Goal: Task Accomplishment & Management: Complete application form

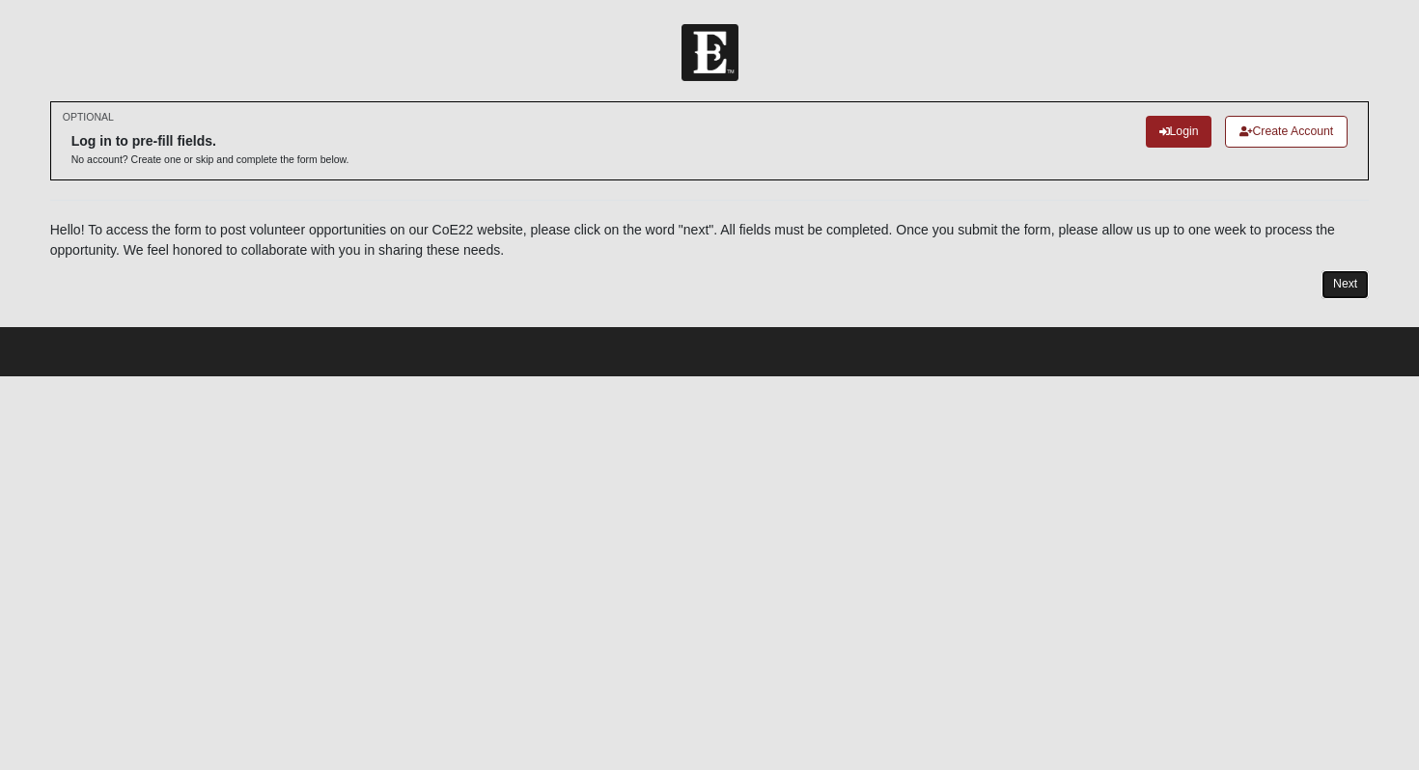
click at [1344, 278] on link "Next" at bounding box center [1344, 284] width 47 height 28
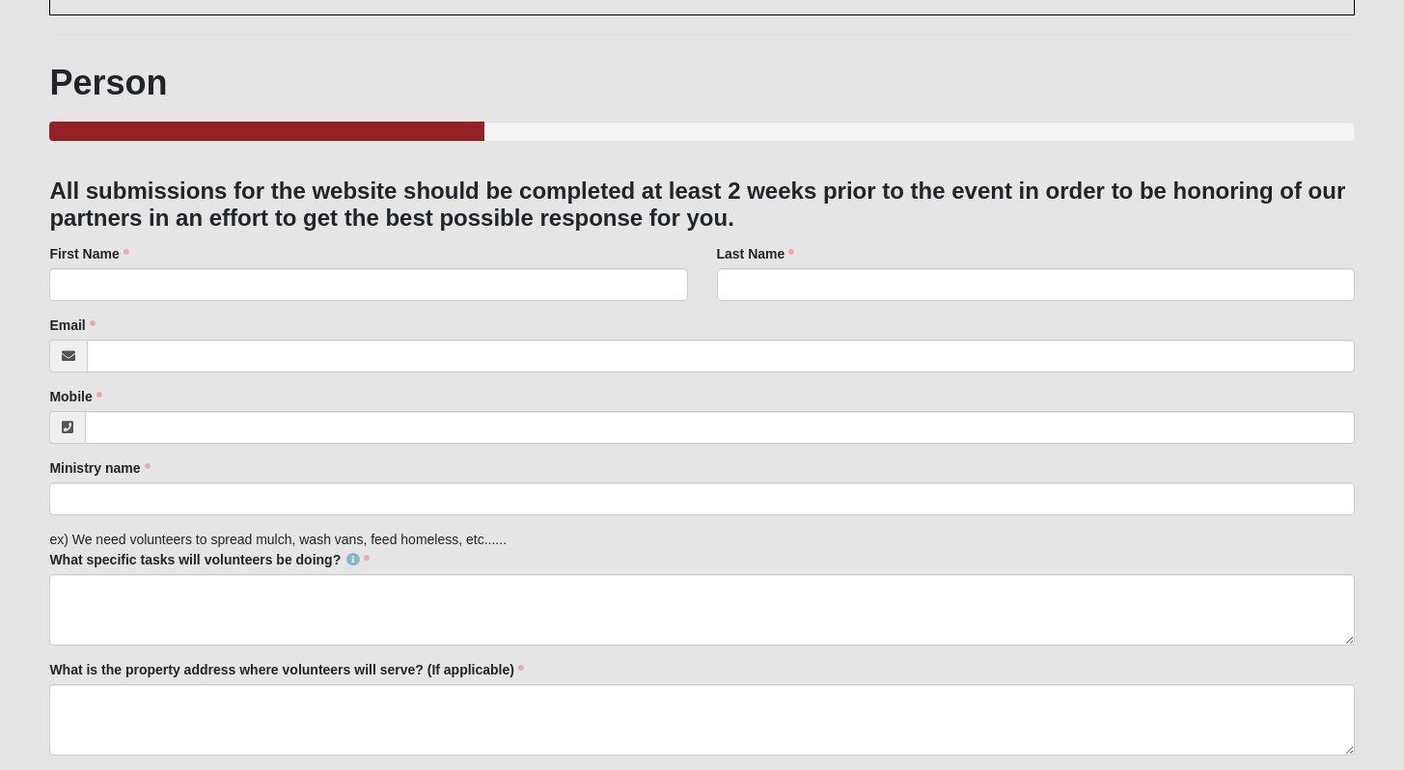
scroll to position [211, 0]
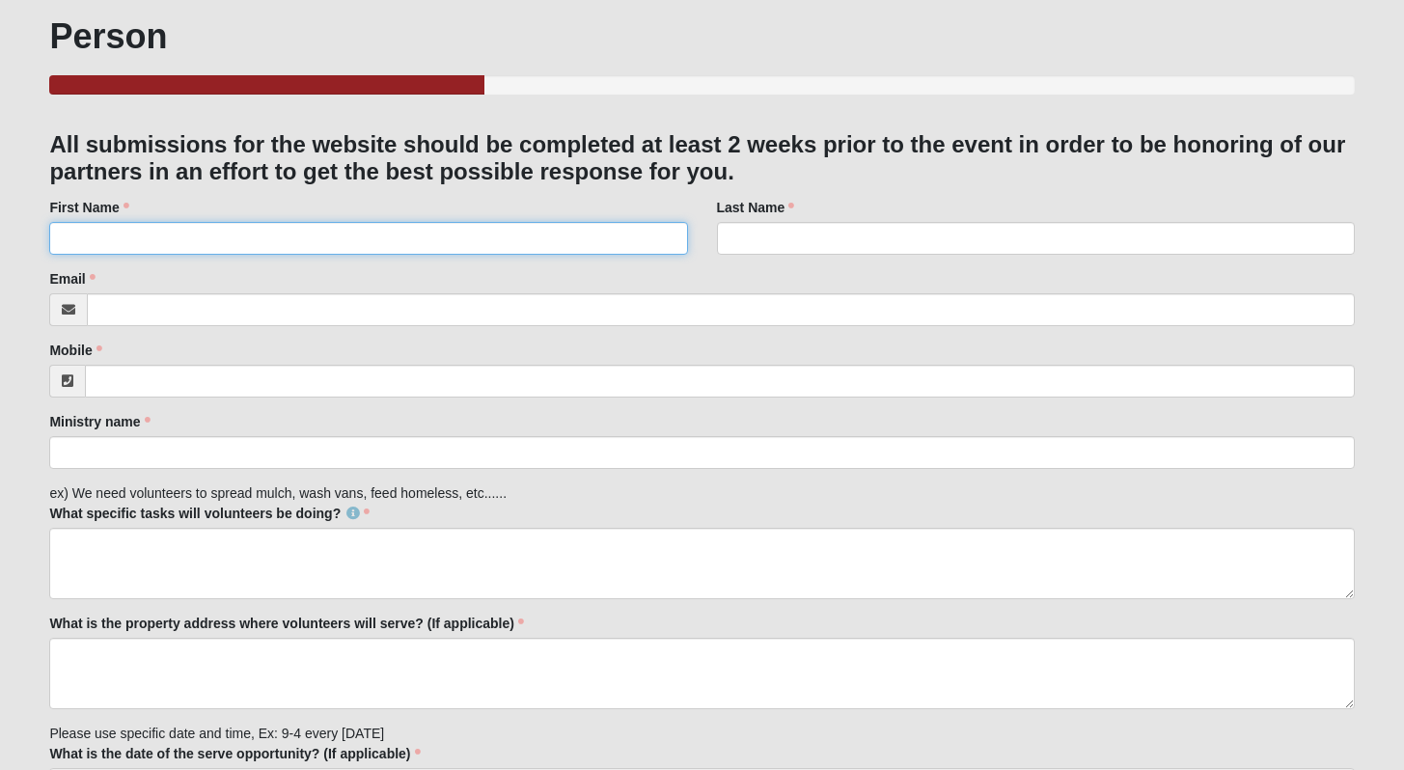
click at [492, 245] on input "First Name" at bounding box center [368, 238] width 638 height 33
type input "[PERSON_NAME]"
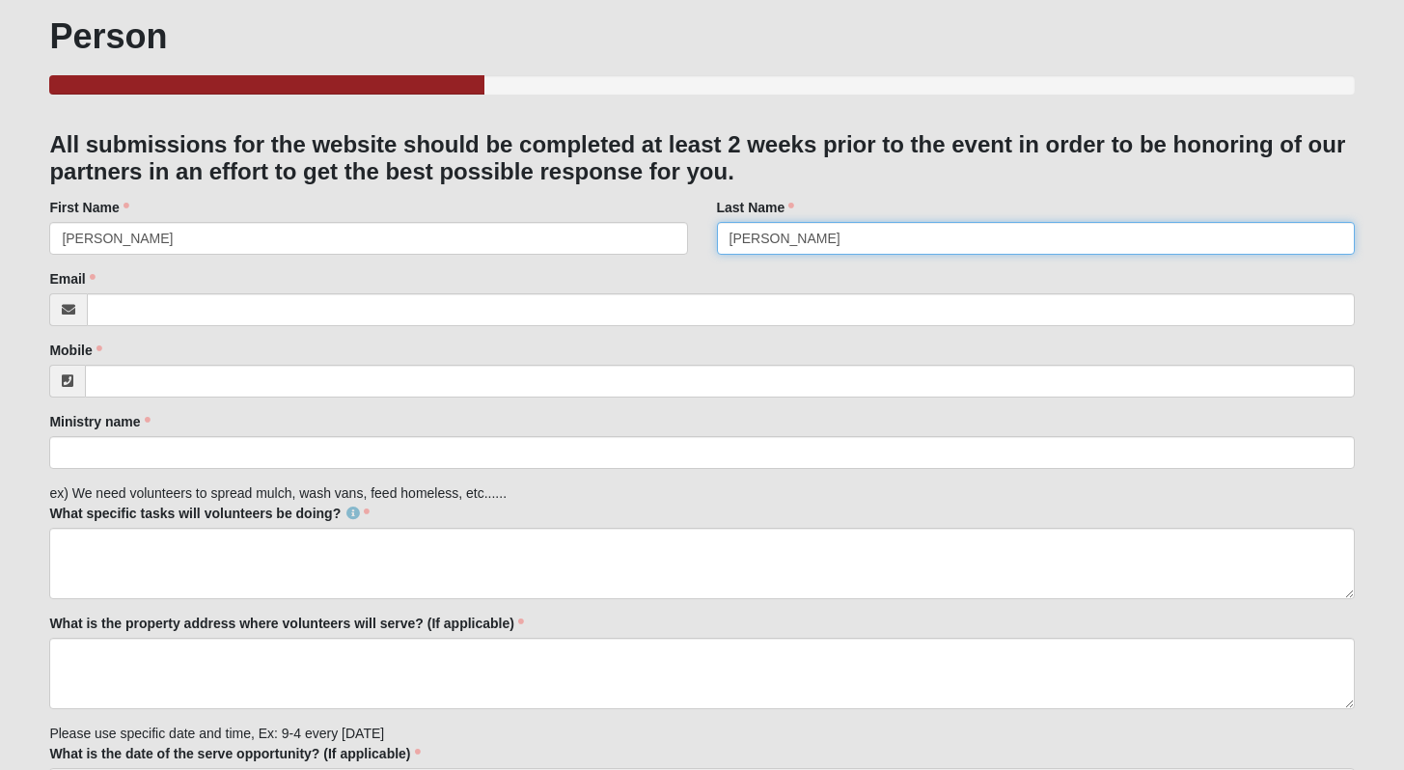
type input "[PERSON_NAME]"
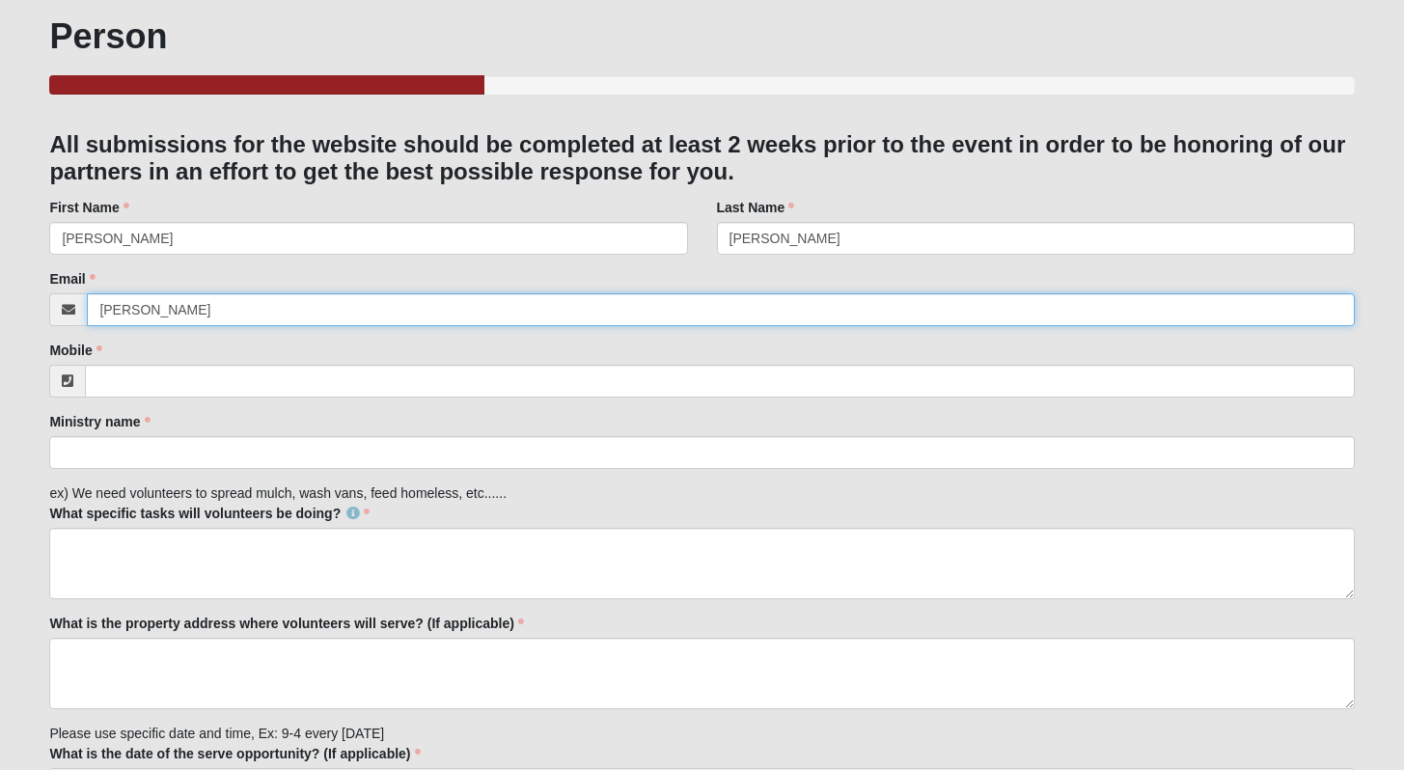
type input "[EMAIL_ADDRESS][DOMAIN_NAME]"
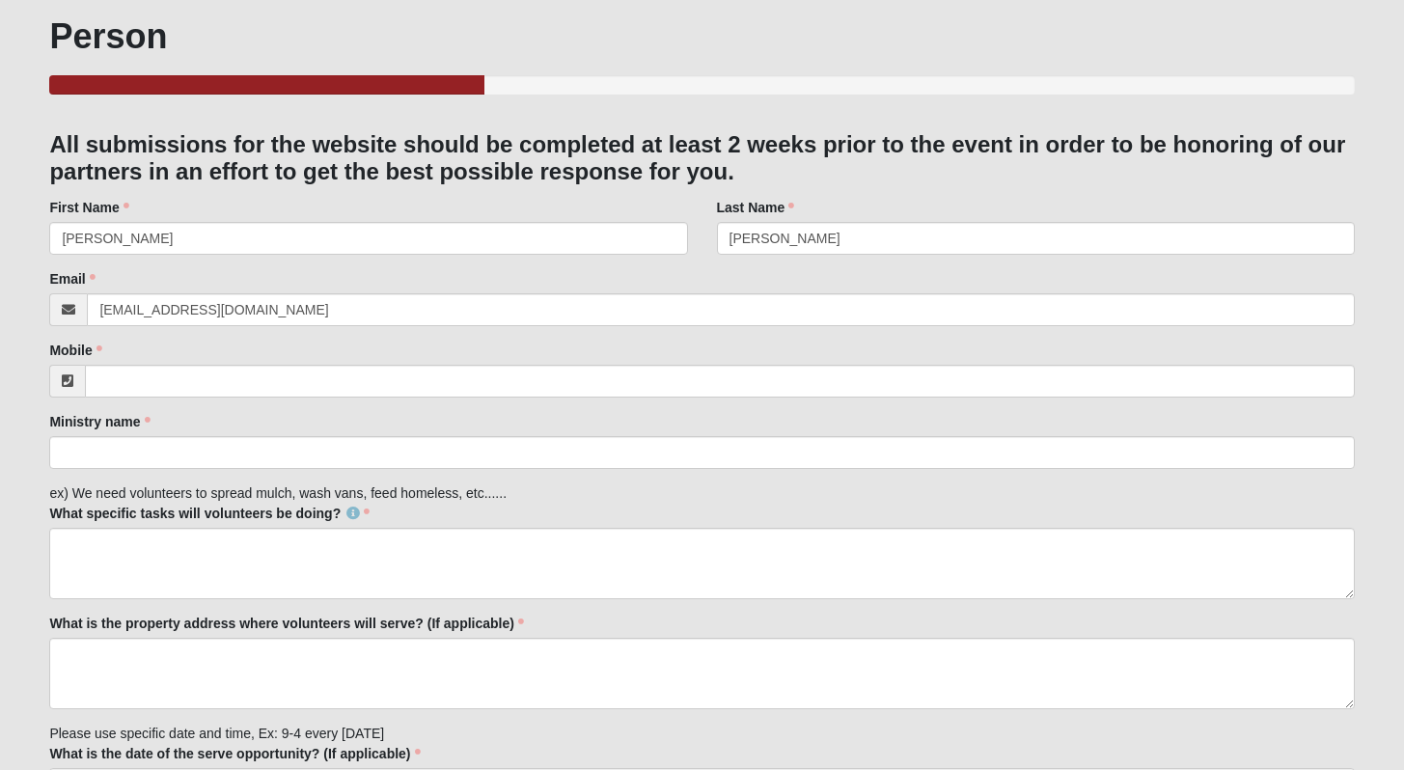
drag, startPoint x: 361, startPoint y: 359, endPoint x: 429, endPoint y: 368, distance: 69.1
click at [361, 359] on div "Mobile Mobile is required." at bounding box center [701, 369] width 1305 height 57
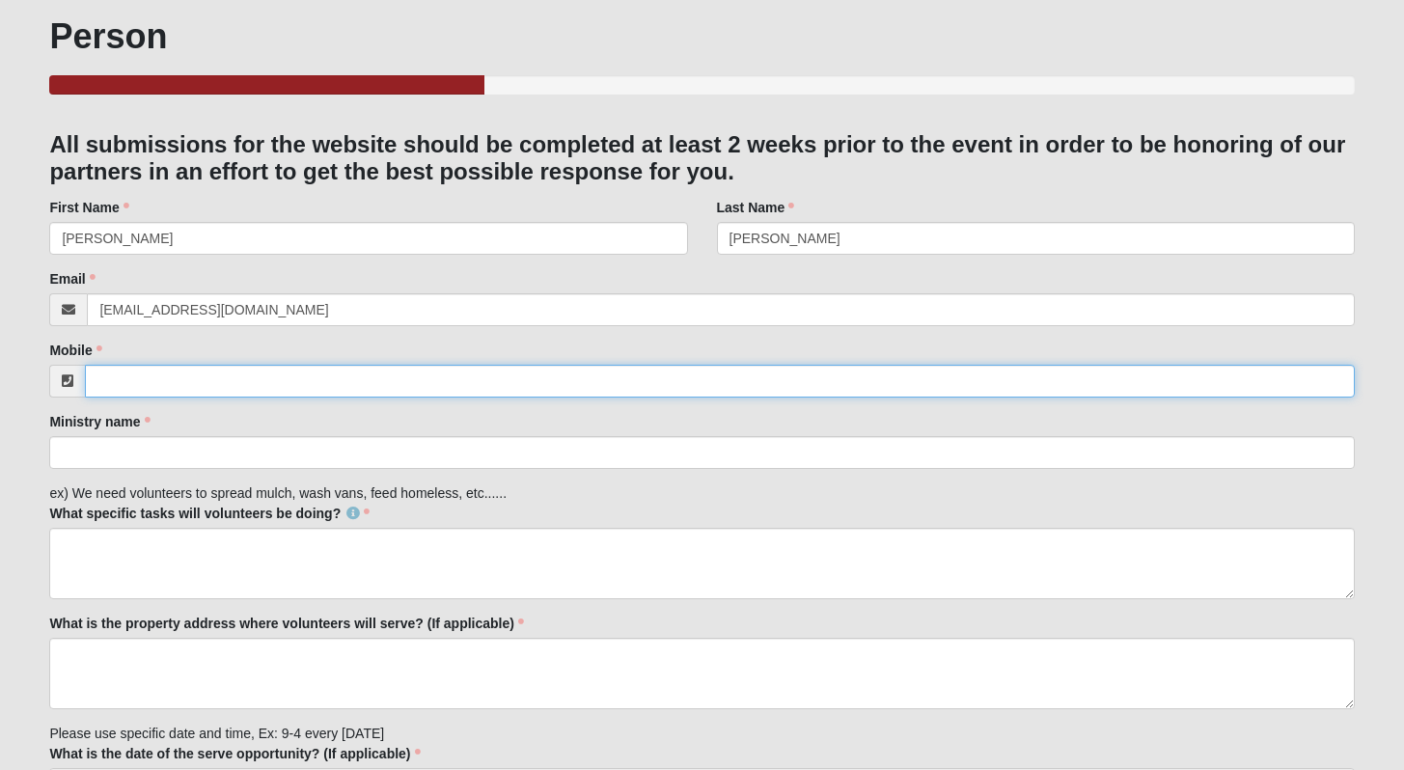
click at [438, 374] on input "Mobile" at bounding box center [719, 381] width 1269 height 33
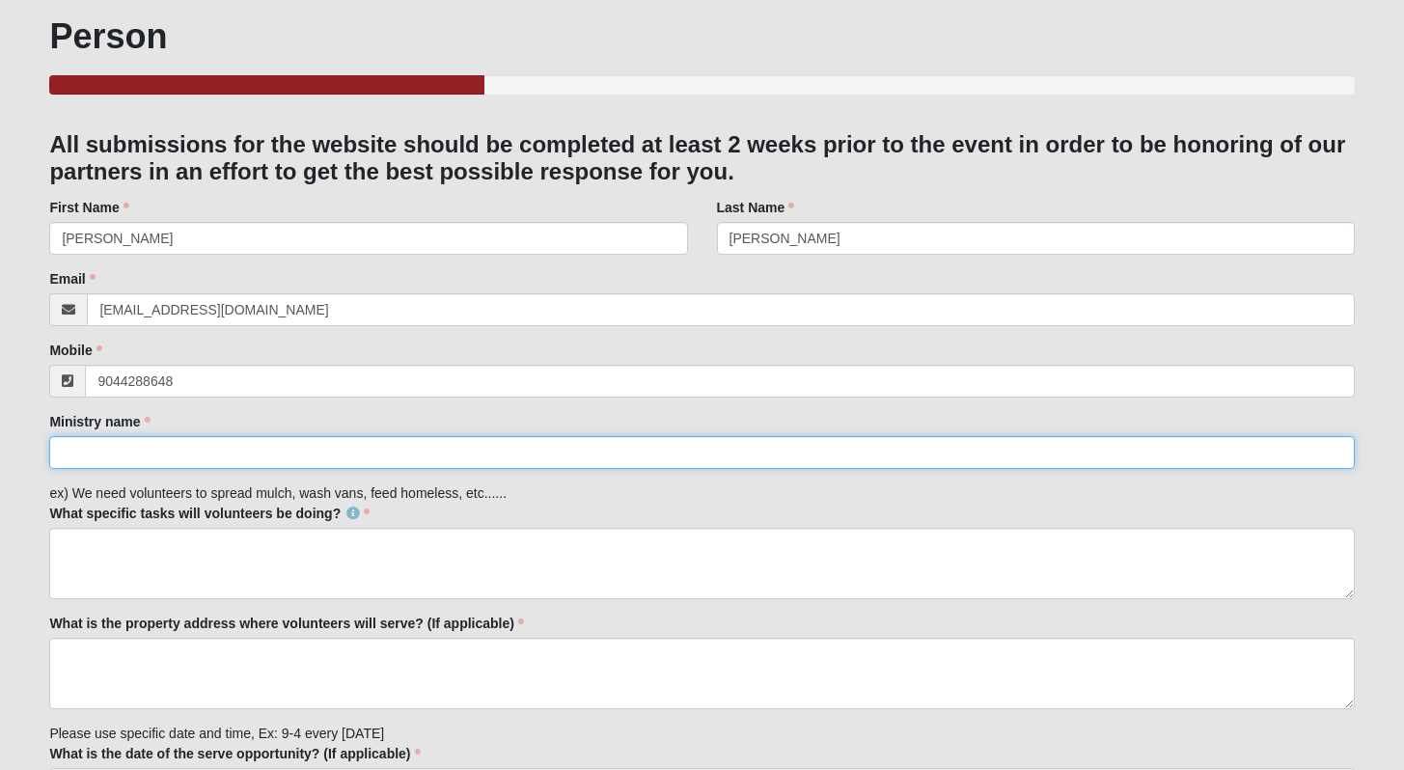
type input "[PHONE_NUMBER]"
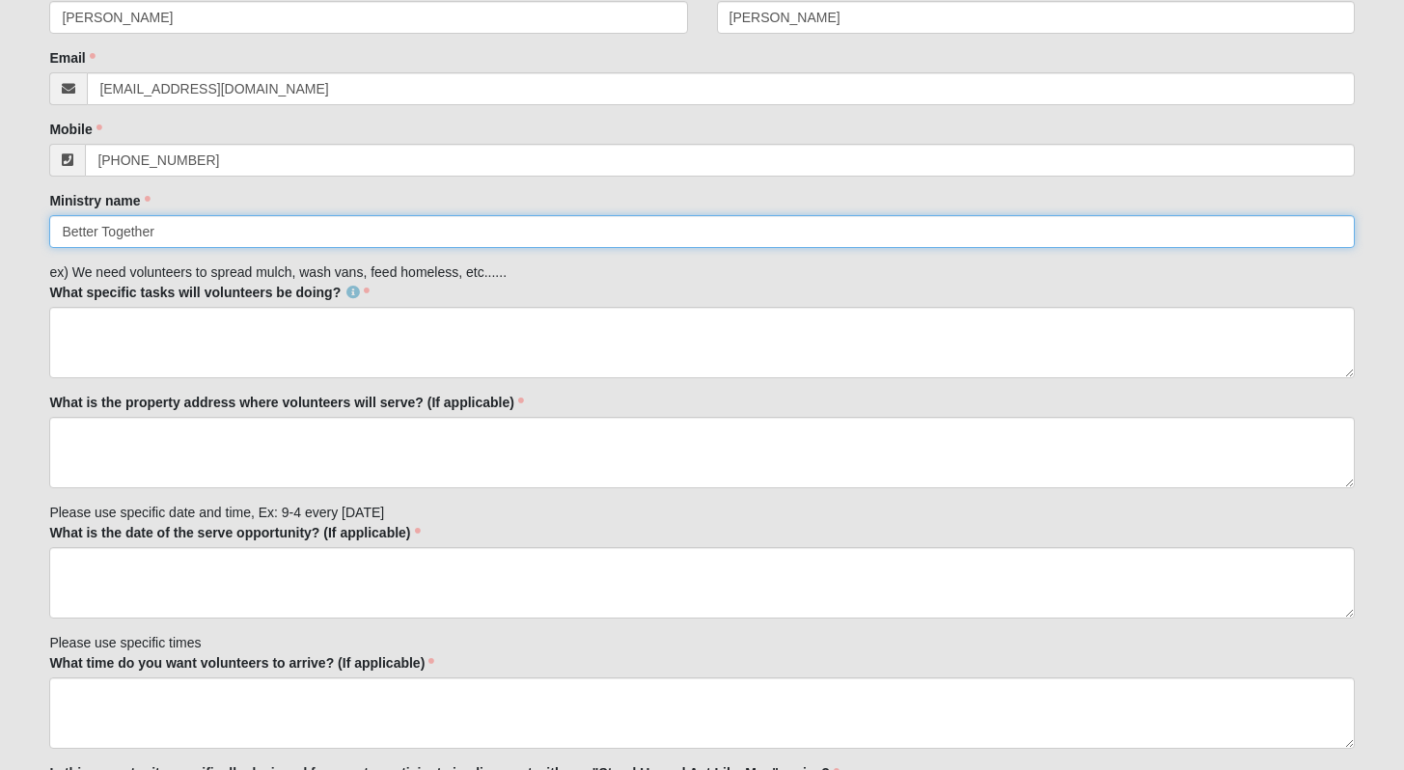
scroll to position [513, 0]
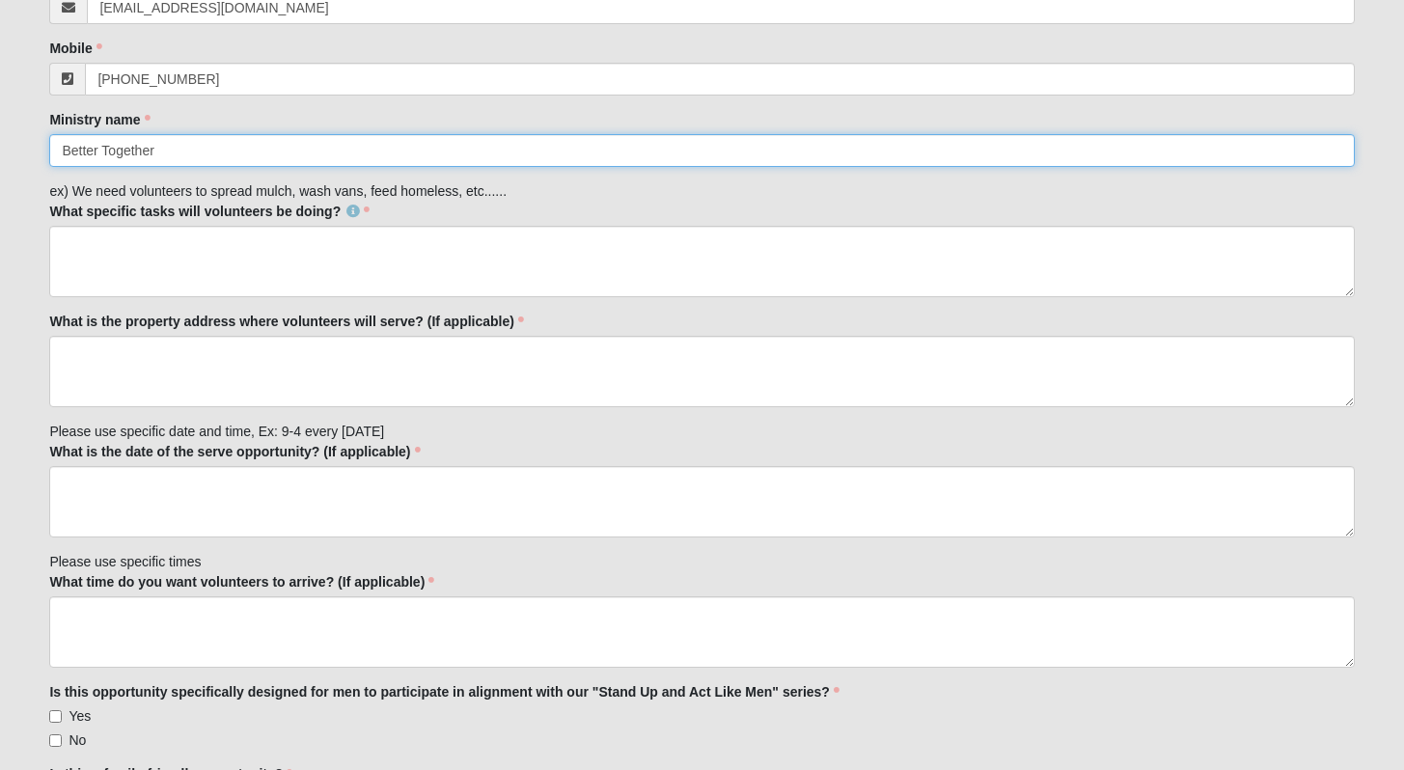
type input "Better Together"
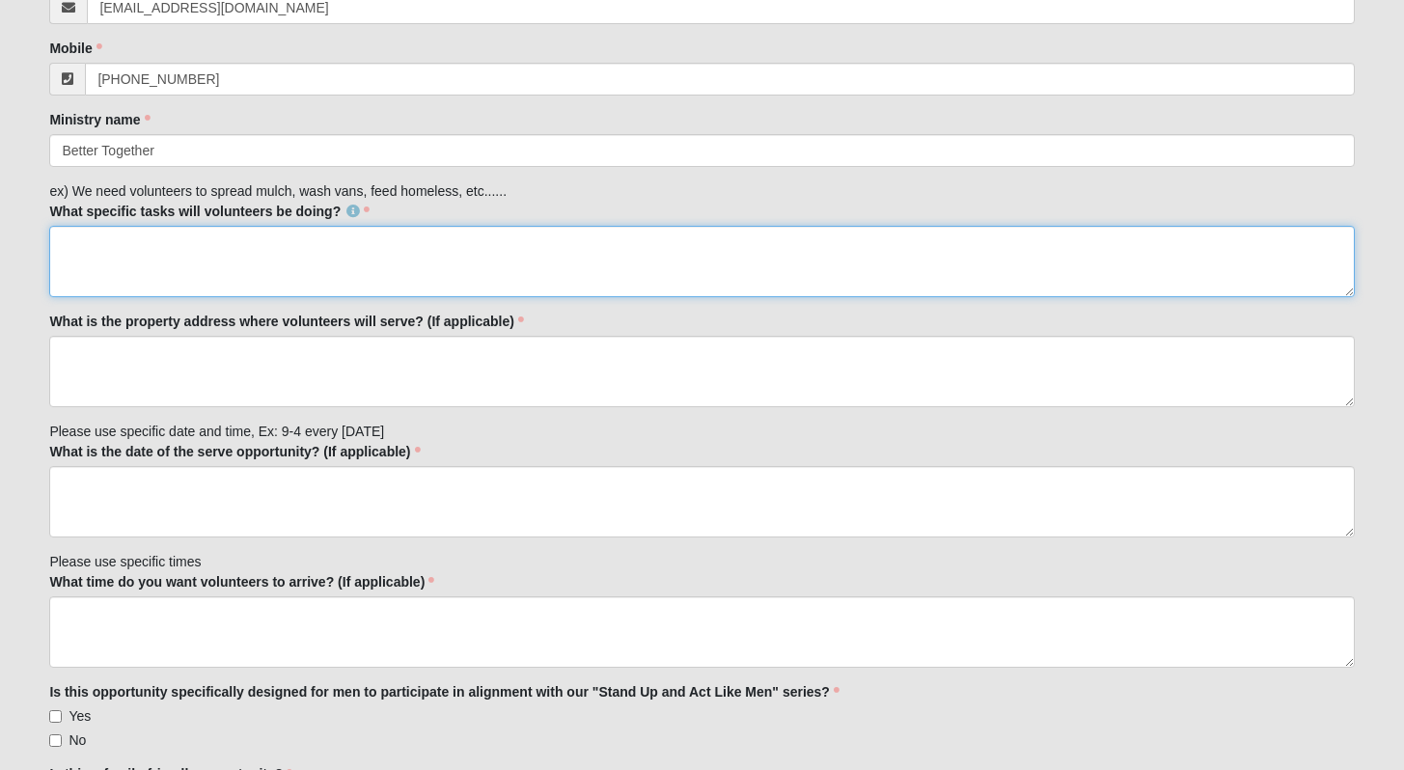
click at [195, 272] on textarea "What specific tasks will volunteers be doing?" at bounding box center [701, 261] width 1305 height 71
click at [177, 267] on textarea "What specific tasks will volunteers be doing?" at bounding box center [701, 261] width 1305 height 71
paste textarea "We are seeking volunteers to be a Mentor or Job Coach to parents we serve. Our …"
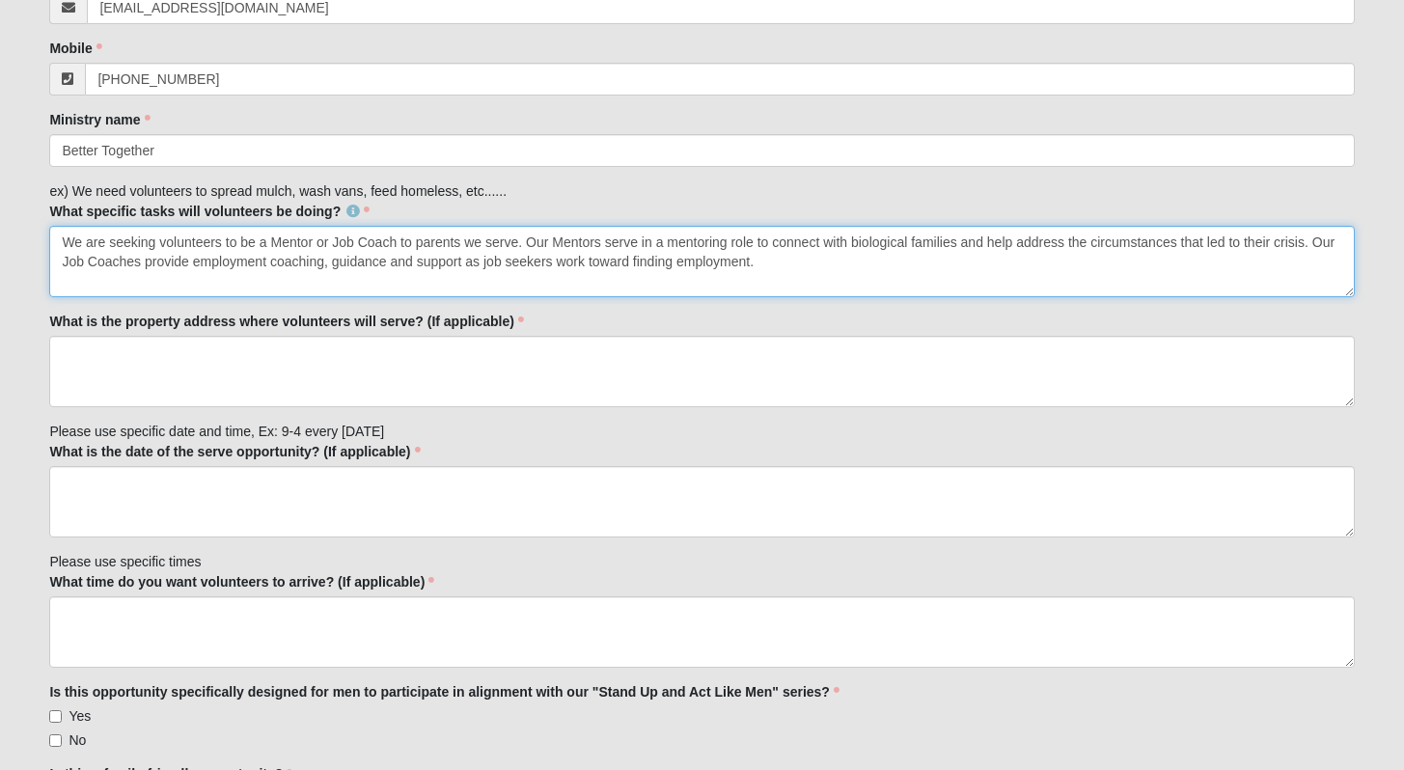
click at [161, 247] on textarea "We are seeking volunteers to be a Mentor or Job Coach to parents we serve. Our …" at bounding box center [701, 261] width 1305 height 71
click at [196, 244] on textarea "We are seeking volunteers to be a Mentor or Job Coach to parents we serve. Our …" at bounding box center [701, 261] width 1305 height 71
click at [399, 244] on textarea "We are seeking men to be a Mentor or Job Coach to parents we serve. Our Mentors…" at bounding box center [701, 261] width 1305 height 71
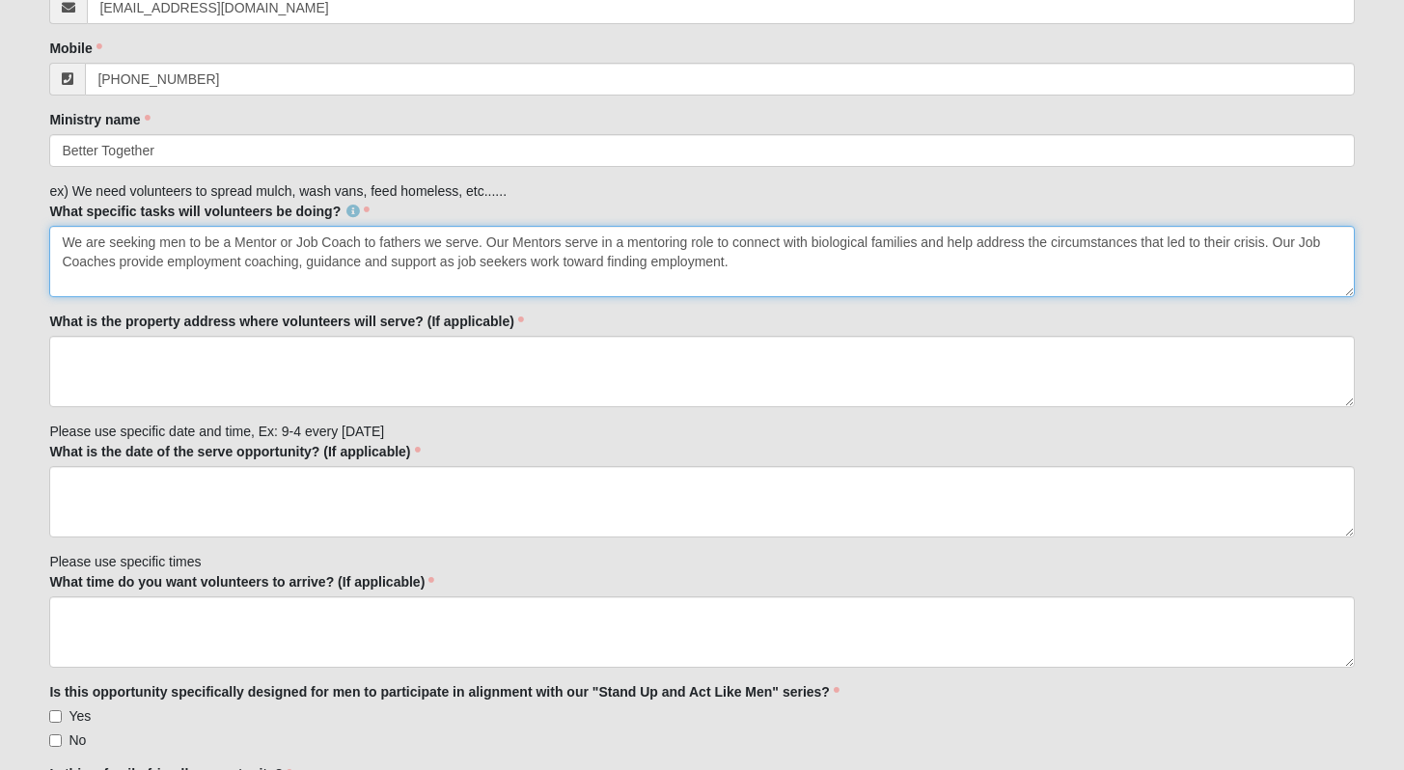
click at [840, 238] on textarea "We are seeking men to be a Mentor or Job Coach to fathers we serve. Our Mentors…" at bounding box center [701, 261] width 1305 height 71
click at [994, 247] on textarea "We are seeking men to be a Mentor or Job Coach to fathers we serve. Our Mentors…" at bounding box center [701, 261] width 1305 height 71
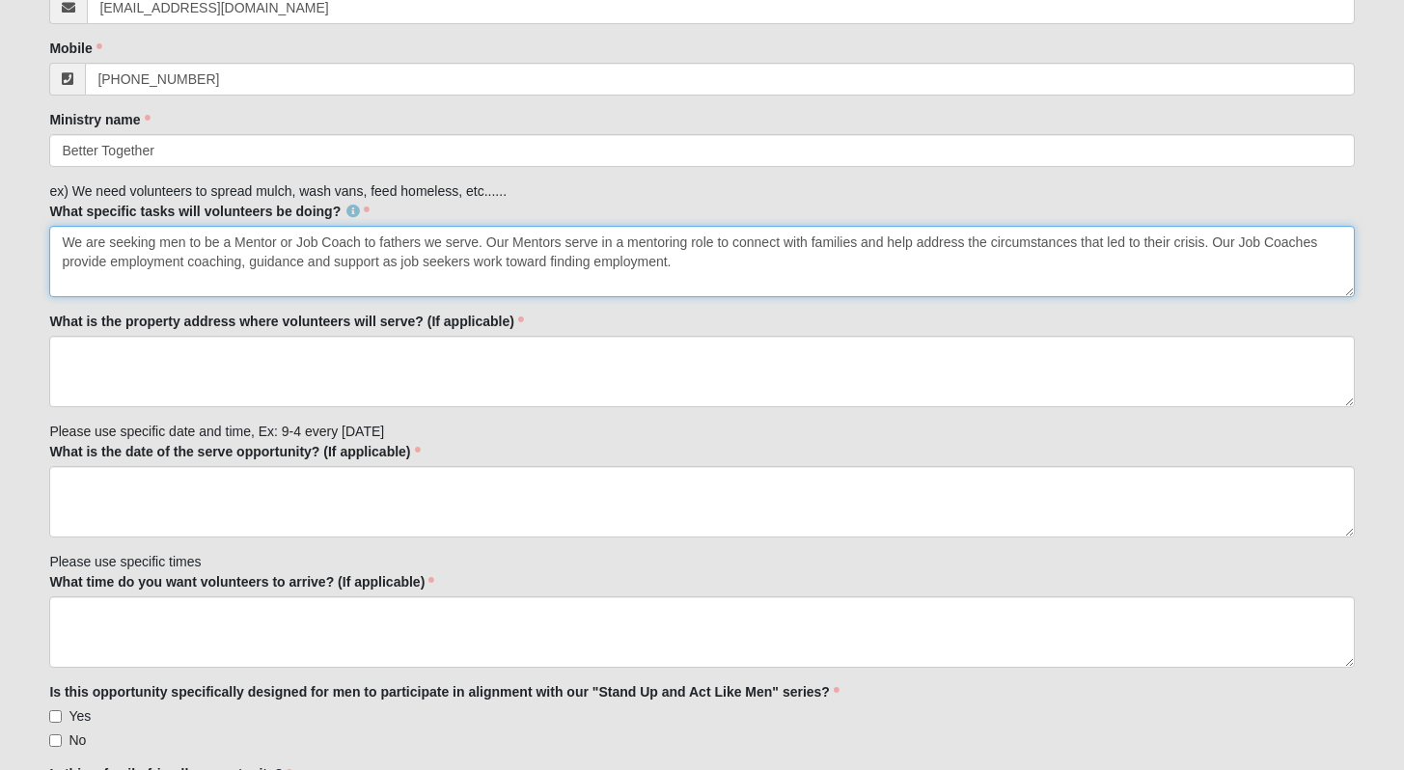
click at [963, 260] on textarea "We are seeking men to be a Mentor or Job Coach to fathers we serve. Our Mentors…" at bounding box center [701, 261] width 1305 height 71
click at [829, 250] on textarea "We are seeking men to be a Mentor or Job Coach to fathers we serve. Our Mentors…" at bounding box center [701, 261] width 1305 height 71
click at [724, 243] on textarea "We are seeking men to be a Mentor or Job Coach to fathers we serve. Our Mentors…" at bounding box center [701, 261] width 1305 height 71
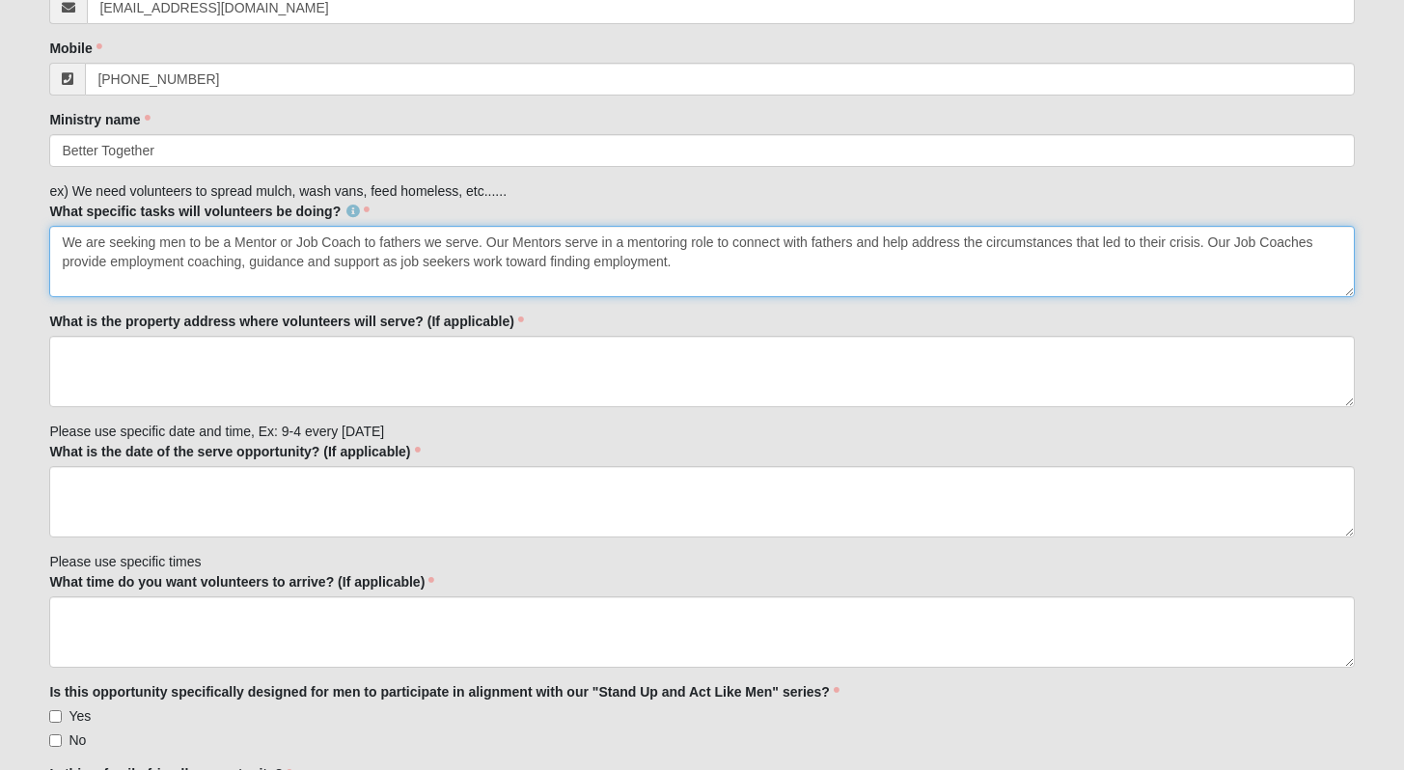
click at [724, 243] on textarea "We are seeking men to be a Mentor or Job Coach to fathers we serve. Our Mentors…" at bounding box center [701, 261] width 1305 height 71
click at [797, 278] on textarea "We are seeking men to be a Mentor or Job Coach to fathers we serve. Our Mentors…" at bounding box center [701, 261] width 1305 height 71
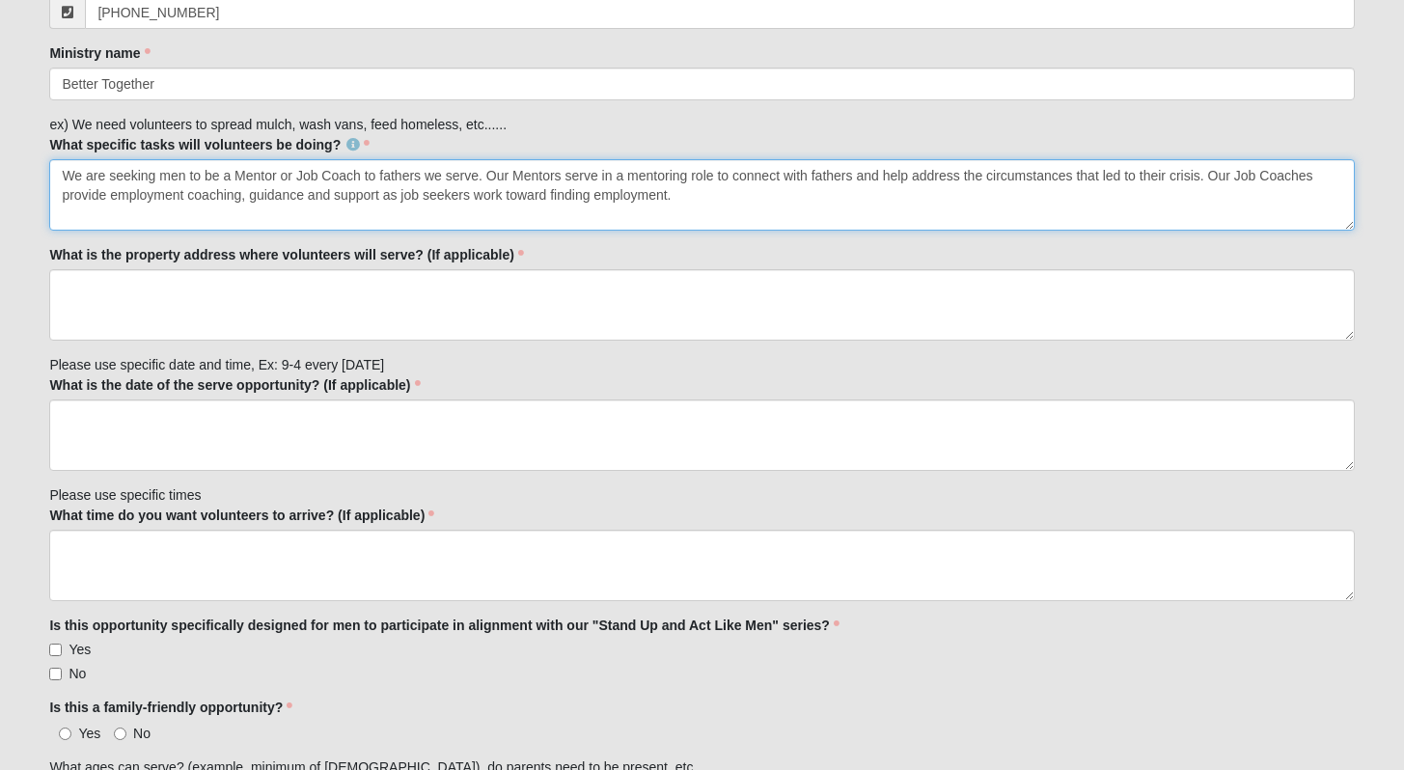
scroll to position [582, 0]
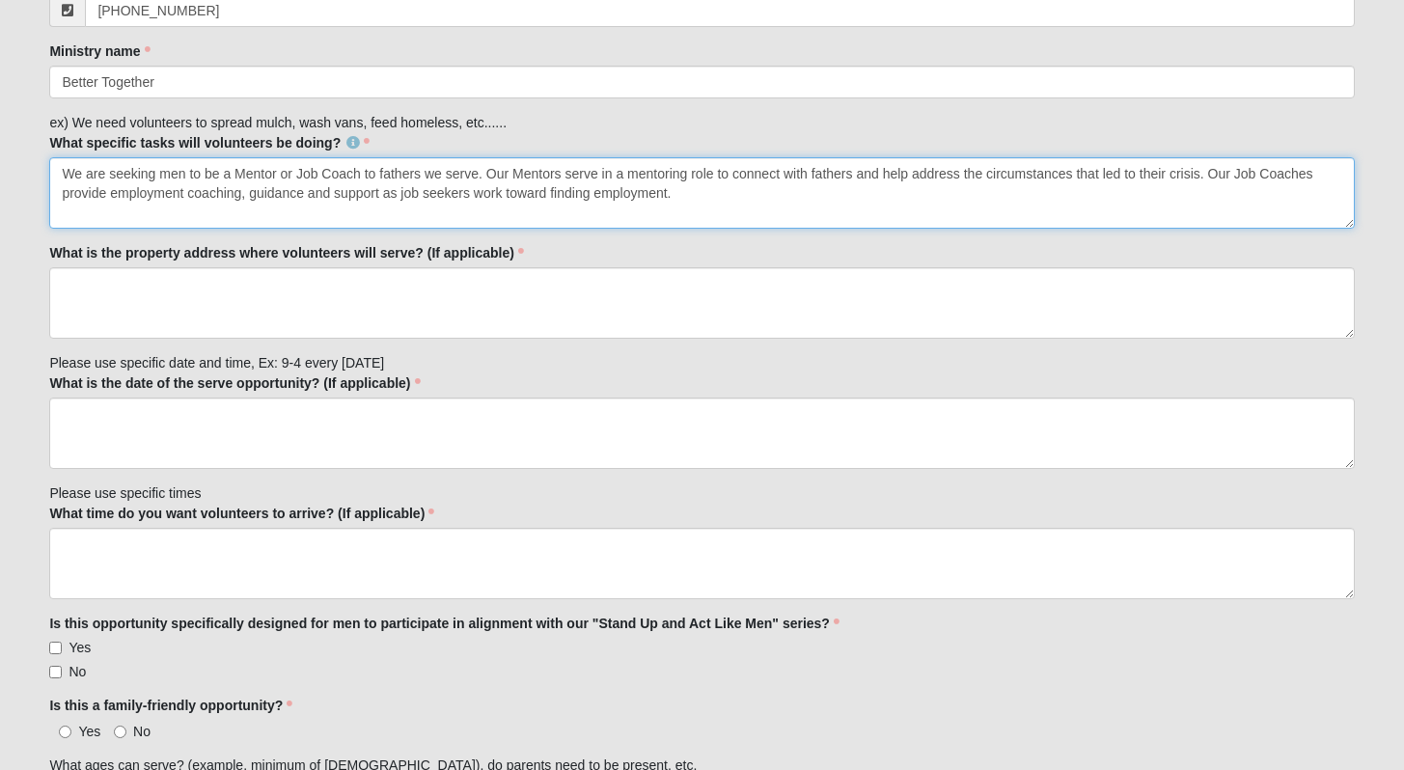
type textarea "We are seeking men to be a Mentor or Job Coach to fathers we serve. Our Mentors…"
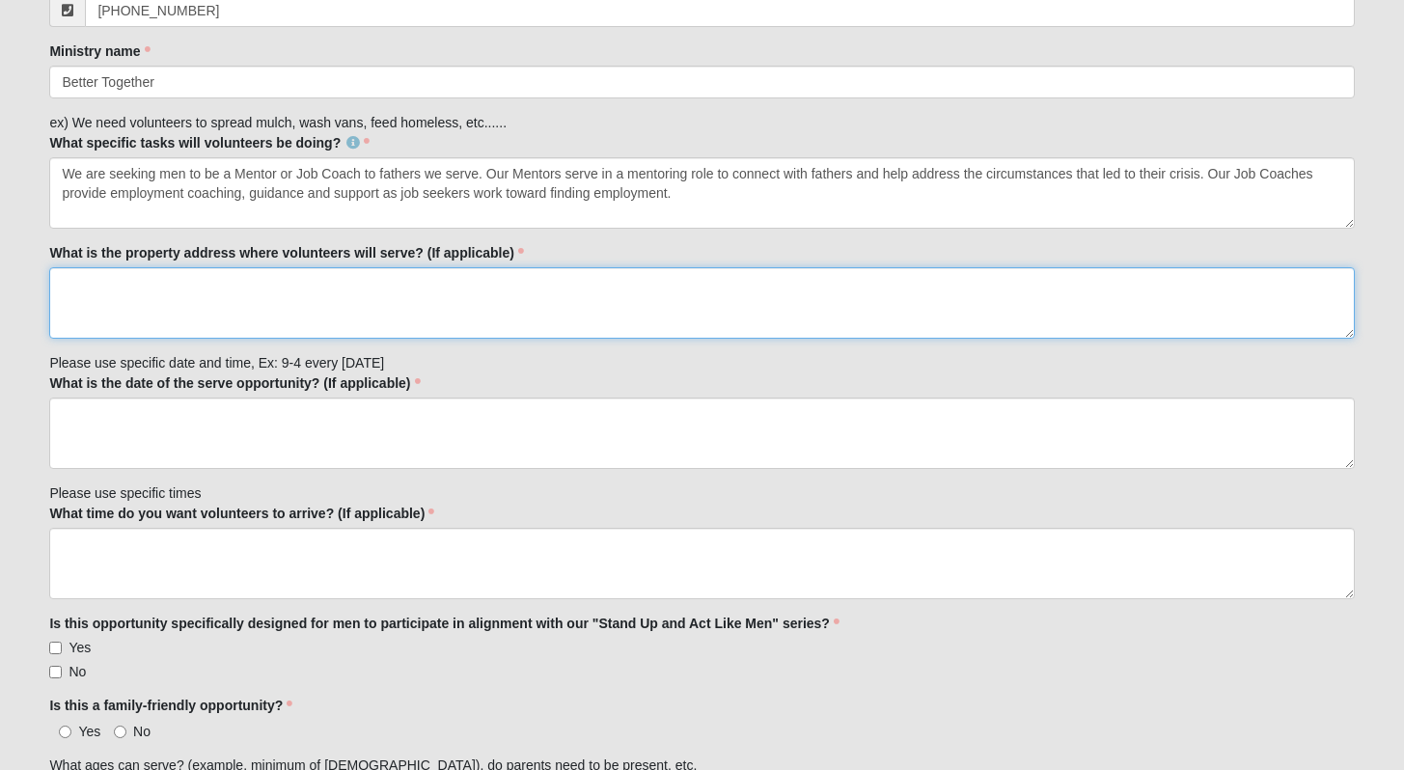
click at [334, 293] on textarea "What is the property address where volunteers will serve? (If applicable)" at bounding box center [701, 302] width 1305 height 71
type textarea "NA"
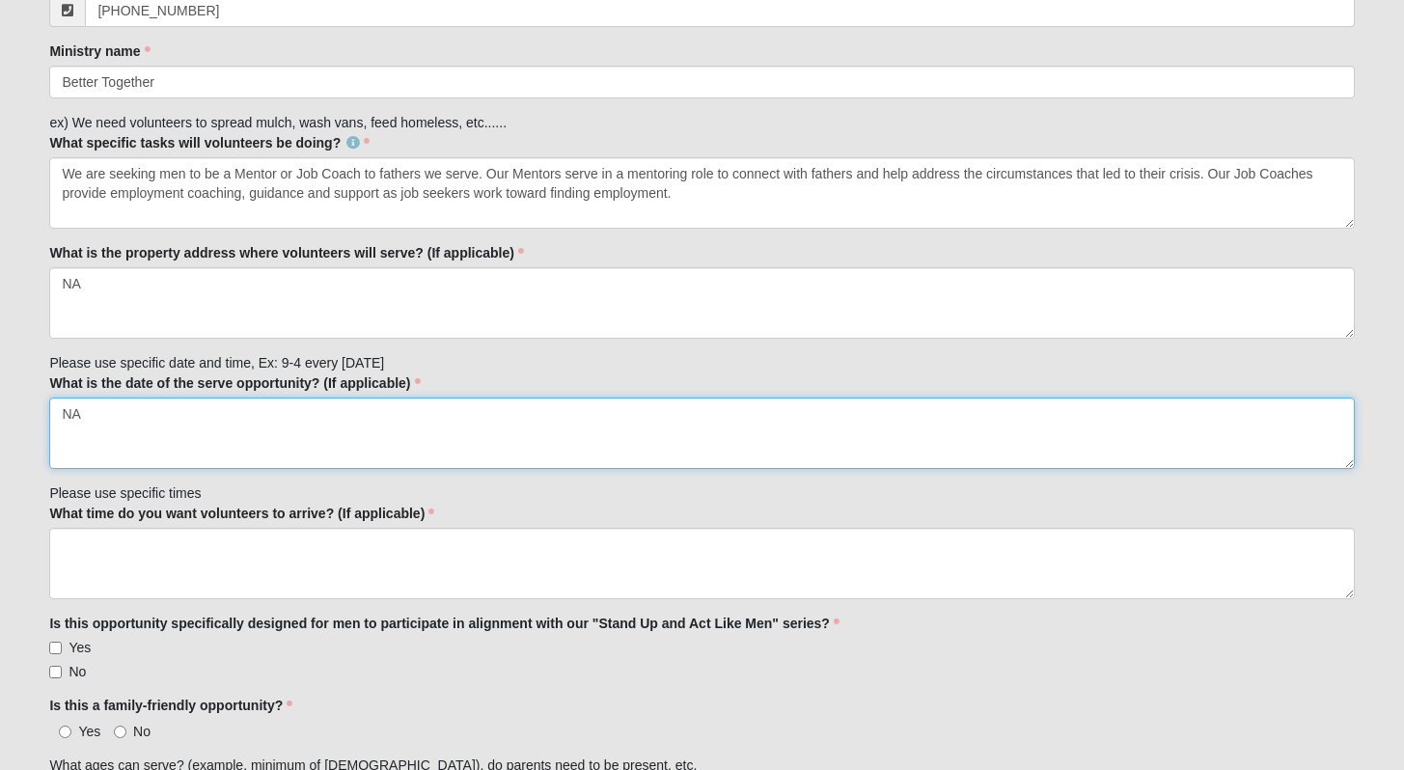
type textarea "NA"
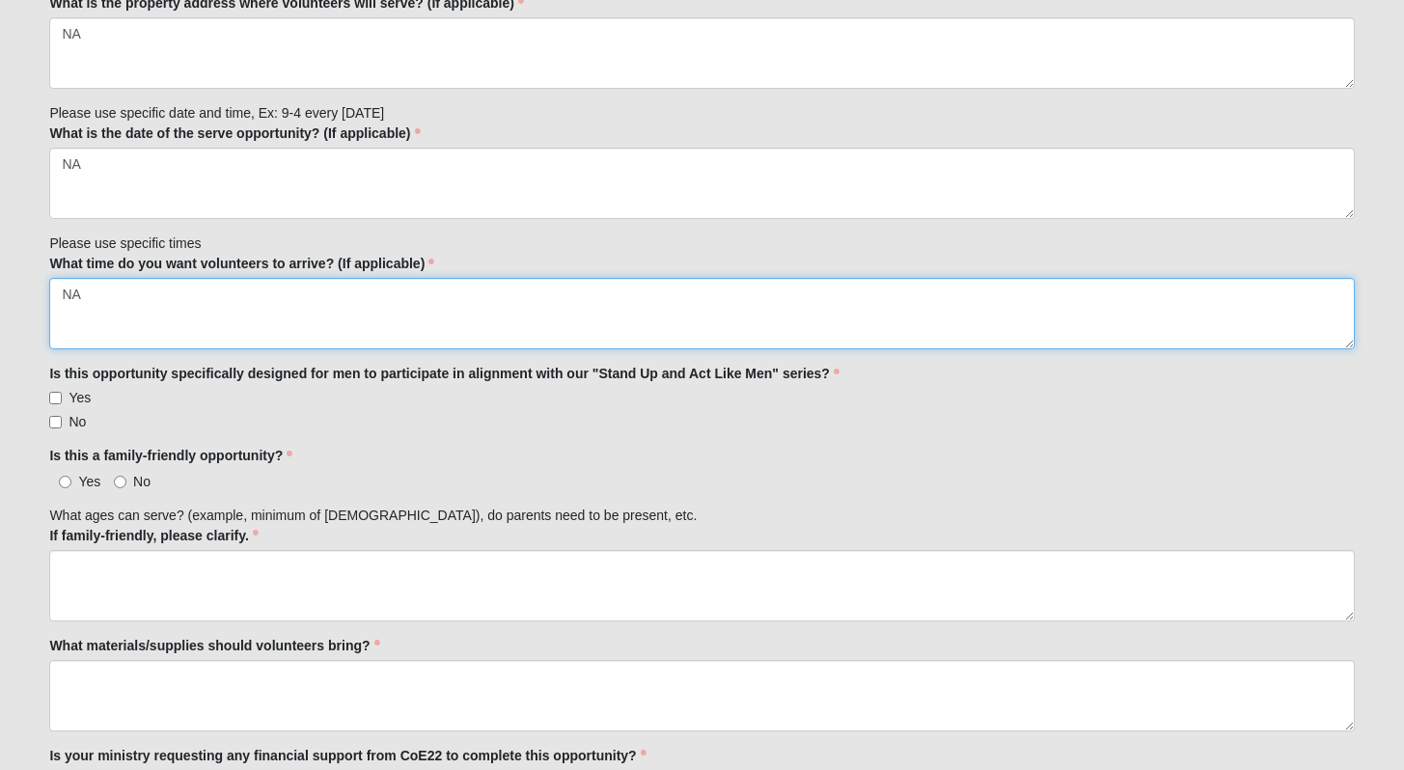
scroll to position [916, 0]
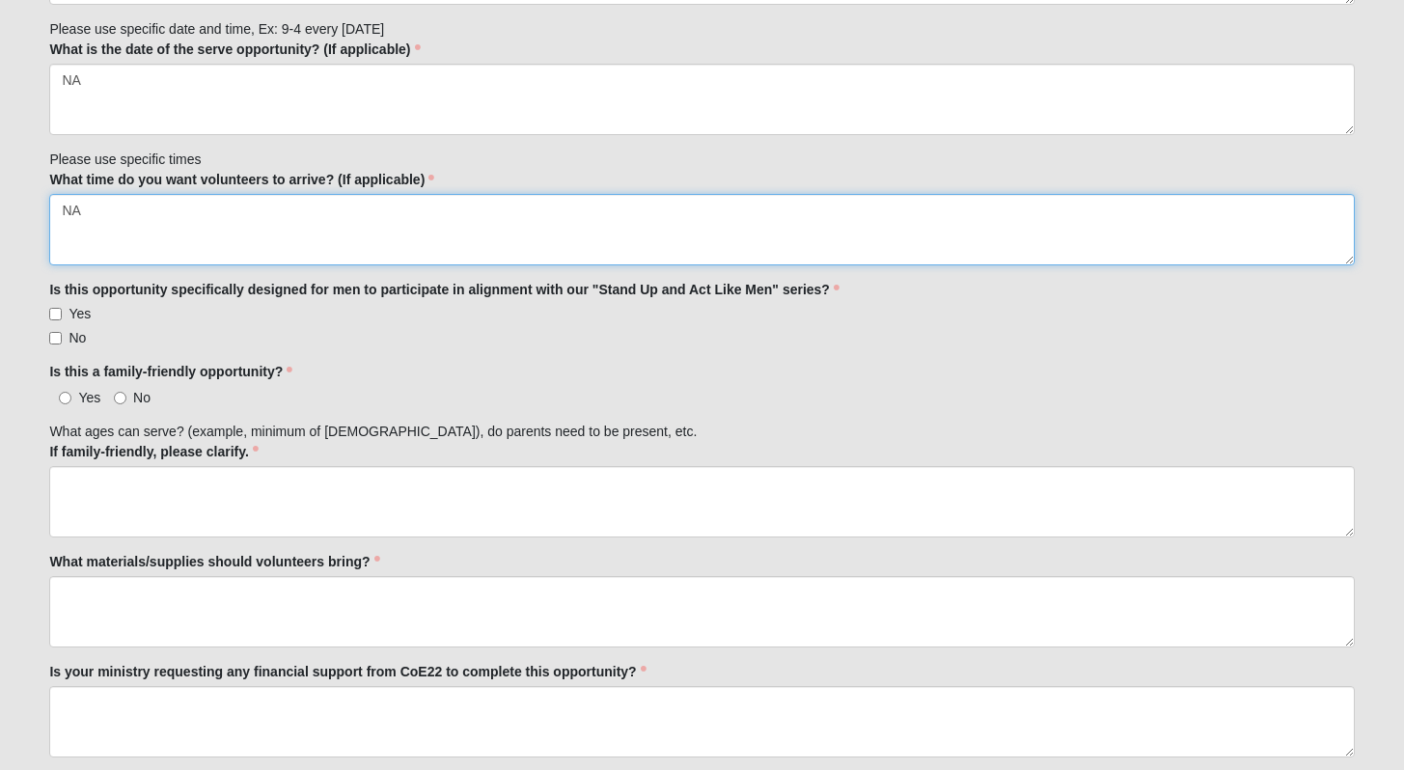
type textarea "NA"
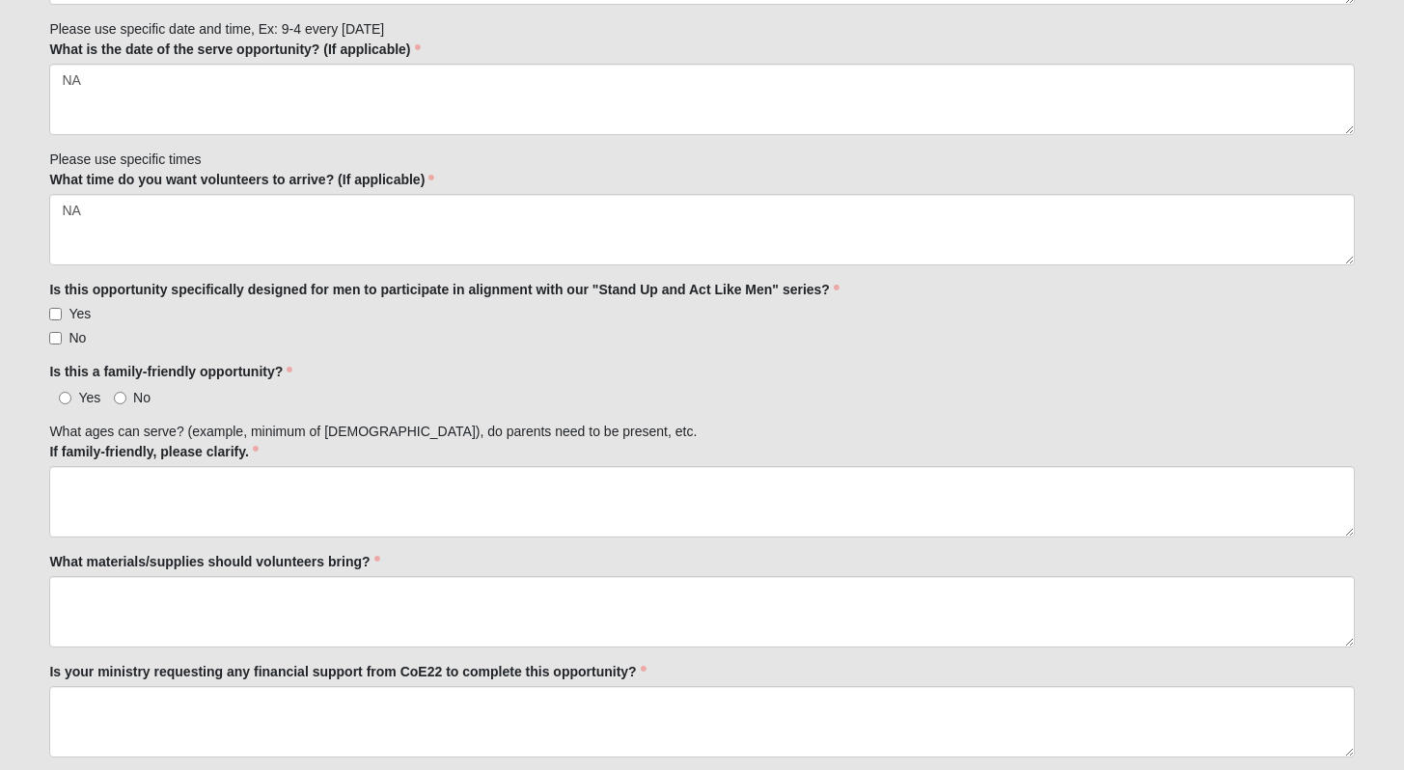
drag, startPoint x: 61, startPoint y: 319, endPoint x: 80, endPoint y: 320, distance: 19.3
click at [61, 319] on label "Yes" at bounding box center [70, 313] width 42 height 19
click at [55, 311] on input "Yes" at bounding box center [55, 314] width 13 height 13
checkbox input "true"
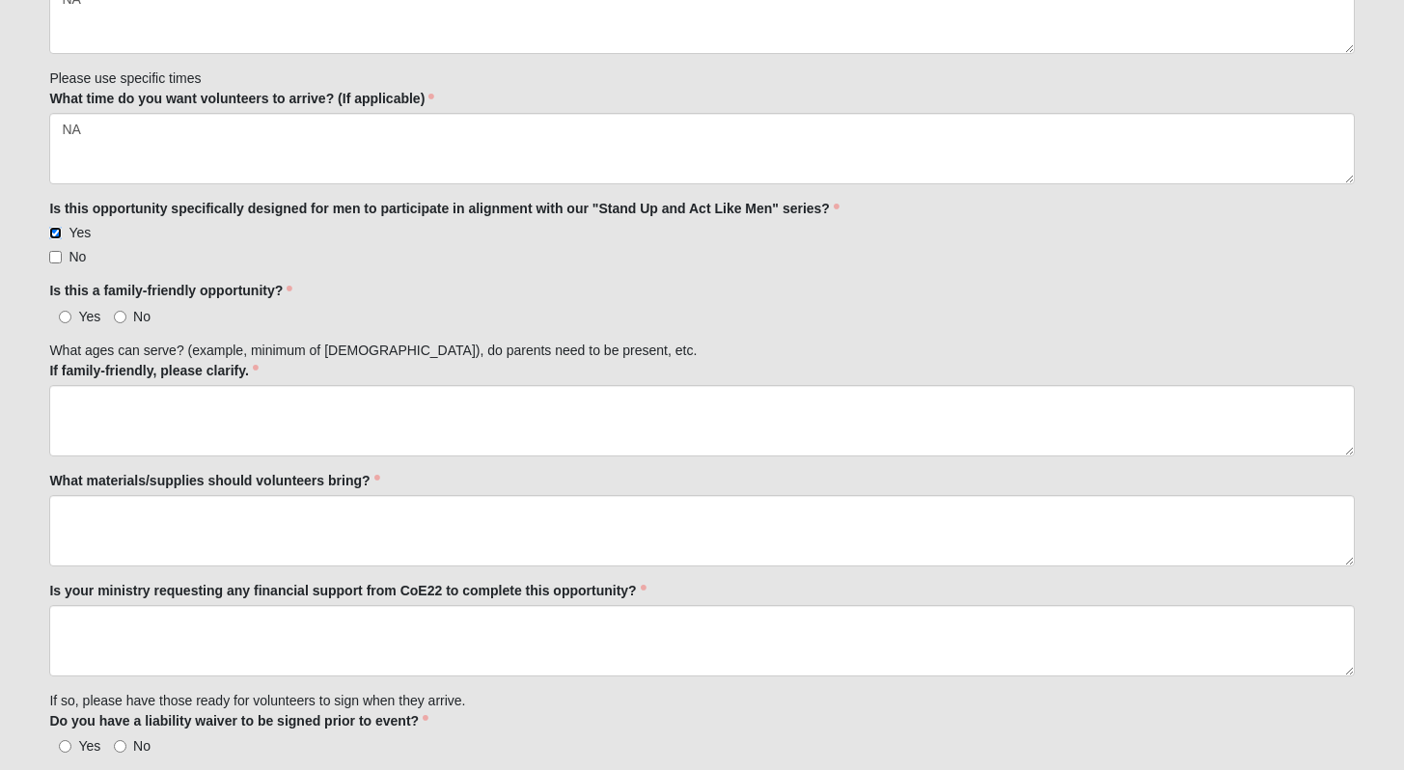
scroll to position [1016, 0]
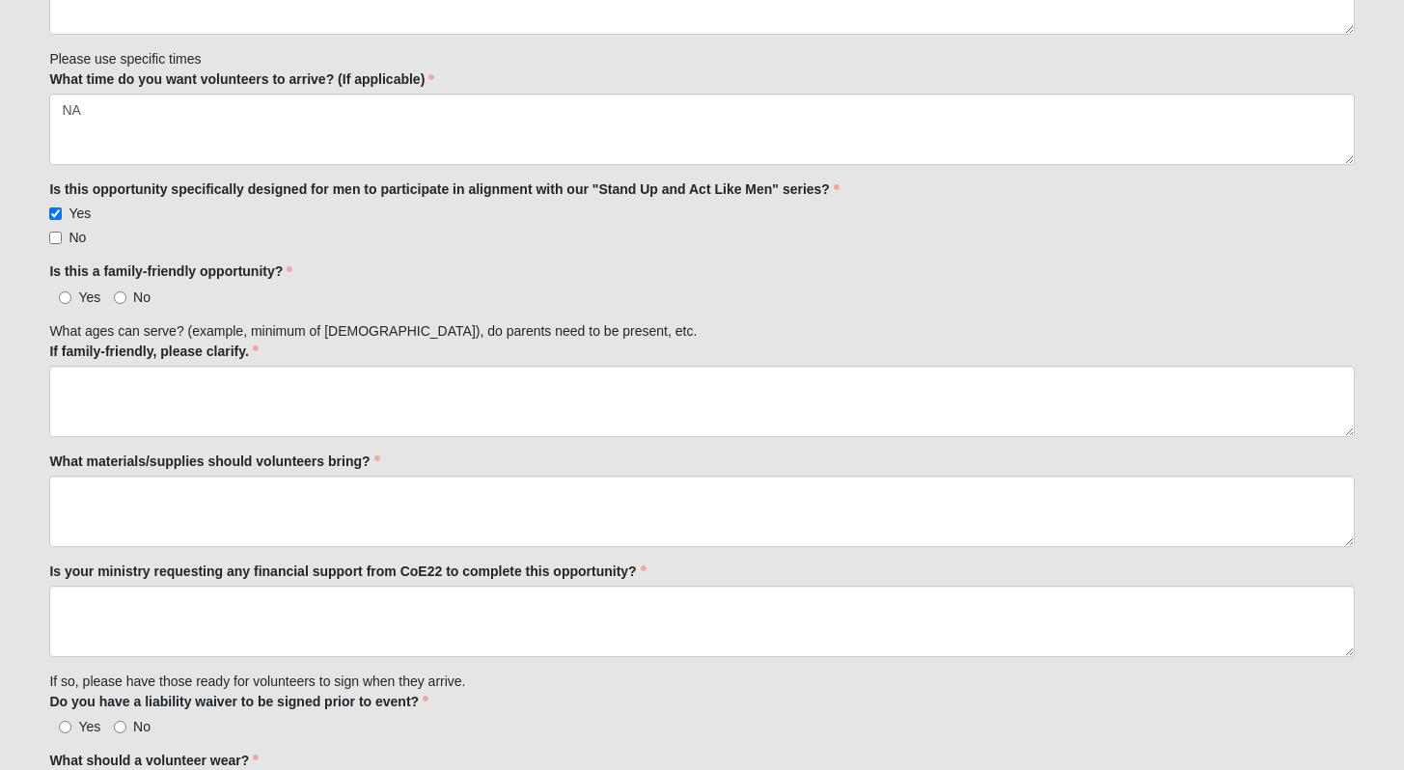
click at [93, 298] on span "Yes" at bounding box center [89, 297] width 22 height 15
click at [71, 298] on input "Yes" at bounding box center [65, 297] width 13 height 13
radio input "true"
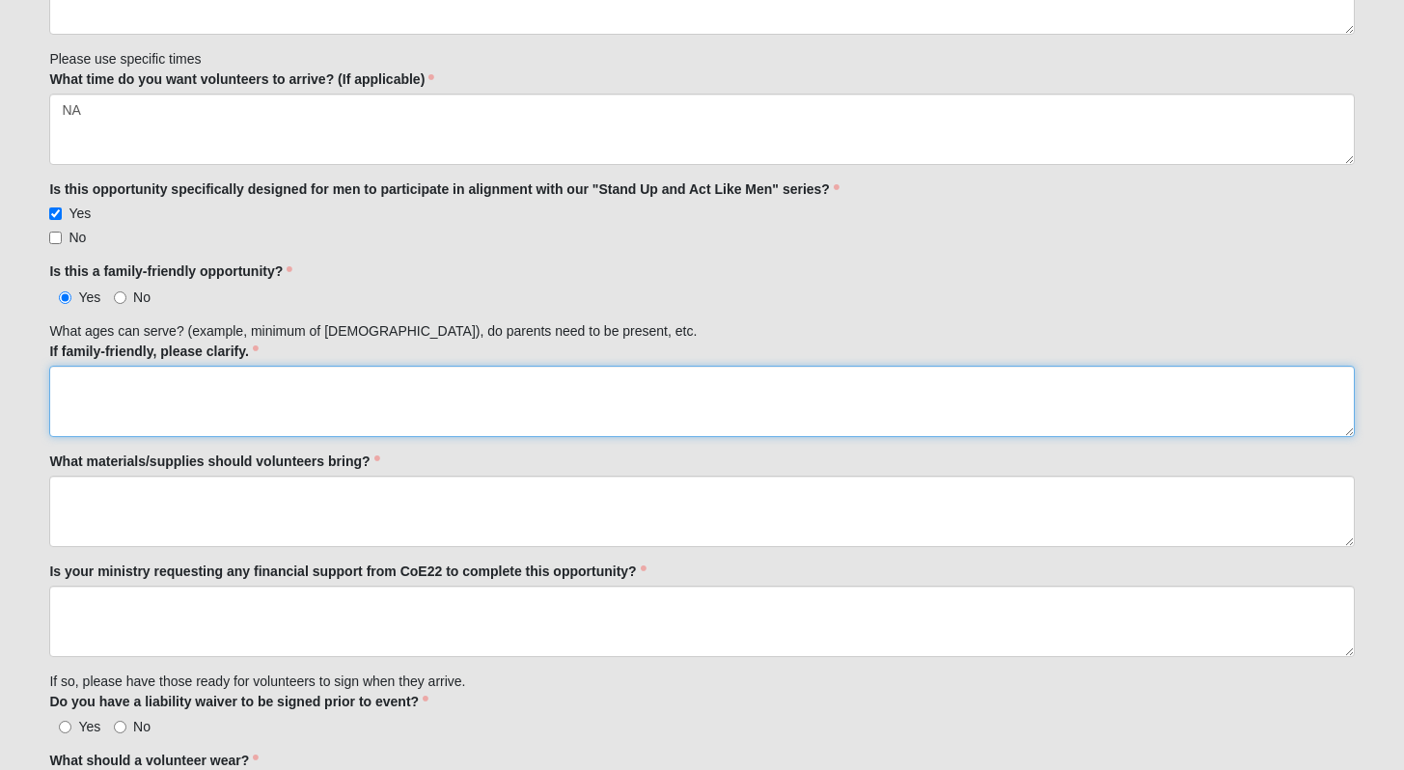
click at [233, 395] on textarea "If family-friendly, please clarify." at bounding box center [701, 401] width 1305 height 71
click at [76, 386] on textarea "If men are interested in" at bounding box center [701, 401] width 1305 height 71
drag, startPoint x: 76, startPoint y: 386, endPoint x: 289, endPoint y: 393, distance: 212.4
click at [289, 393] on textarea "If men are interested in" at bounding box center [701, 401] width 1305 height 71
type textarea "If an entire family is interested in Hosting children in their home for a short…"
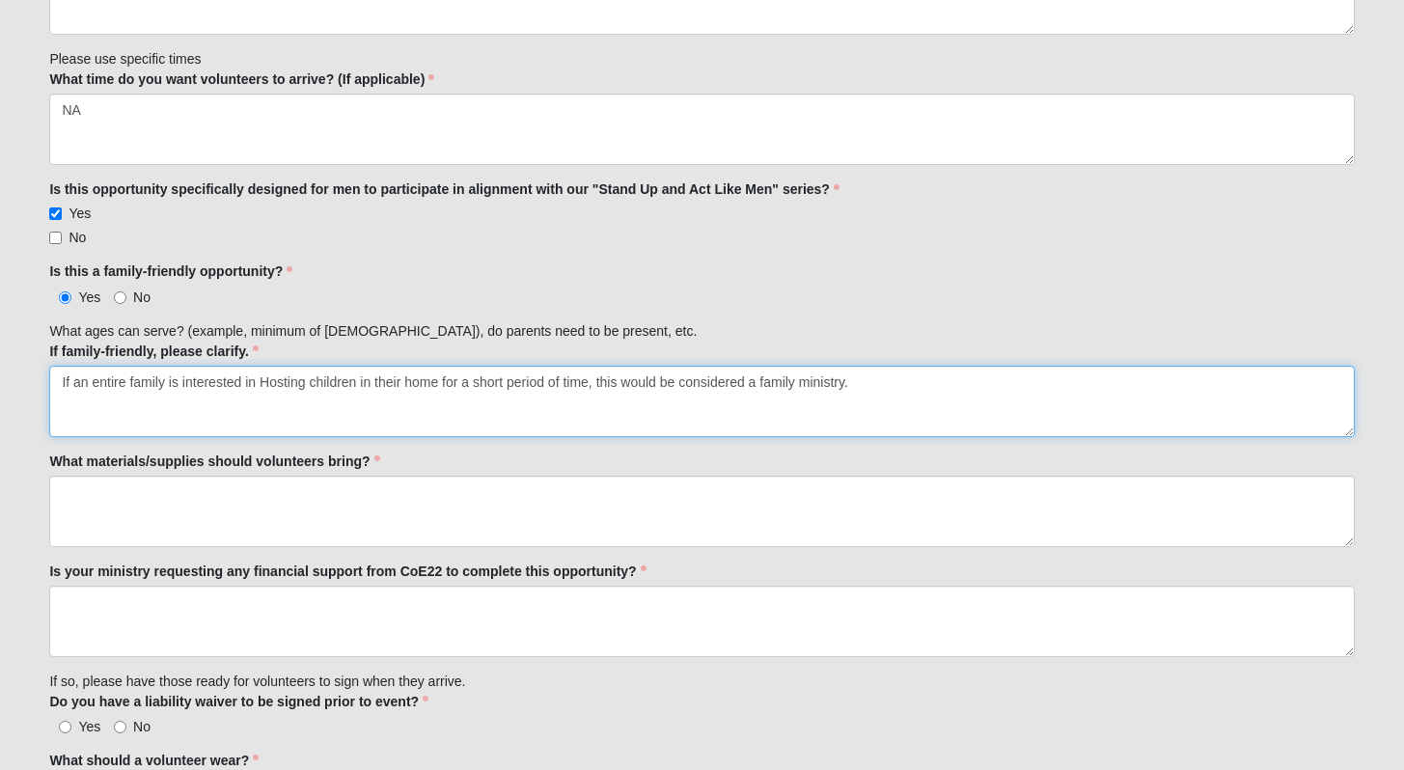
click at [176, 397] on textarea "If an entire family is interested in Hosting children in their home for a short…" at bounding box center [701, 401] width 1305 height 71
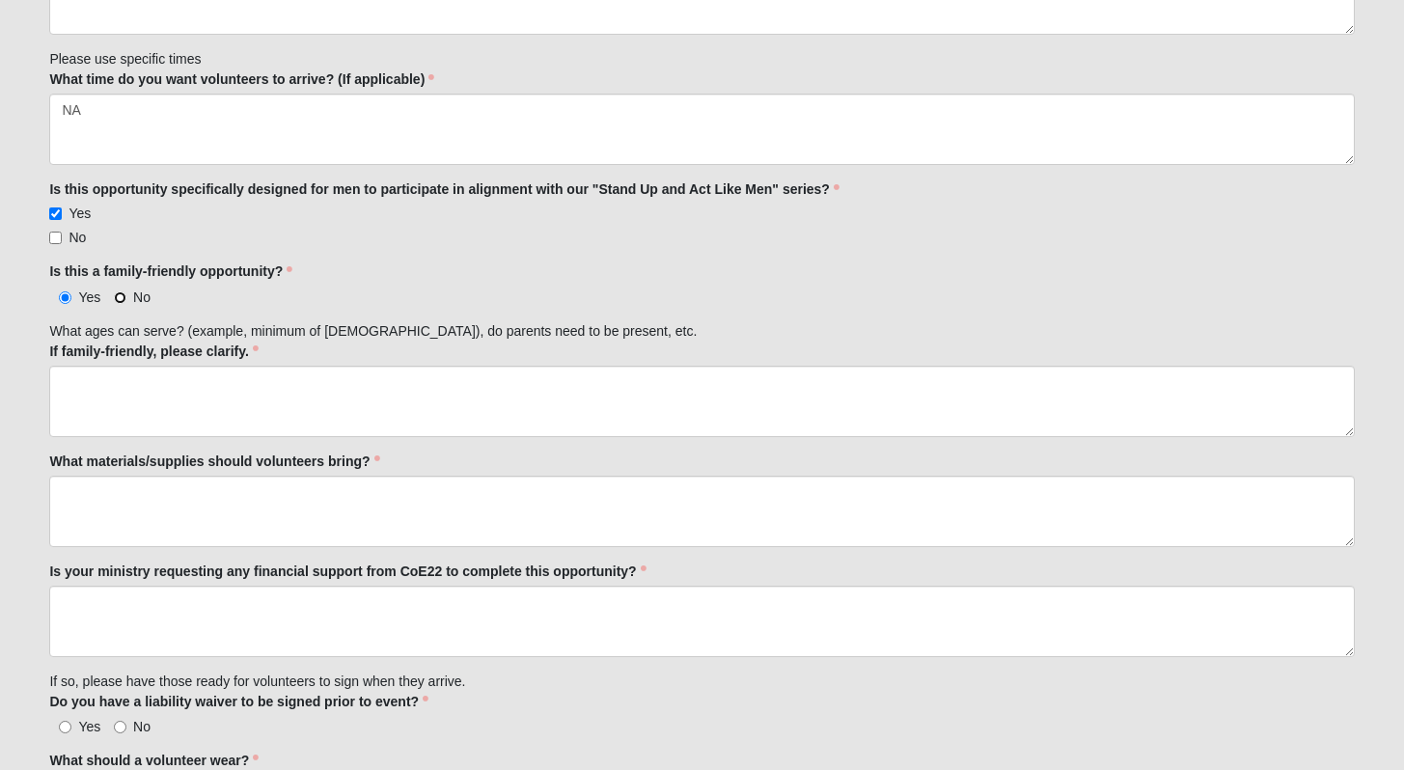
click at [122, 294] on input "No" at bounding box center [120, 297] width 13 height 13
radio input "true"
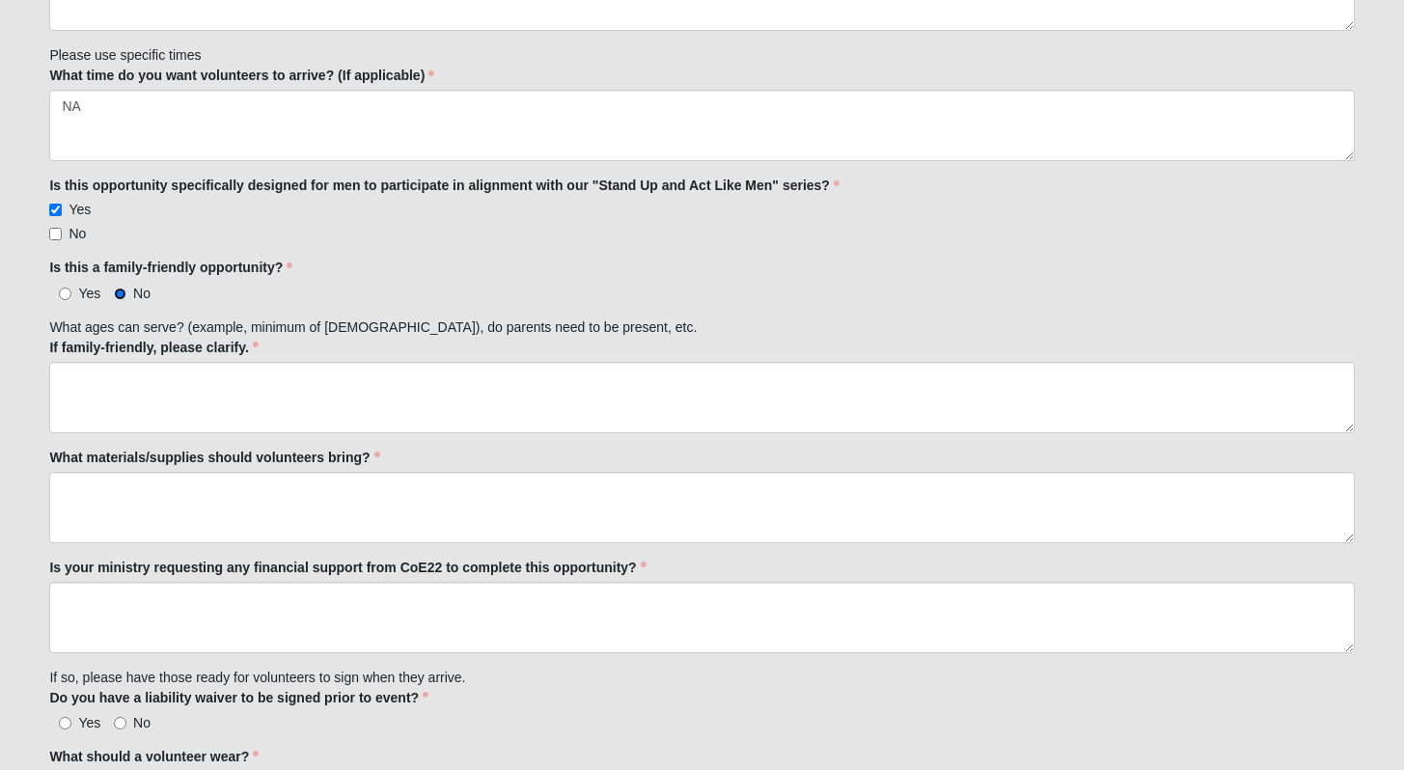
scroll to position [1020, 0]
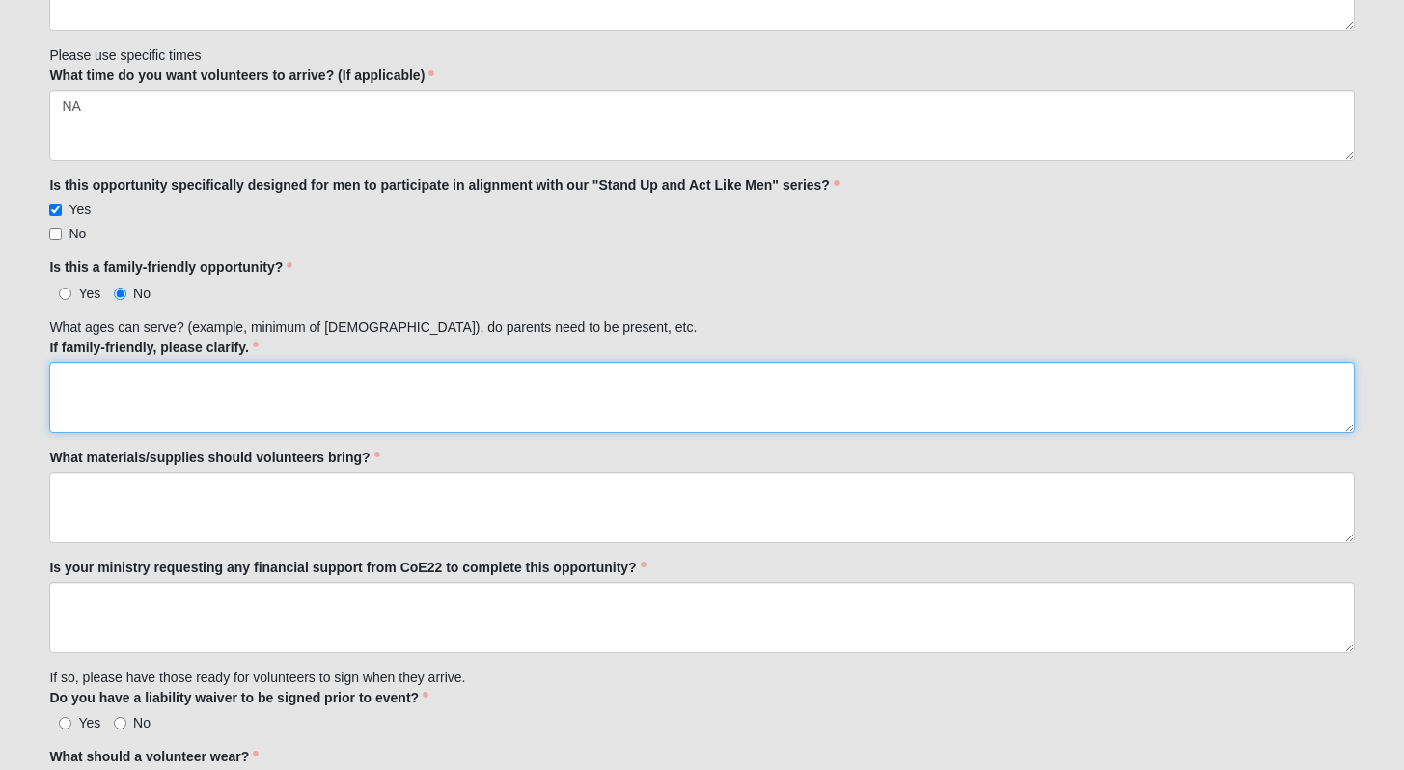
click at [277, 401] on textarea "If family-friendly, please clarify." at bounding box center [701, 397] width 1305 height 71
type textarea "NA"
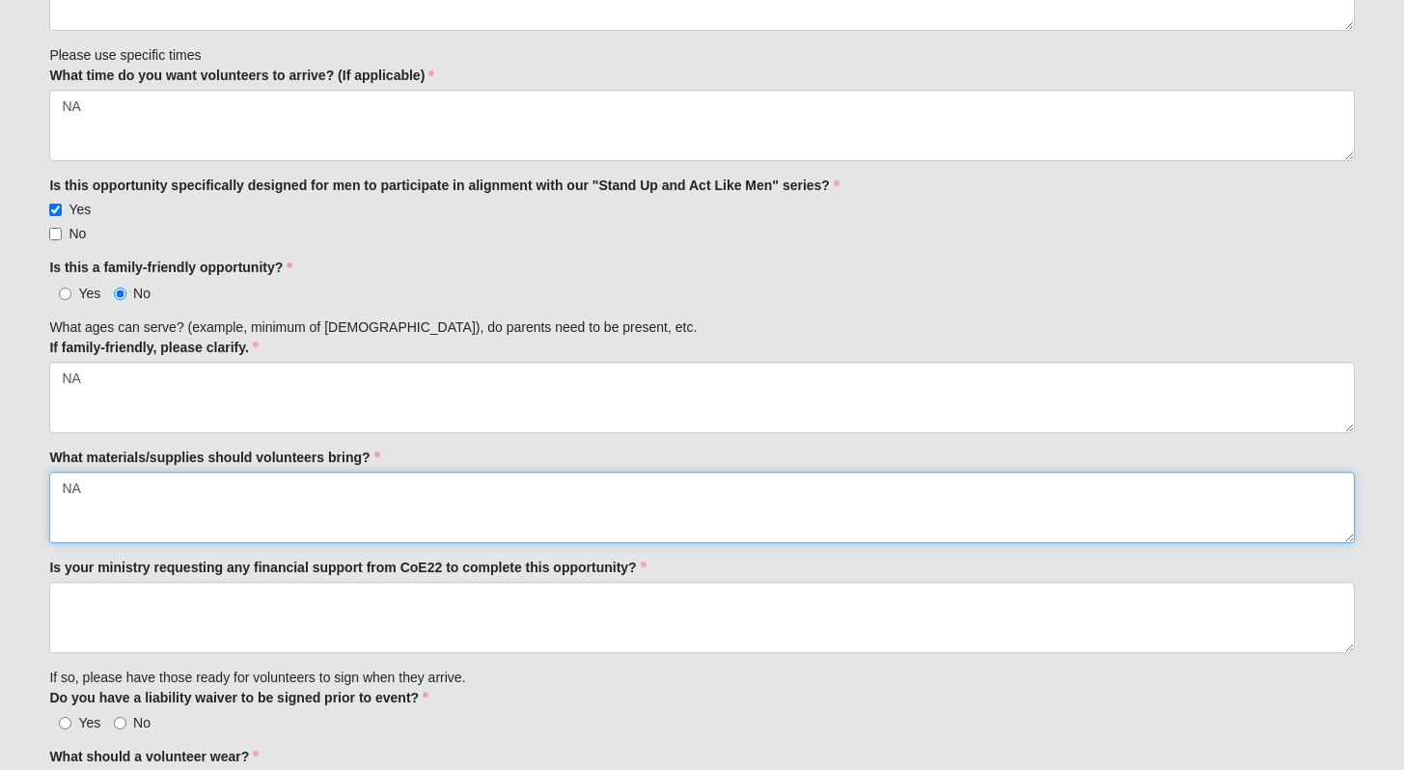
type textarea "NA"
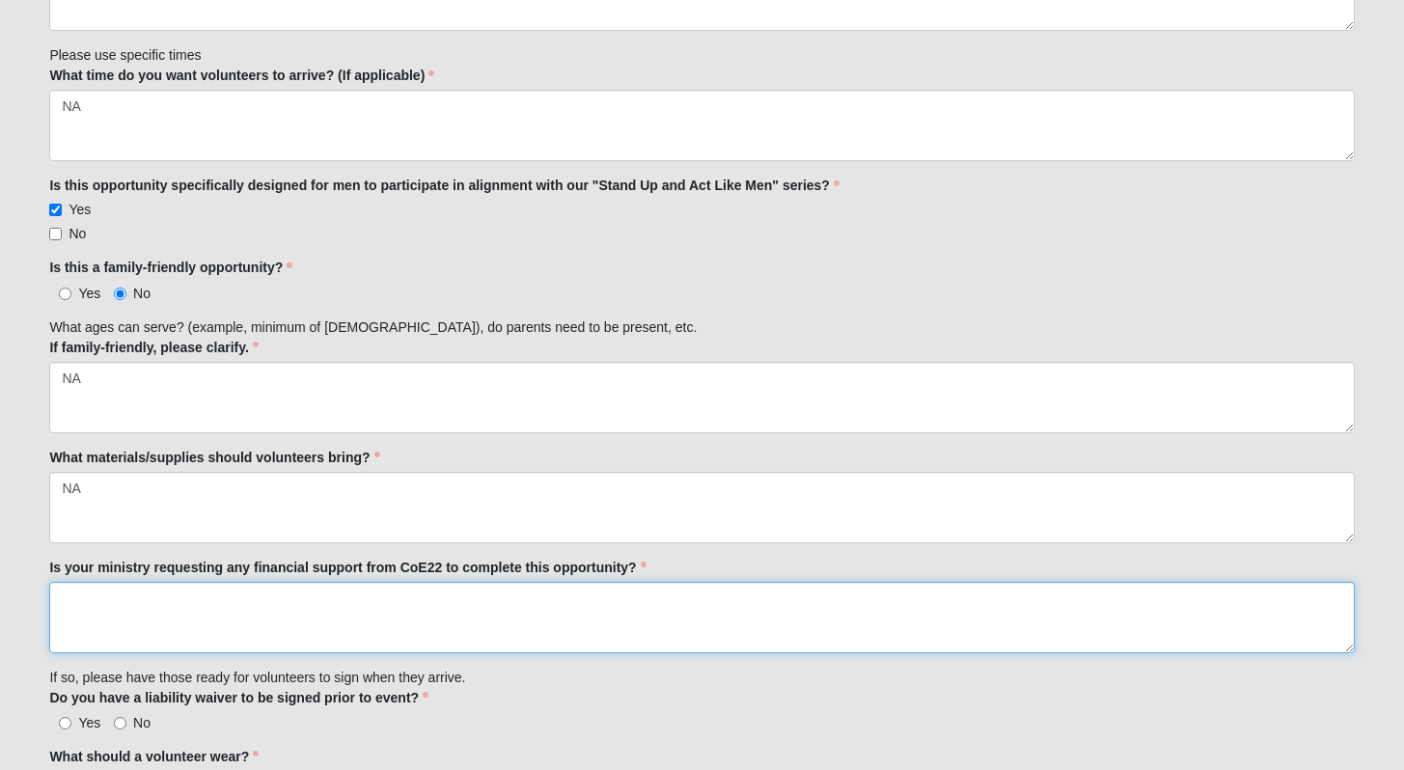
scroll to position [1190, 0]
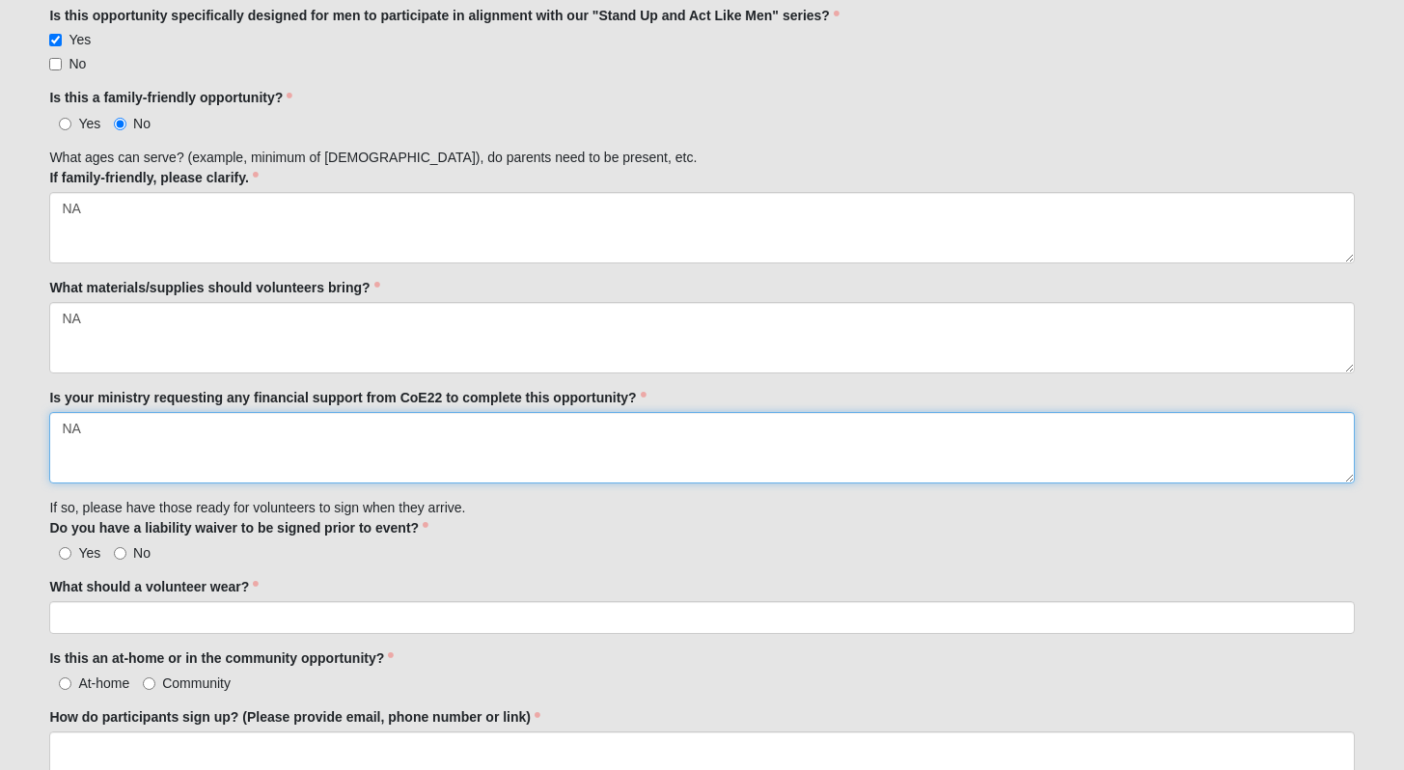
type textarea "N"
click at [384, 443] on textarea "No." at bounding box center [701, 447] width 1305 height 71
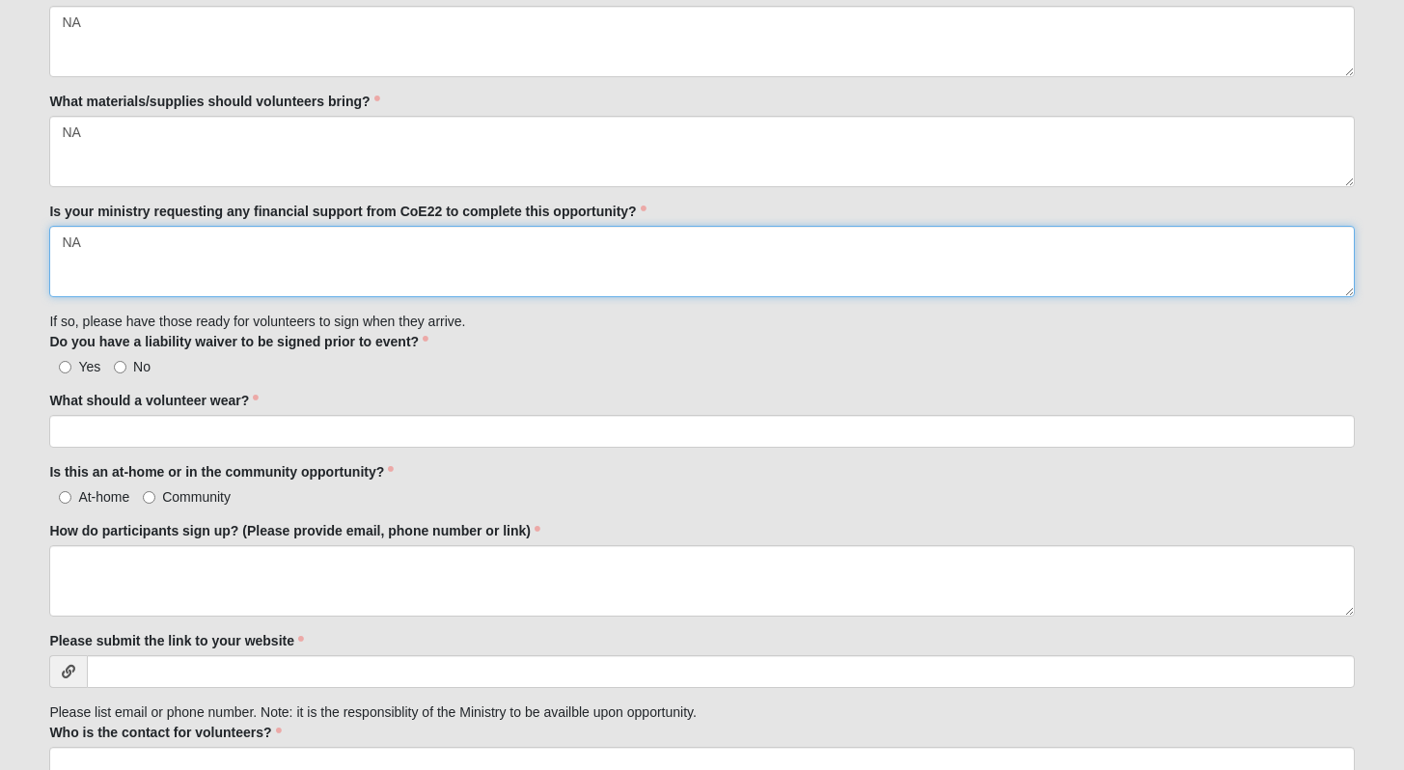
scroll to position [1377, 0]
type textarea "NA"
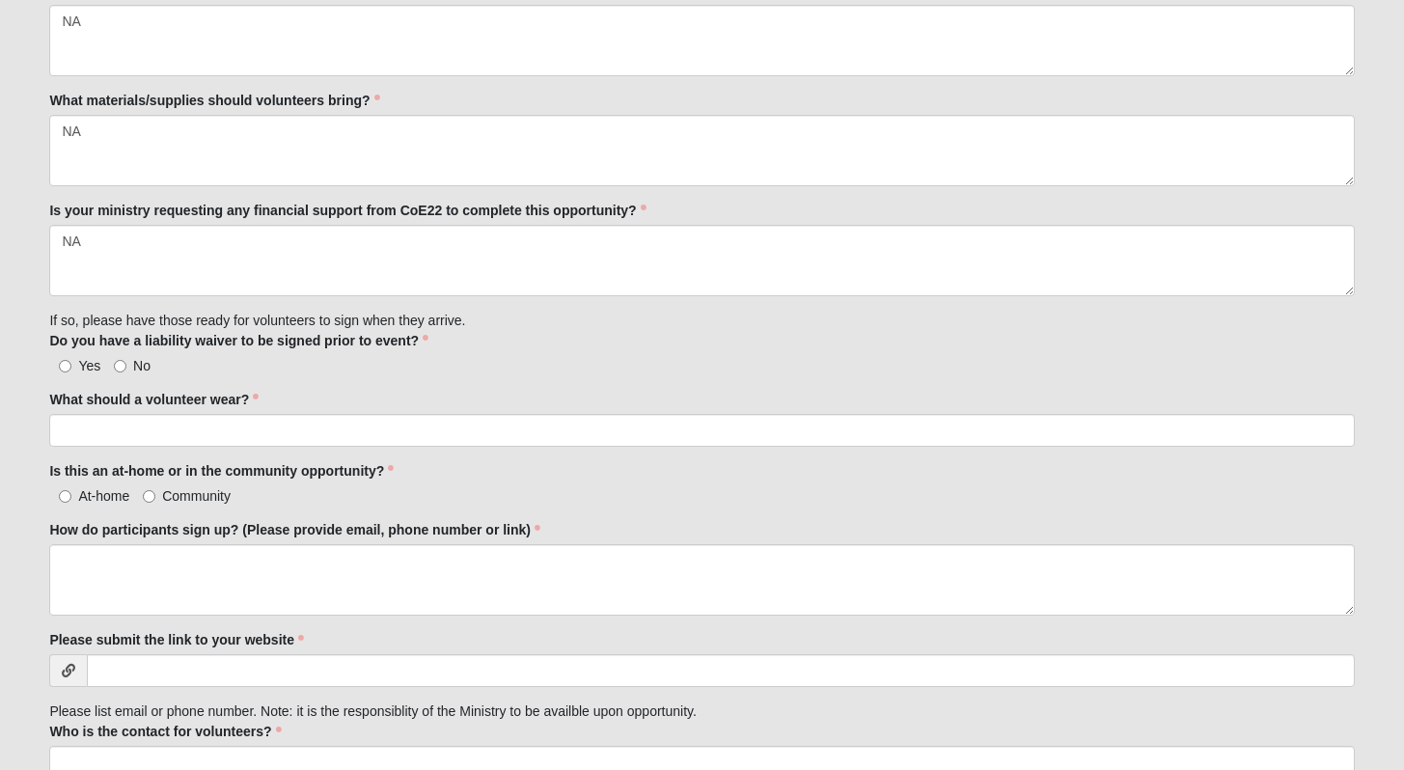
click at [93, 368] on span "Yes" at bounding box center [89, 365] width 22 height 15
click at [71, 368] on input "Yes" at bounding box center [65, 366] width 13 height 13
radio input "true"
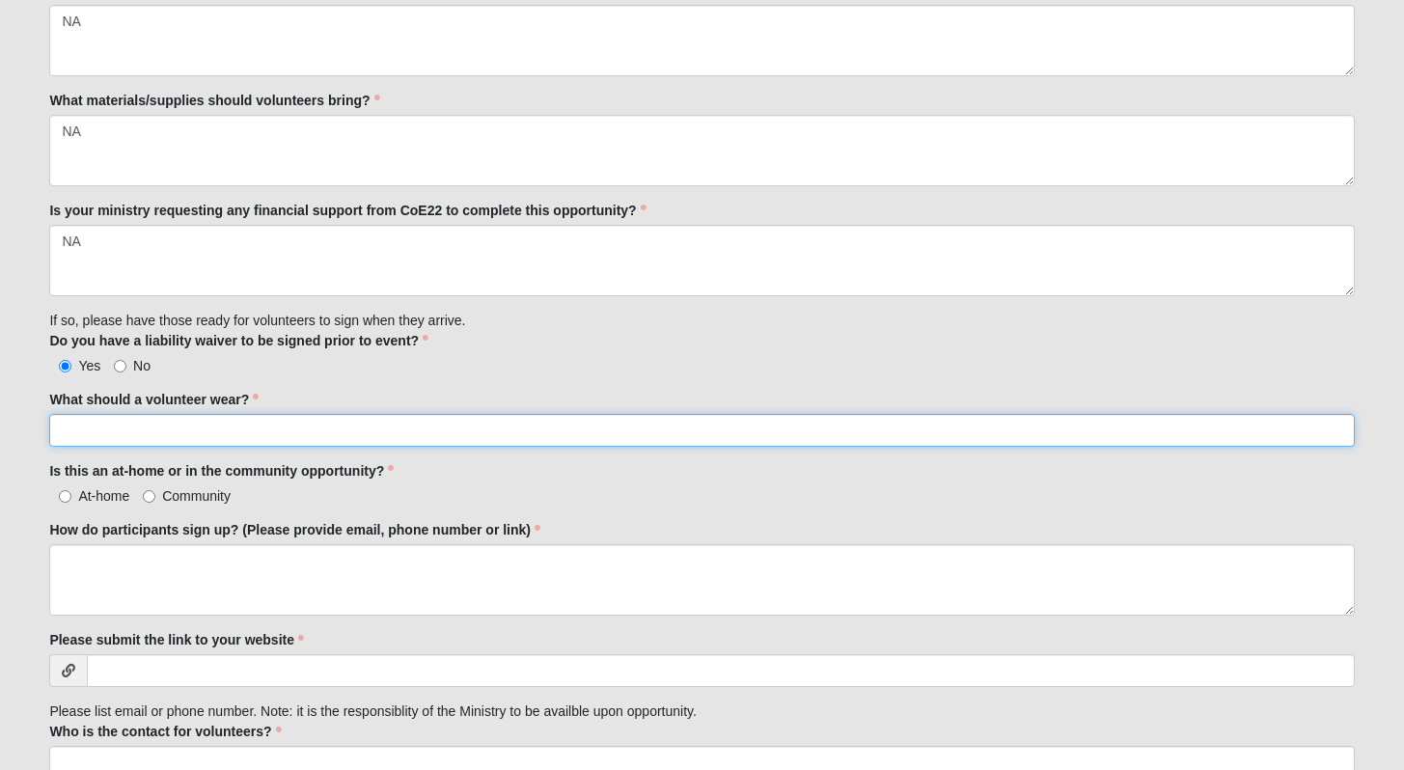
click at [208, 420] on input "What should a volunteer wear?" at bounding box center [701, 430] width 1305 height 33
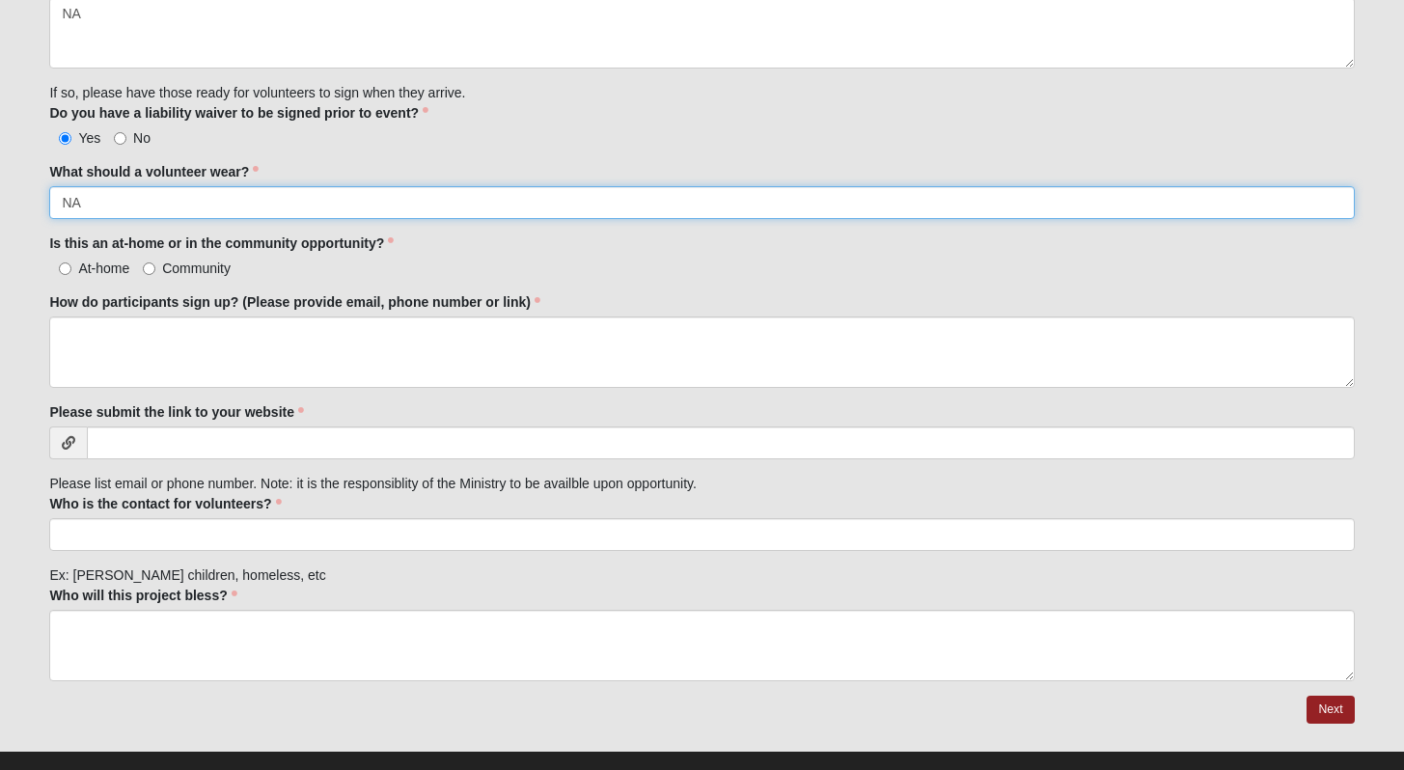
scroll to position [1636, 0]
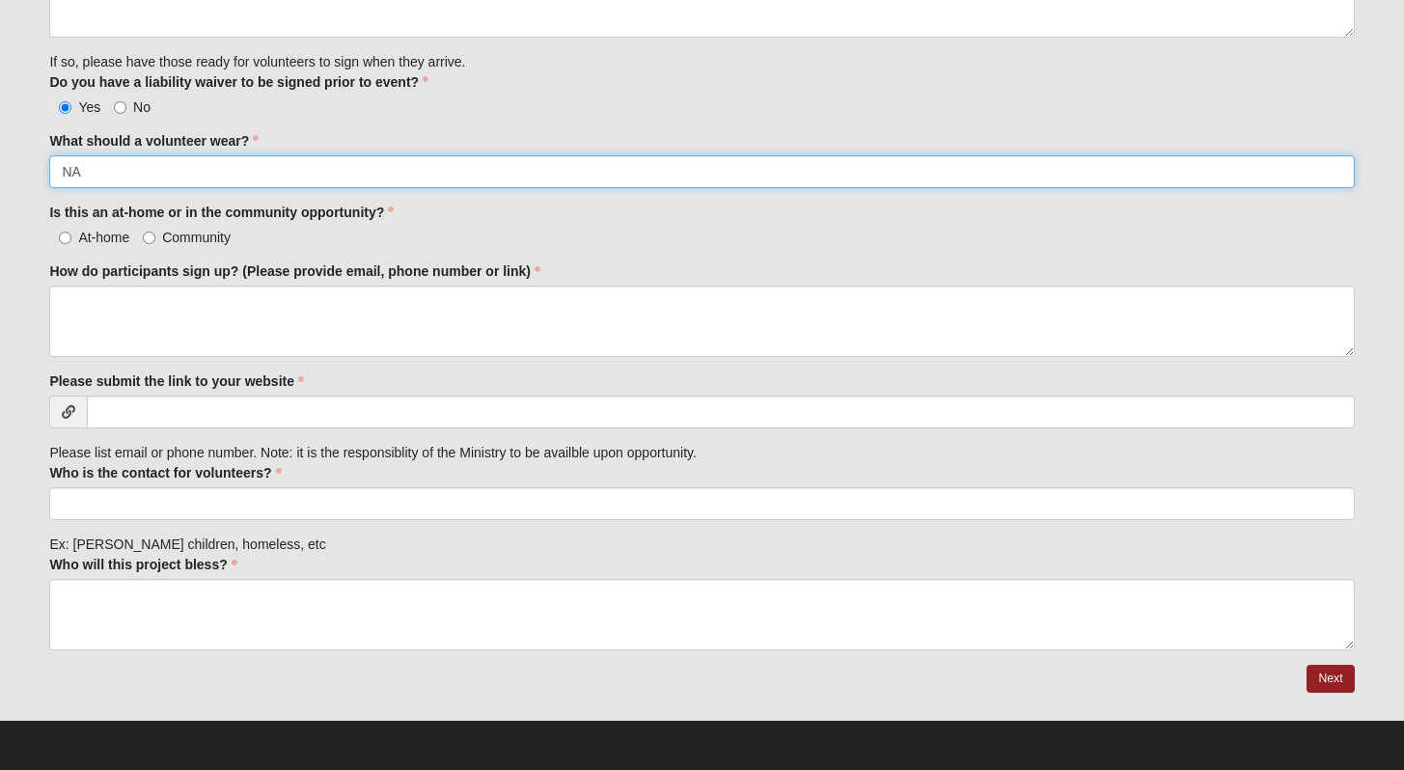
type input "NA"
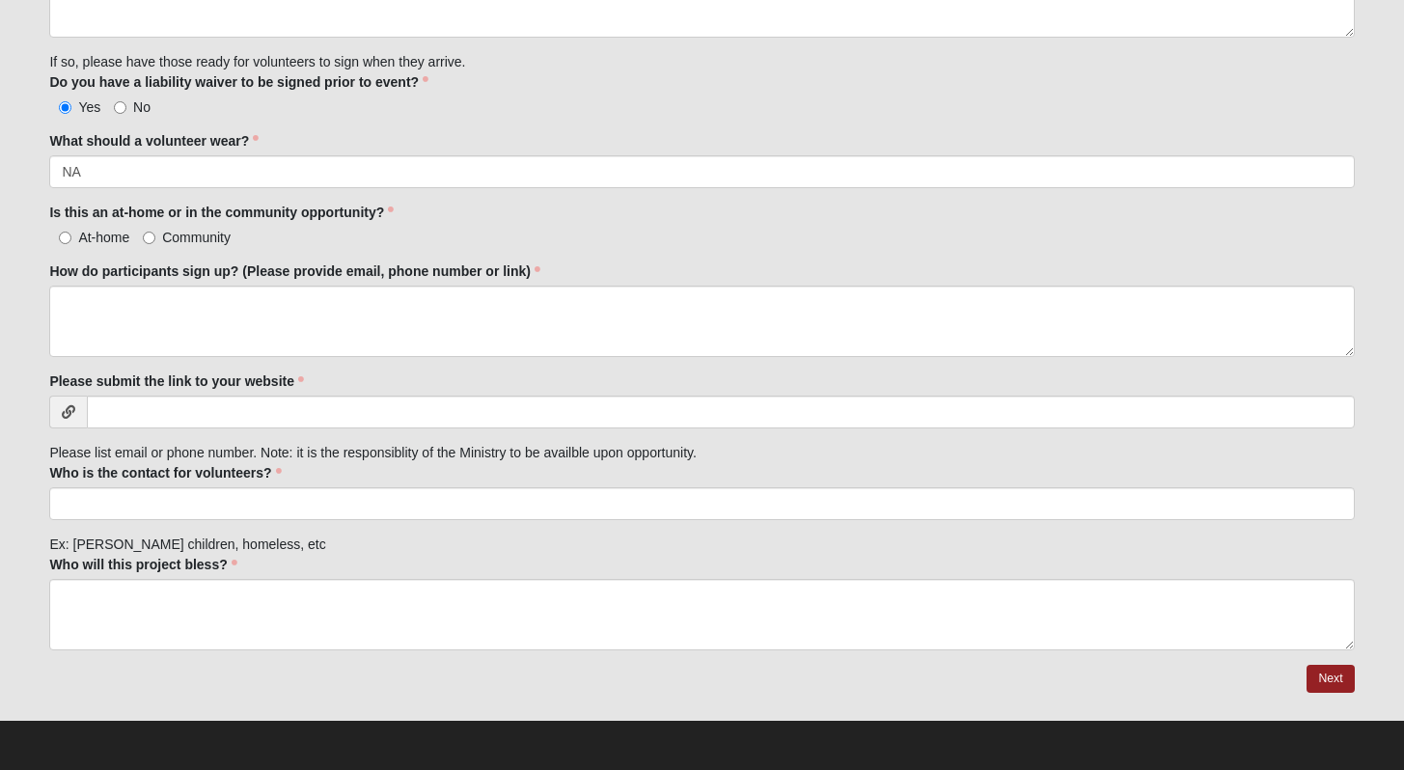
click at [174, 241] on span "Community" at bounding box center [196, 237] width 69 height 15
click at [155, 241] on input "Community" at bounding box center [149, 238] width 13 height 13
radio input "true"
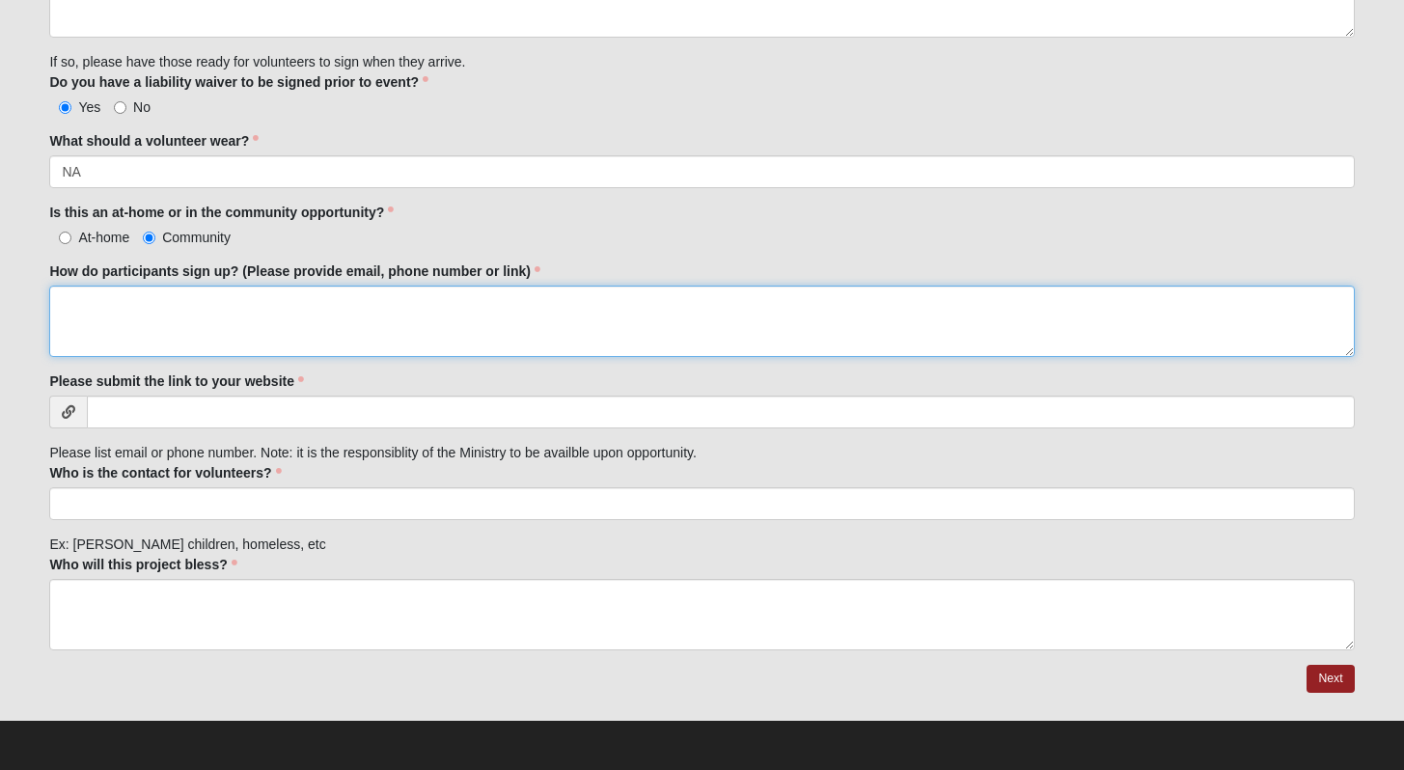
click at [223, 303] on textarea "How do participants sign up? (Please provide email, phone number or link)" at bounding box center [701, 321] width 1305 height 71
paste textarea "[URL][DOMAIN_NAME]"
type textarea "[URL][DOMAIN_NAME]"
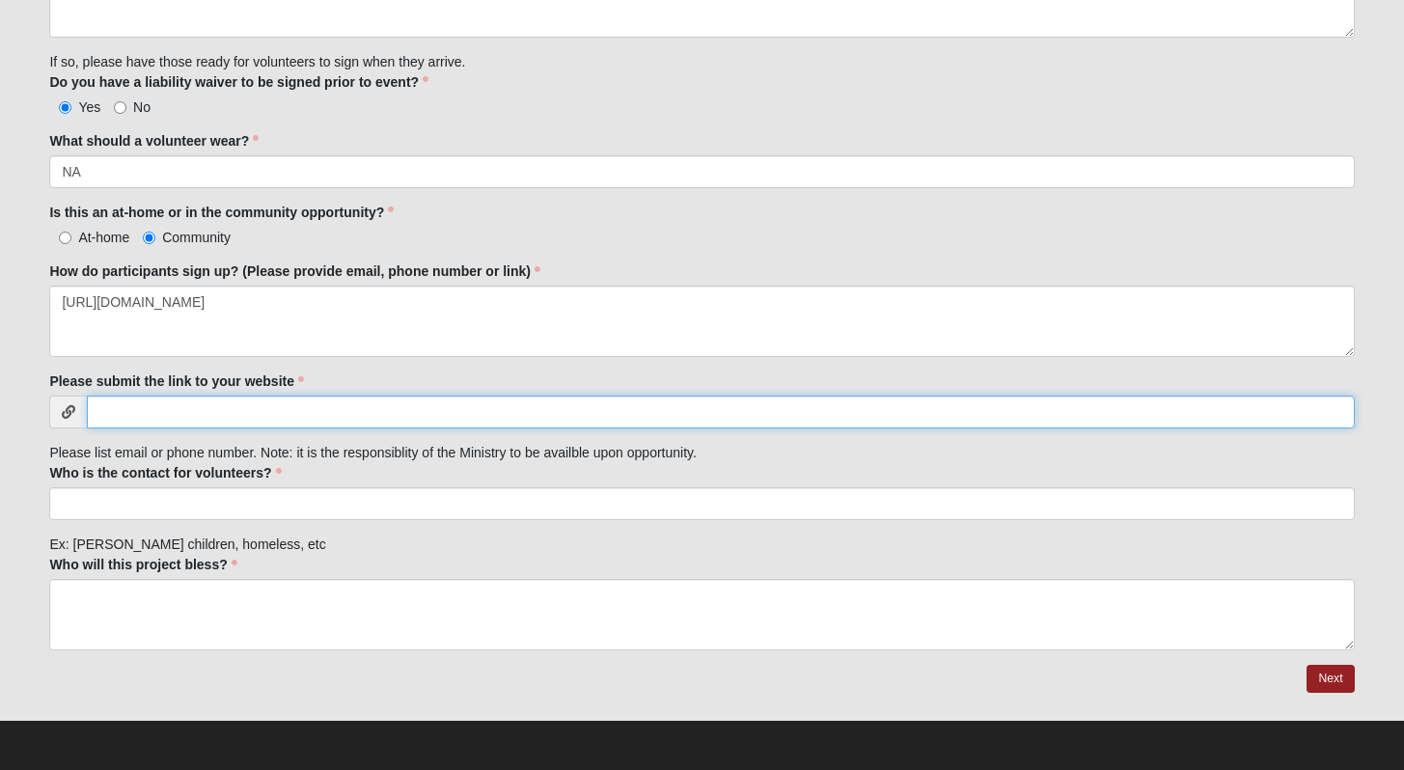
click at [330, 402] on input "Please submit the link to your website" at bounding box center [720, 412] width 1267 height 33
paste input "[URL][DOMAIN_NAME]"
type input "[URL][DOMAIN_NAME]"
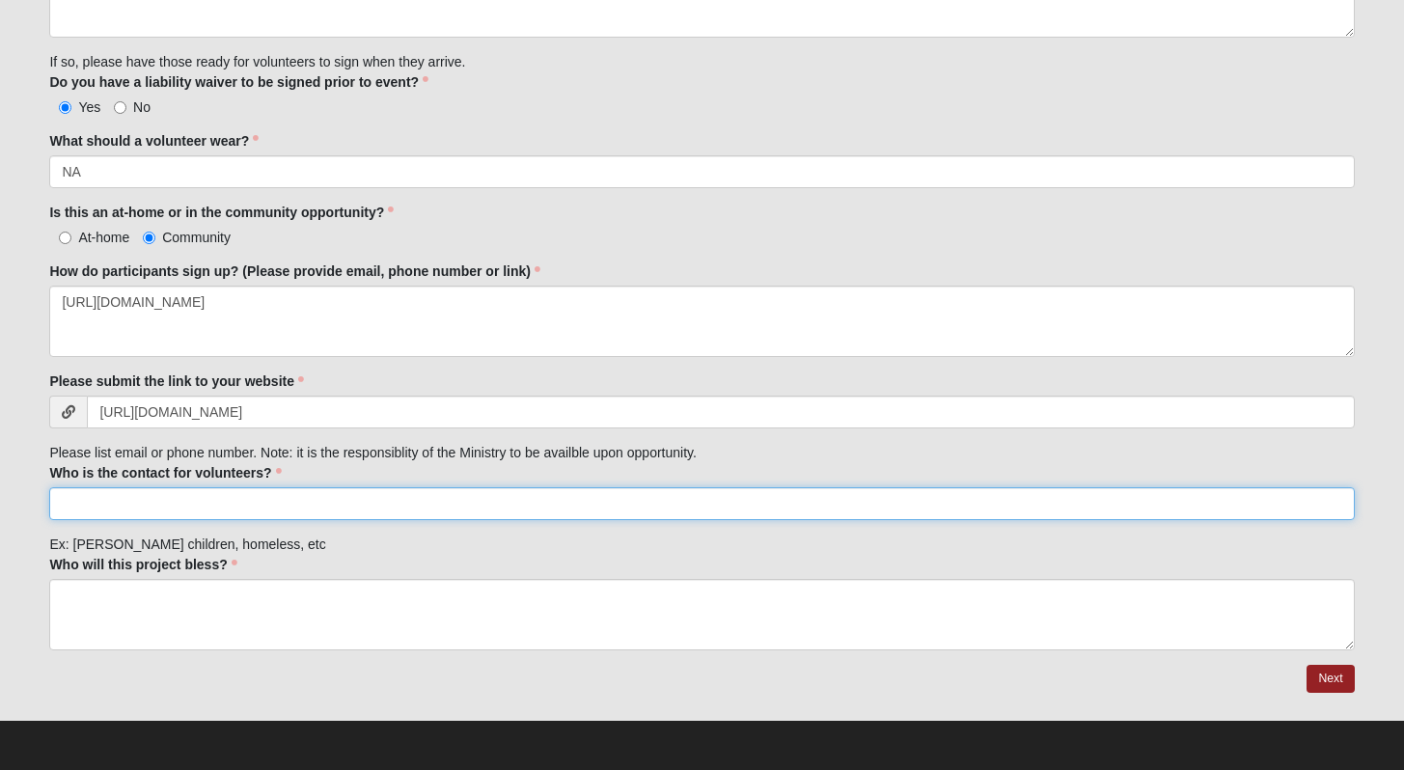
click at [324, 501] on input "Who is the contact for volunteers?" at bounding box center [701, 503] width 1305 height 33
type input "H"
paste input "[PHONE_NUMBER]"
click at [327, 510] on input "[PERSON_NAME], [PHONE_NUMBER]," at bounding box center [701, 503] width 1305 height 33
paste input "<[EMAIL_ADDRESS][DOMAIN_NAME]>"
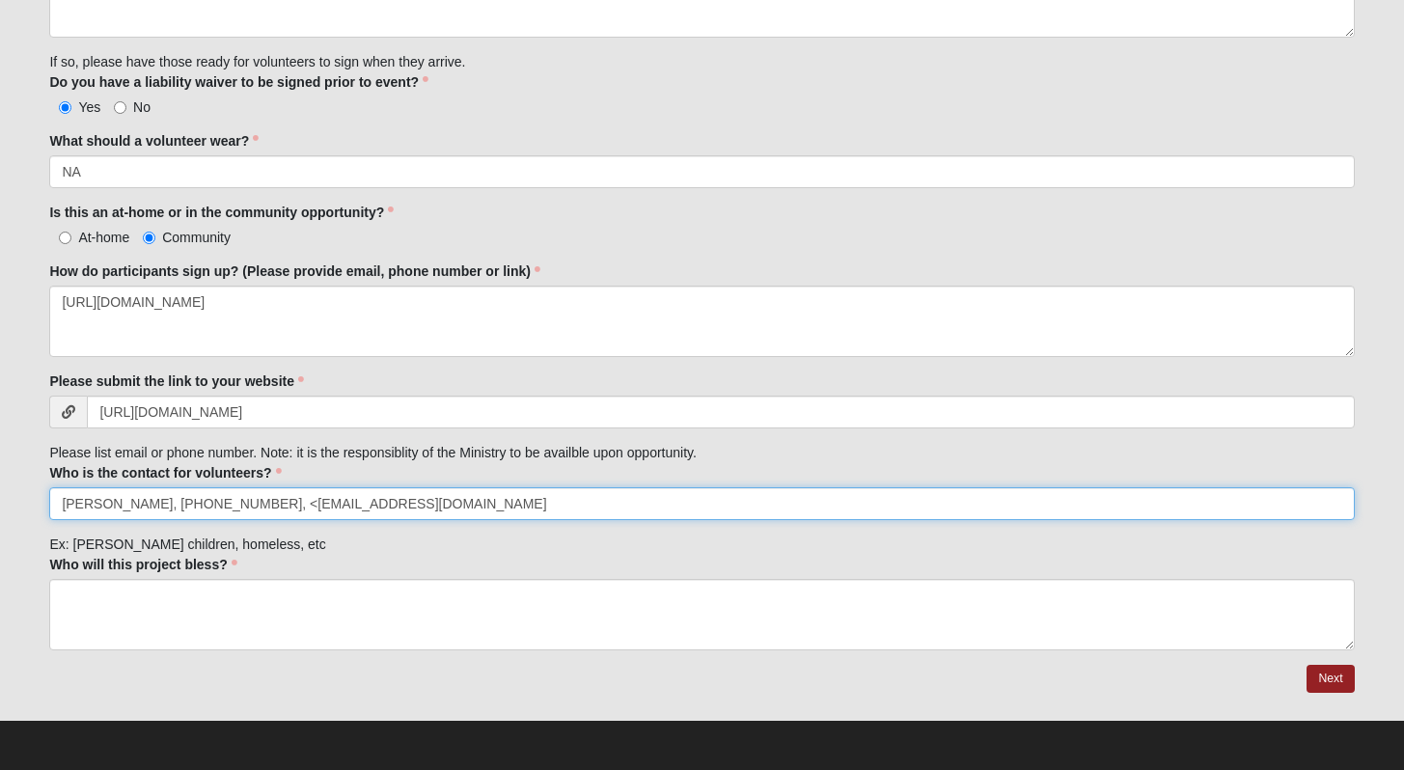
click at [275, 509] on input "[PERSON_NAME], [PHONE_NUMBER], <[EMAIL_ADDRESS][DOMAIN_NAME]" at bounding box center [701, 503] width 1305 height 33
type input "[PERSON_NAME], [PHONE_NUMBER], [EMAIL_ADDRESS][DOMAIN_NAME]"
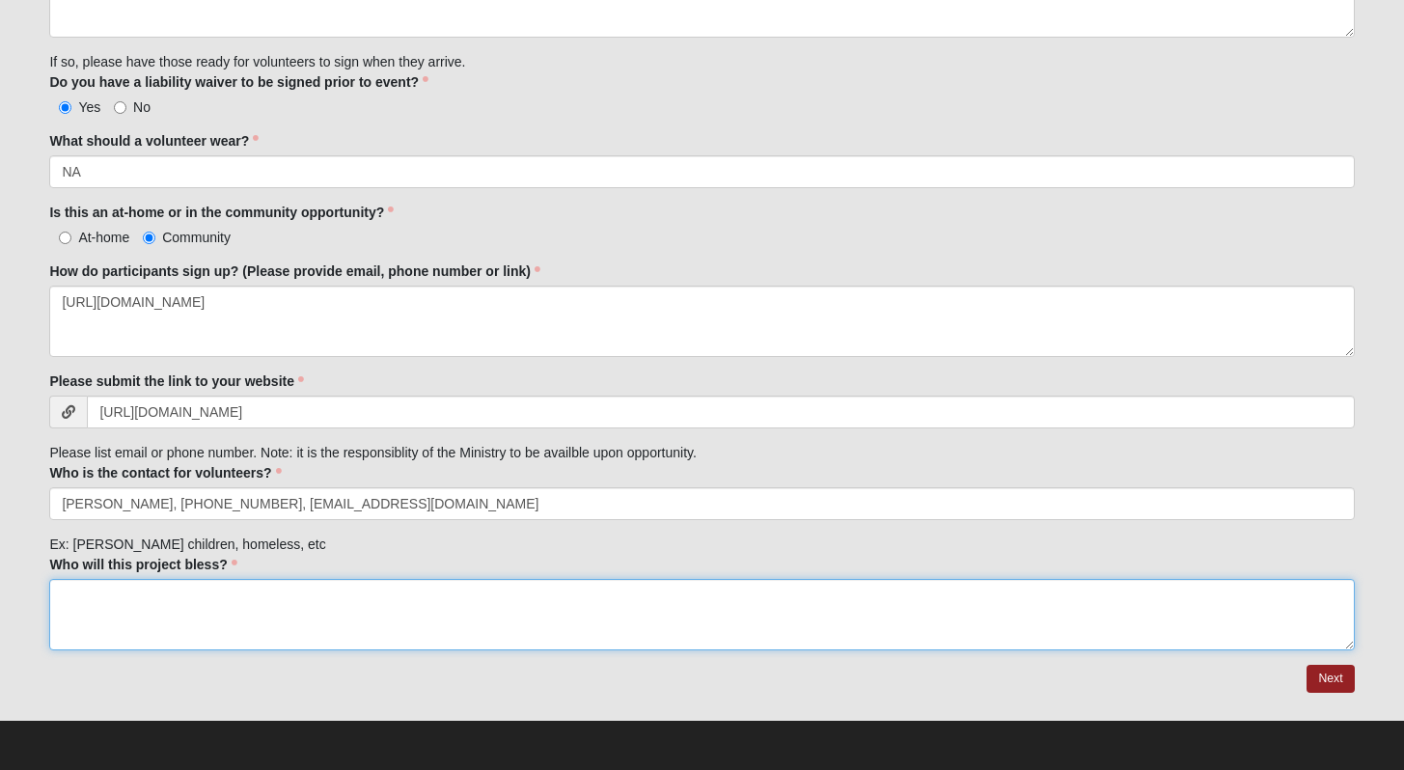
click at [403, 625] on textarea "Who will this project bless?" at bounding box center [701, 614] width 1305 height 71
click at [171, 595] on textarea "Families in [GEOGRAPHIC_DATA]" at bounding box center [701, 614] width 1305 height 71
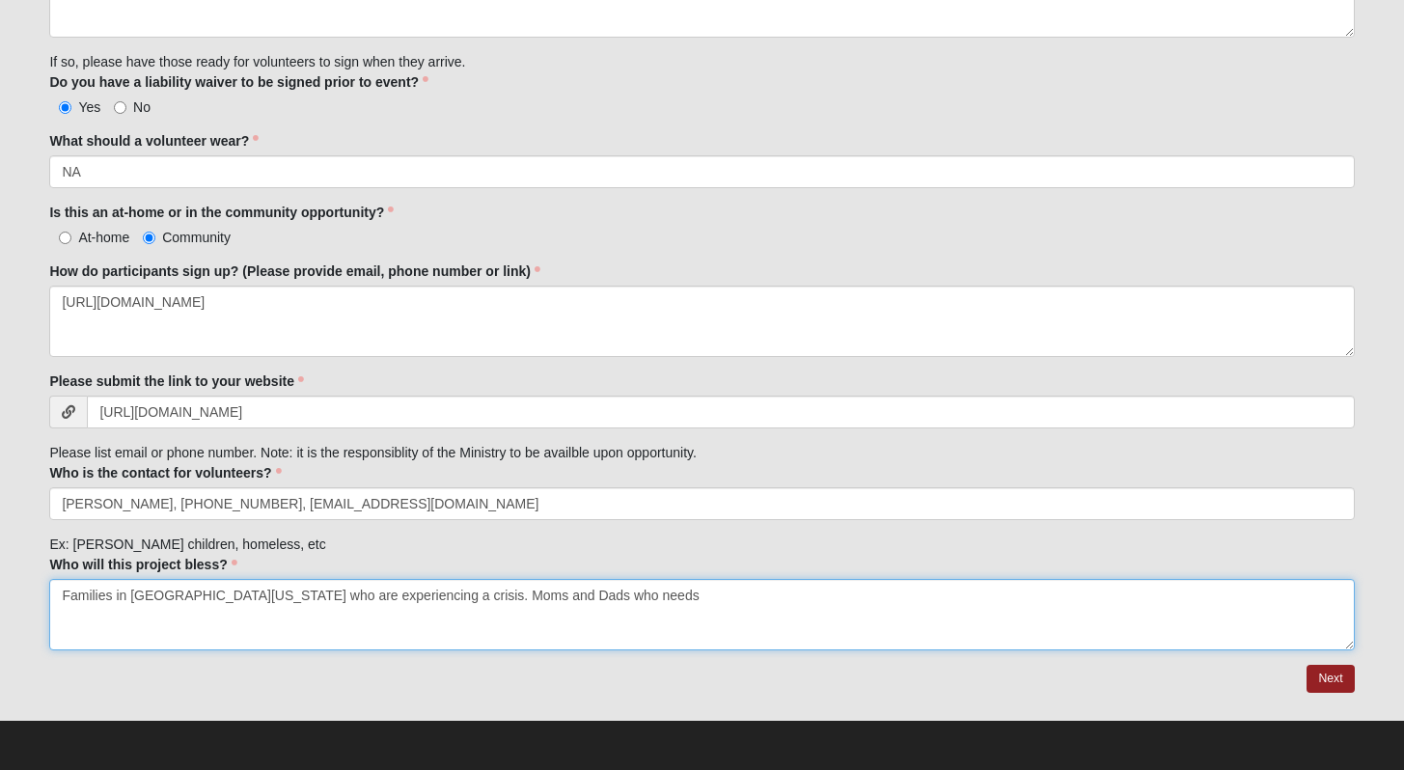
click at [431, 597] on textarea "Families in [GEOGRAPHIC_DATA][US_STATE] who are experiencing a crisis. Moms and…" at bounding box center [701, 614] width 1305 height 71
drag, startPoint x: 431, startPoint y: 597, endPoint x: 722, endPoint y: 581, distance: 291.0
click at [722, 581] on textarea "Families in [GEOGRAPHIC_DATA][US_STATE] who are experiencing a crisis. Moms and…" at bounding box center [701, 614] width 1305 height 71
click at [429, 597] on textarea "Families in [GEOGRAPHIC_DATA][US_STATE] who are experiencing a crisis. Moms and…" at bounding box center [701, 614] width 1305 height 71
drag, startPoint x: 429, startPoint y: 597, endPoint x: 648, endPoint y: 589, distance: 218.3
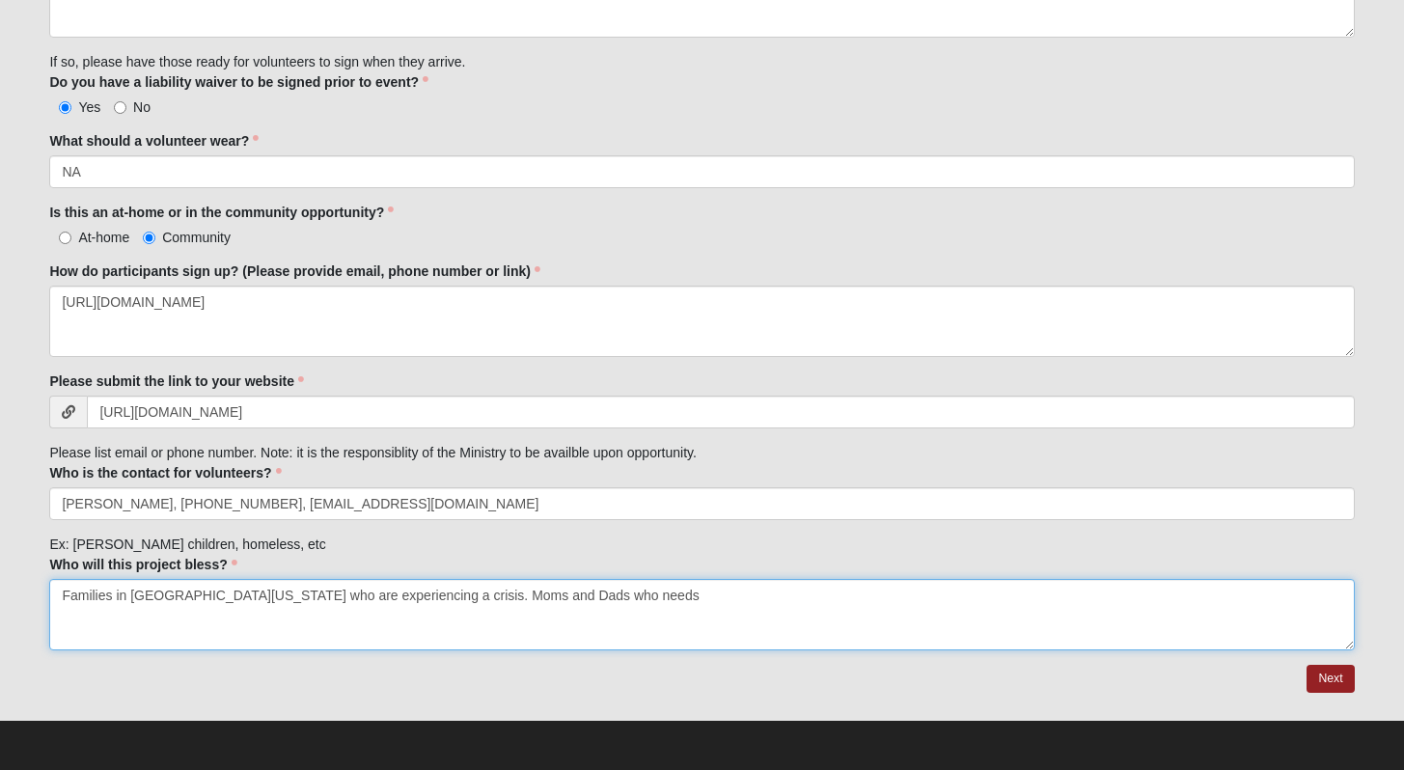
click at [639, 595] on textarea "Families in [GEOGRAPHIC_DATA][US_STATE] who are experiencing a crisis. Moms and…" at bounding box center [701, 614] width 1305 height 71
click at [880, 601] on textarea "Families in [GEOGRAPHIC_DATA][US_STATE] who are experiencing a crisis - specifi…" at bounding box center [701, 614] width 1305 height 71
drag, startPoint x: 880, startPoint y: 601, endPoint x: 1112, endPoint y: 601, distance: 231.6
click at [1112, 601] on textarea "Families in [GEOGRAPHIC_DATA][US_STATE] who are experiencing a crisis - specifi…" at bounding box center [701, 614] width 1305 height 71
click at [872, 599] on textarea "Families in [GEOGRAPHIC_DATA][US_STATE] who are experiencing a crisis - specifi…" at bounding box center [701, 614] width 1305 height 71
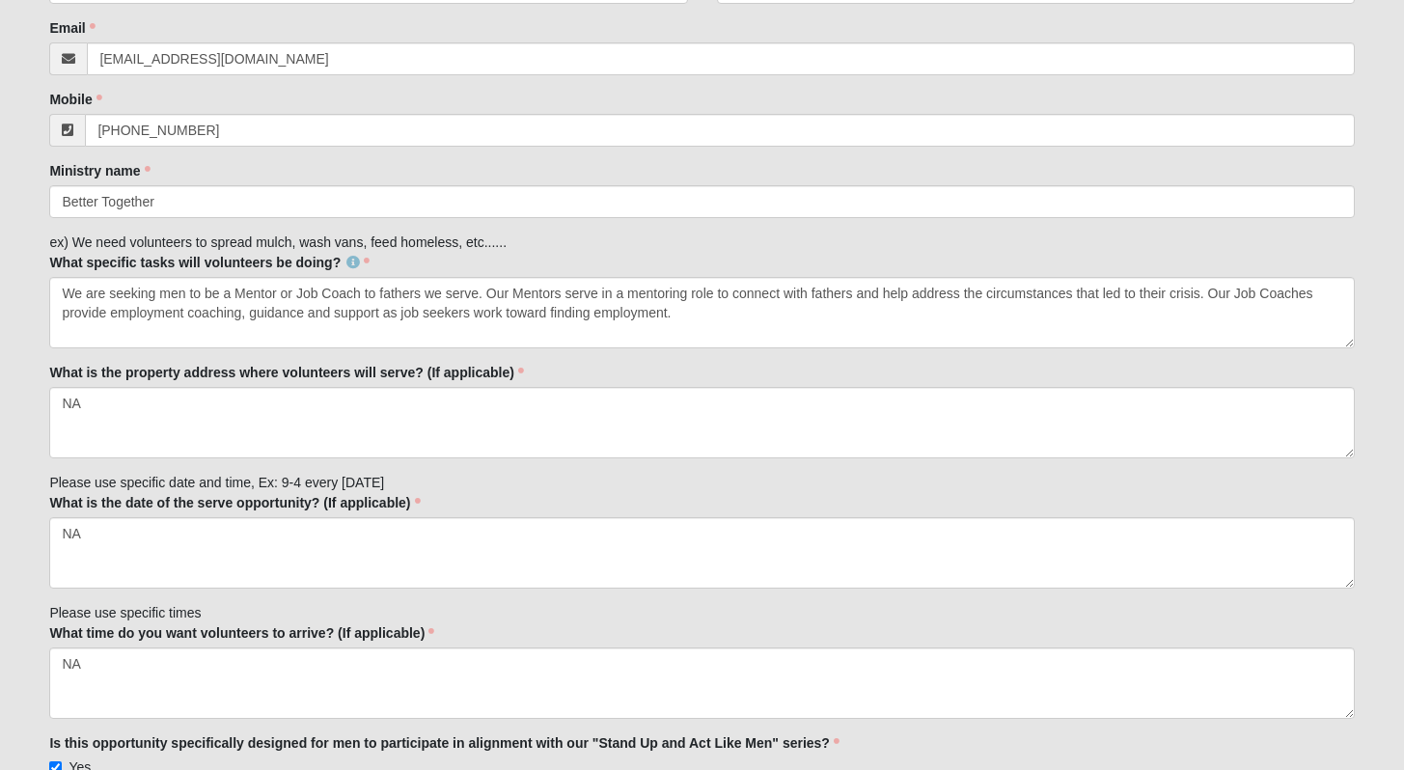
scroll to position [461, 0]
type textarea "Families in [GEOGRAPHIC_DATA][US_STATE] who are experiencing a crisis - specifi…"
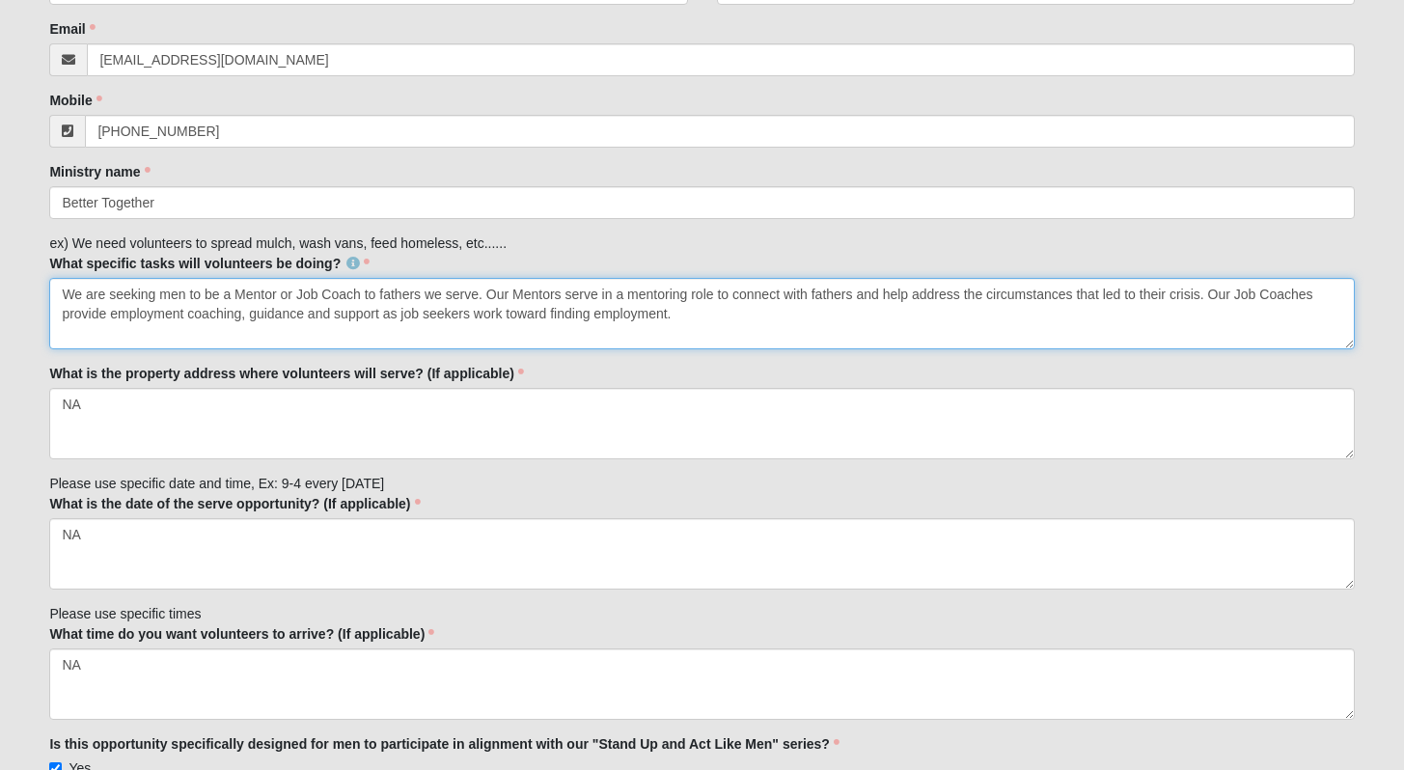
click at [388, 296] on textarea "We are seeking men to be a Mentor or Job Coach to fathers we serve. Our Mentors…" at bounding box center [701, 313] width 1305 height 71
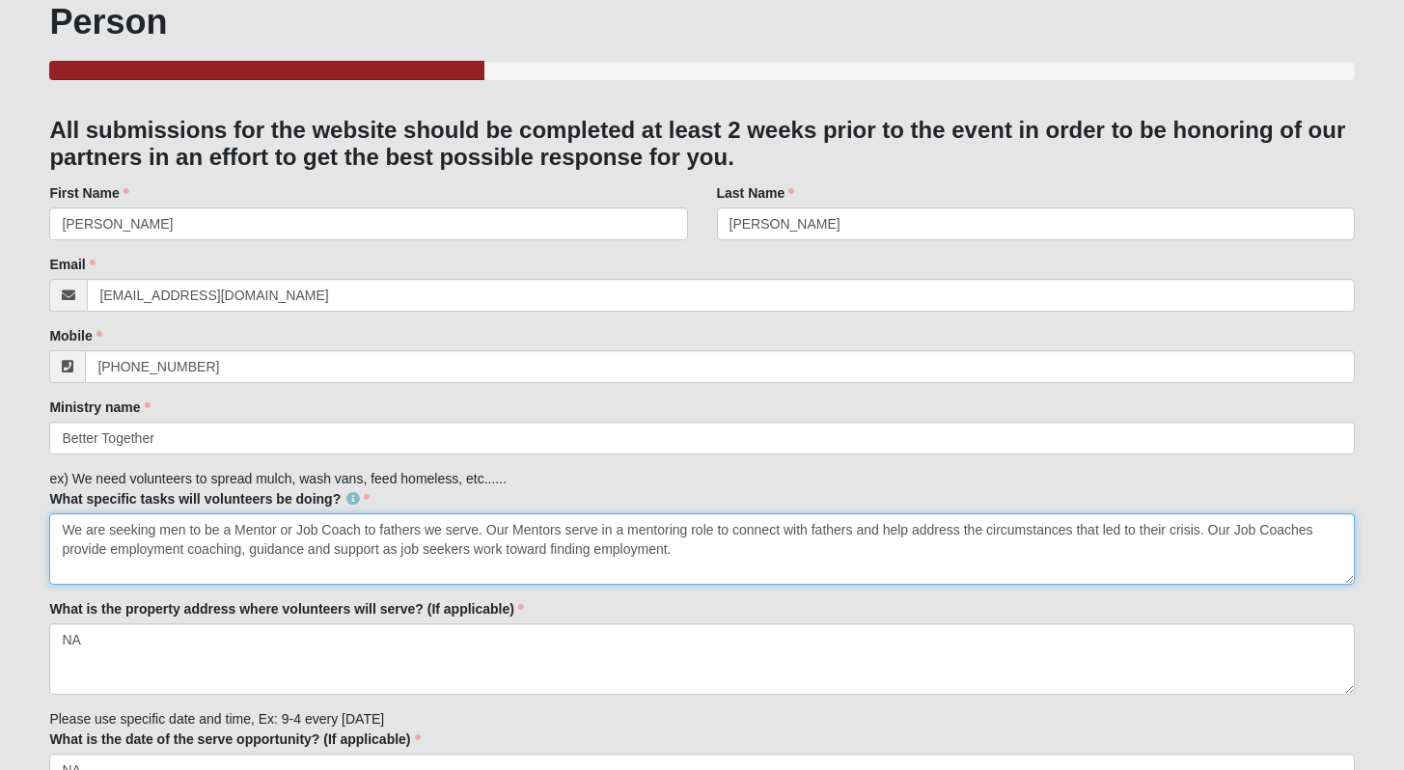
scroll to position [227, 0]
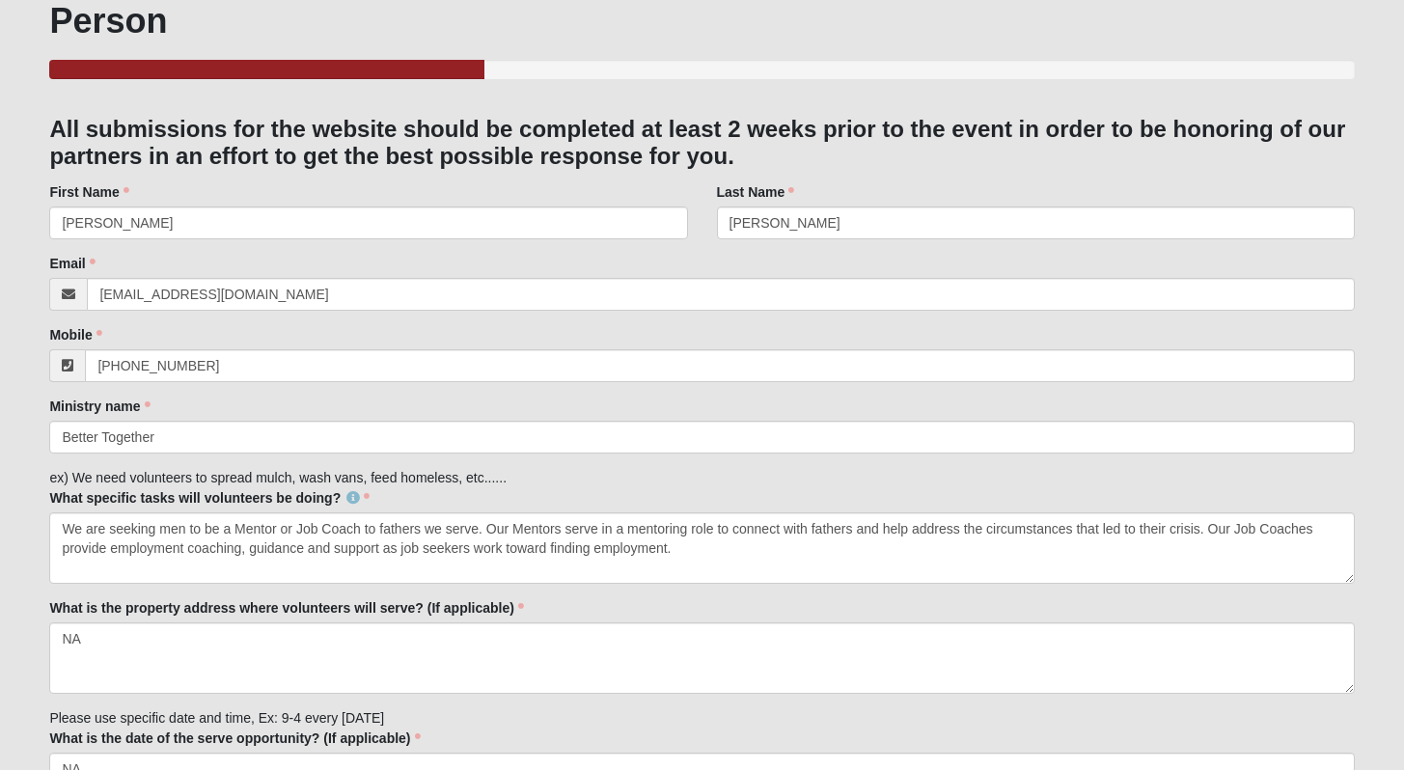
click at [321, 262] on div "Email [EMAIL_ADDRESS][DOMAIN_NAME] Email address is not valid Email is required." at bounding box center [701, 282] width 1305 height 57
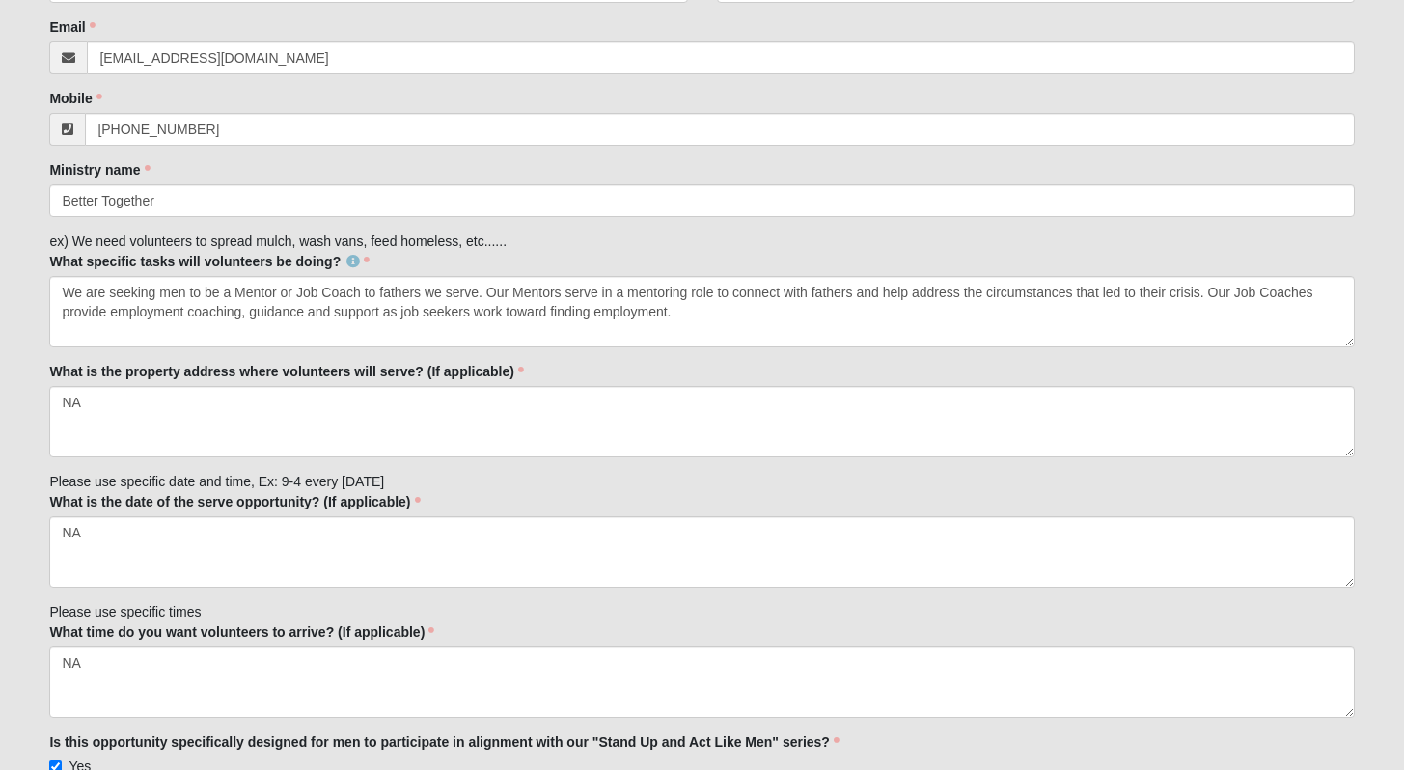
scroll to position [463, 0]
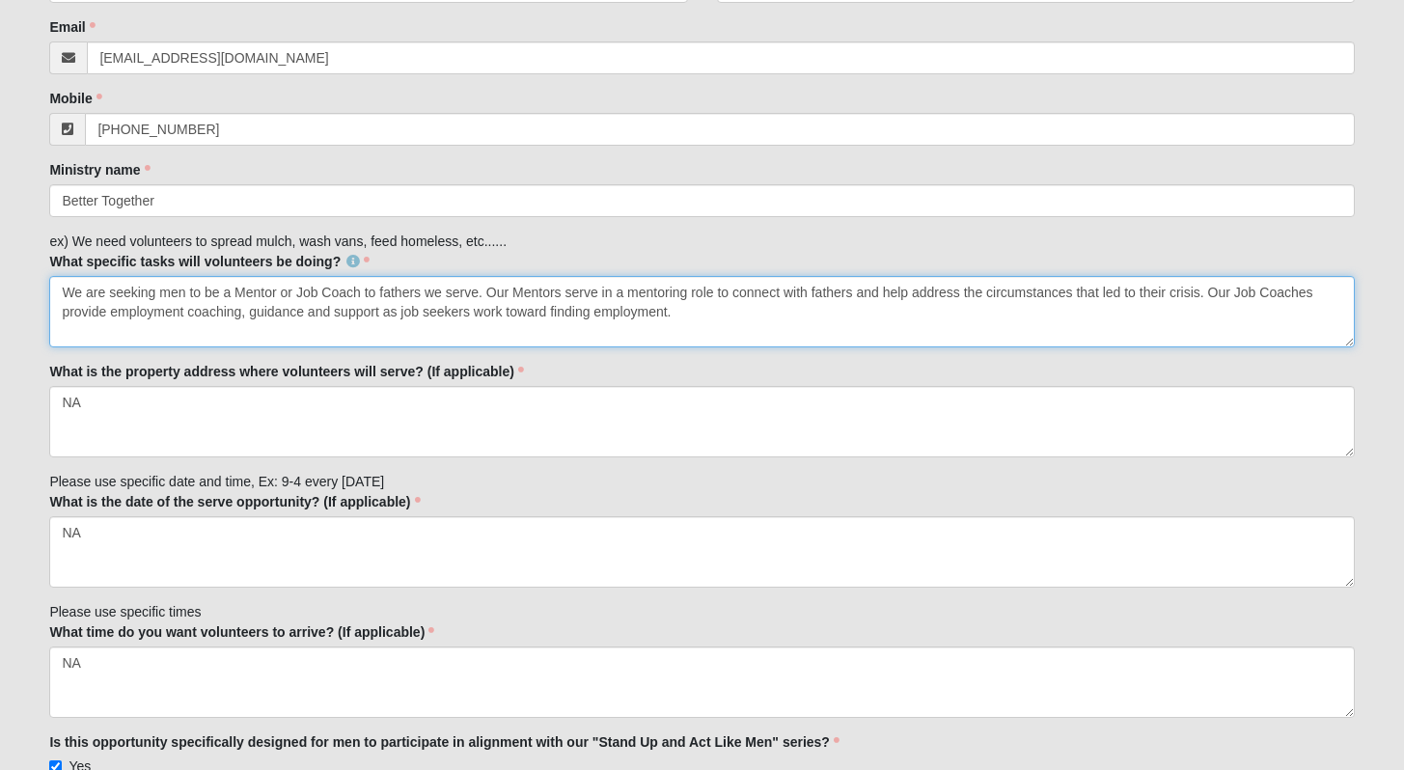
click at [634, 303] on textarea "We are seeking men to be a Mentor or Job Coach to fathers we serve. Our Mentors…" at bounding box center [701, 311] width 1305 height 71
click at [758, 310] on textarea "We are seeking men to be a Mentor or Job Coach to fathers we serve. Our Mentors…" at bounding box center [701, 311] width 1305 height 71
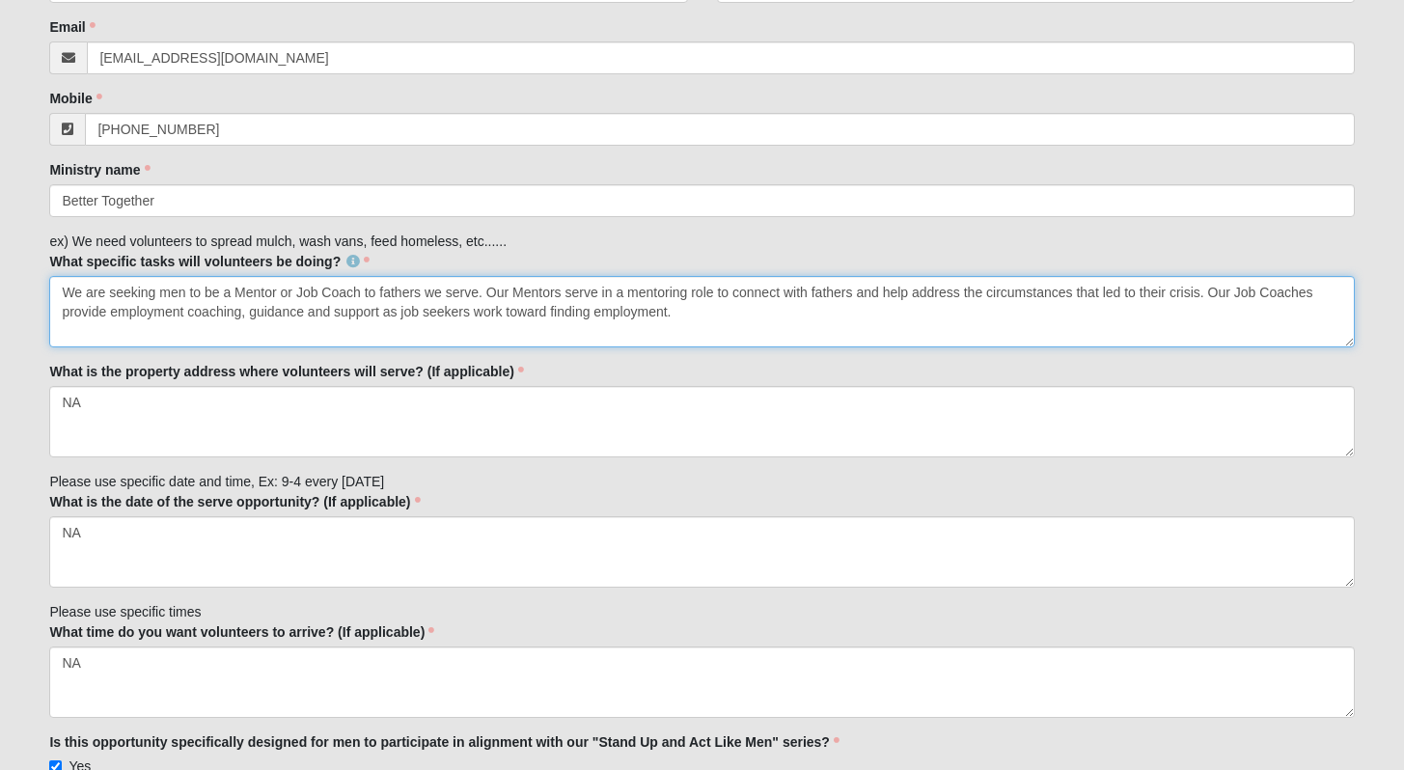
click at [758, 310] on textarea "We are seeking men to be a Mentor or Job Coach to fathers we serve. Our Mentors…" at bounding box center [701, 311] width 1305 height 71
click at [474, 296] on textarea "We are seeking men to be a Mentor or Job Coach to fathers we serve. Our Mentors…" at bounding box center [701, 311] width 1305 height 71
click at [455, 295] on textarea "We are seeking men to be a Mentor or Job Coach to fathers we serve. Our Mentors…" at bounding box center [701, 311] width 1305 height 71
drag, startPoint x: 455, startPoint y: 295, endPoint x: 432, endPoint y: 297, distance: 22.3
click at [432, 297] on textarea "We are seeking men to be a Mentor or Job Coach to fathers we serve. Our Mentors…" at bounding box center [701, 311] width 1305 height 71
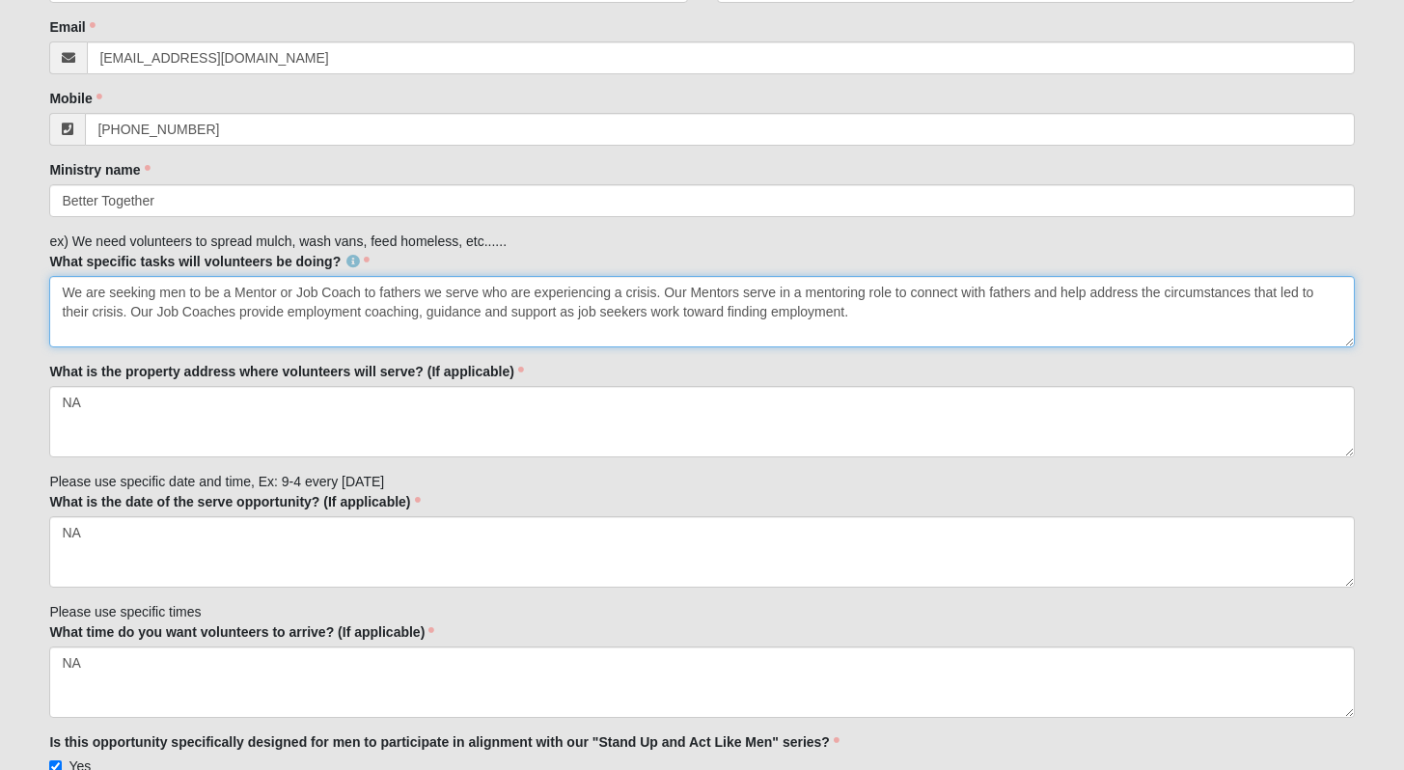
type textarea "We are seeking men to be a Mentor or Job Coach to fathers we serve who are expe…"
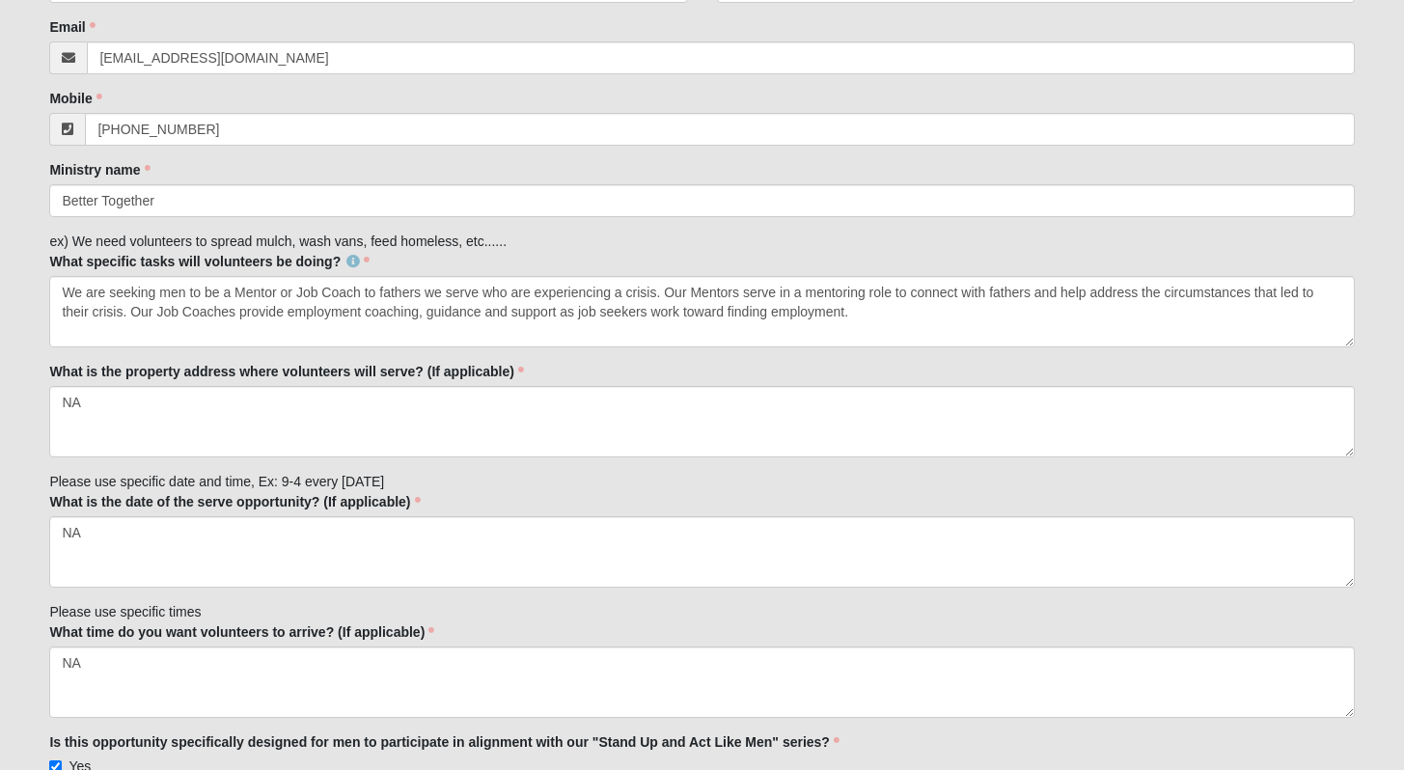
click at [604, 273] on div "What specific tasks will volunteers be doing? We are seeking men to be a Mentor…" at bounding box center [701, 300] width 1305 height 96
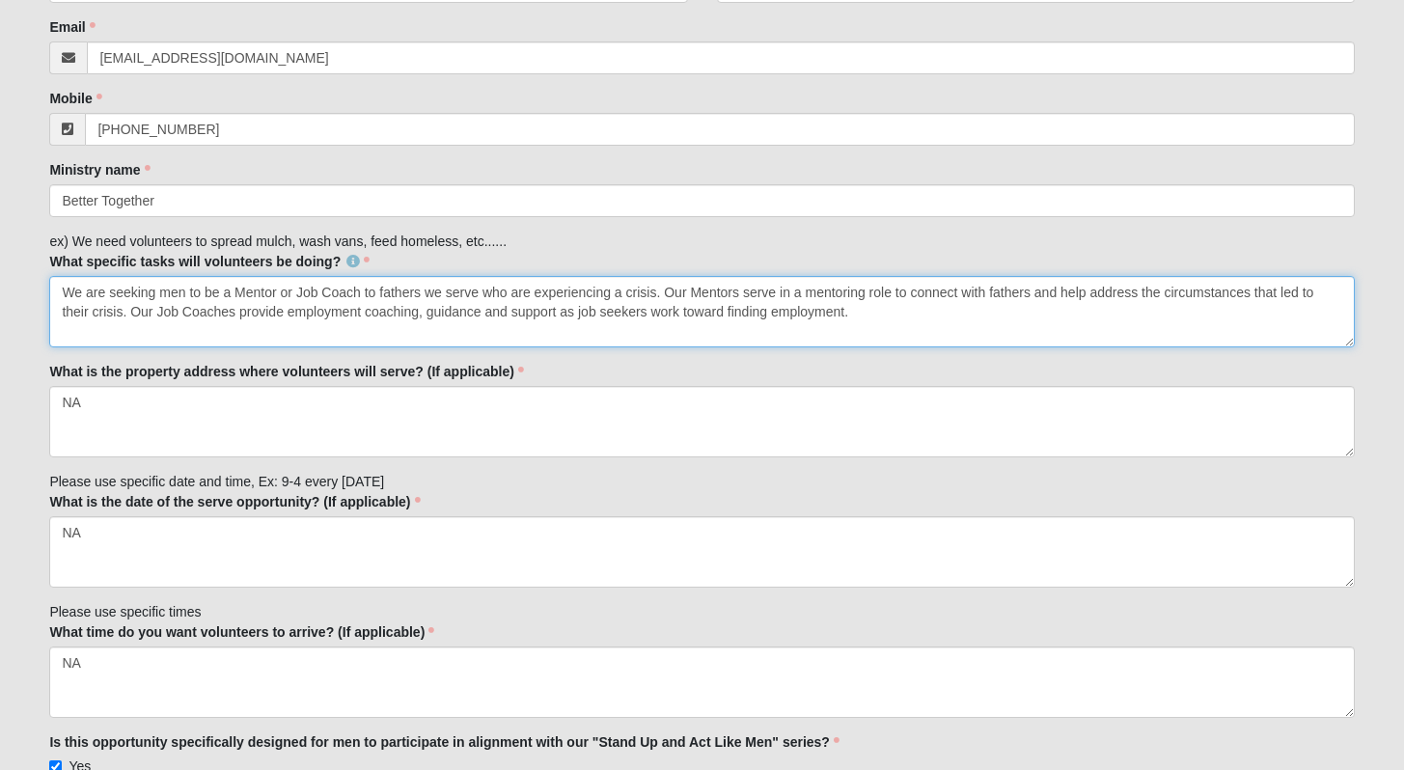
click at [603, 297] on textarea "We are seeking men to be a Mentor or Job Coach to fathers we serve who are expe…" at bounding box center [701, 311] width 1305 height 71
click at [904, 319] on textarea "We are seeking men to be a Mentor or Job Coach to fathers we serve who are expe…" at bounding box center [701, 311] width 1305 height 71
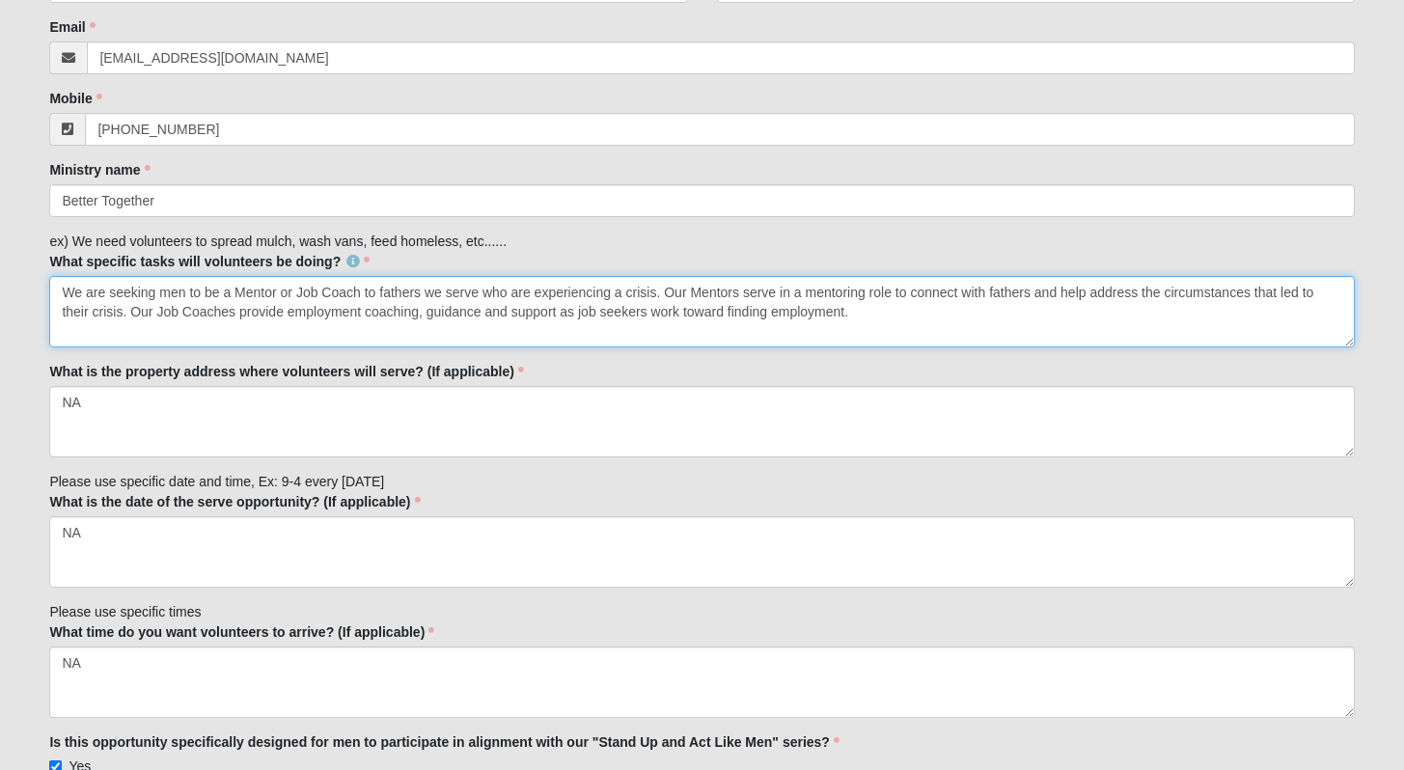
click at [904, 319] on textarea "We are seeking men to be a Mentor or Job Coach to fathers we serve who are expe…" at bounding box center [701, 311] width 1305 height 71
click at [872, 319] on textarea "We are seeking men to be a Mentor or Job Coach to fathers we serve who are expe…" at bounding box center [701, 311] width 1305 height 71
click at [858, 319] on textarea "We are seeking men to be a Mentor or Job Coach to fathers we serve who are expe…" at bounding box center [701, 311] width 1305 height 71
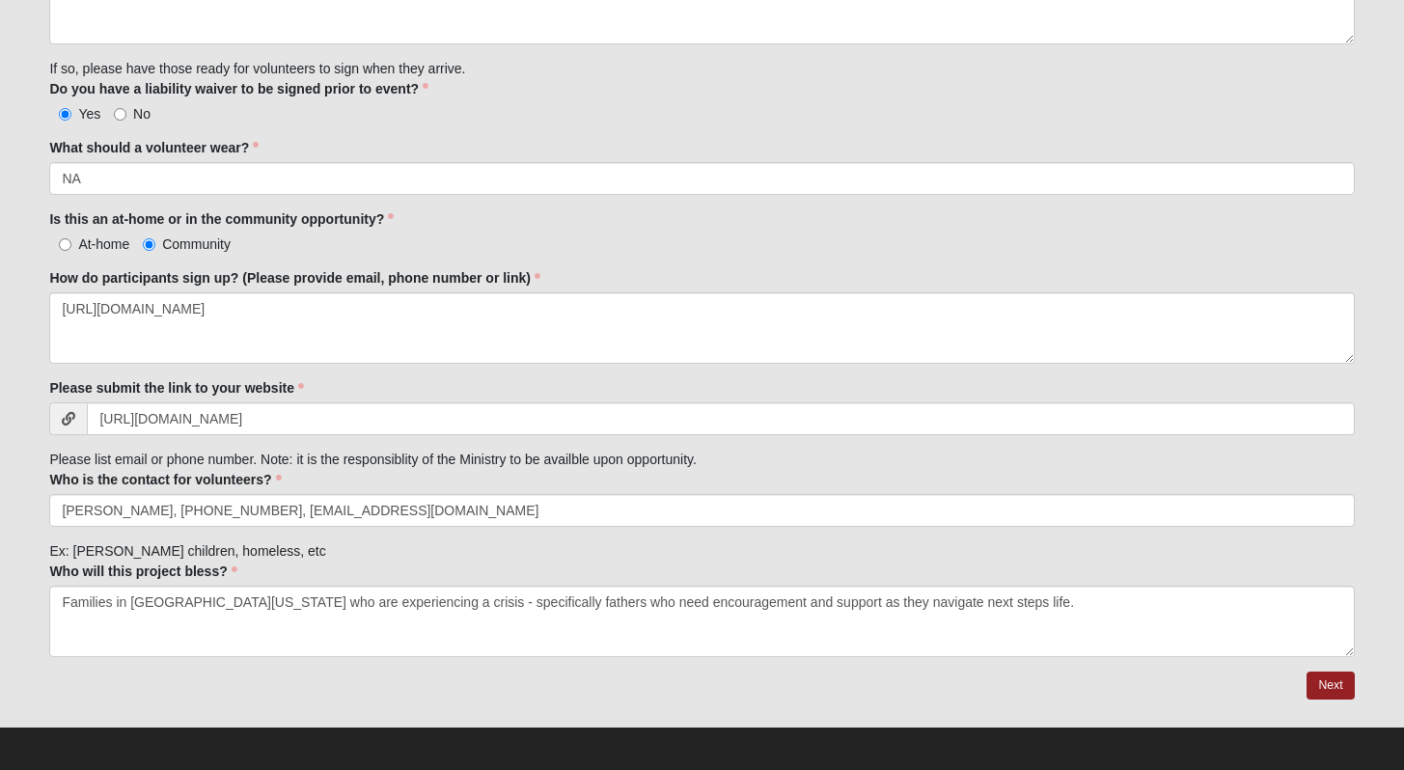
scroll to position [1636, 0]
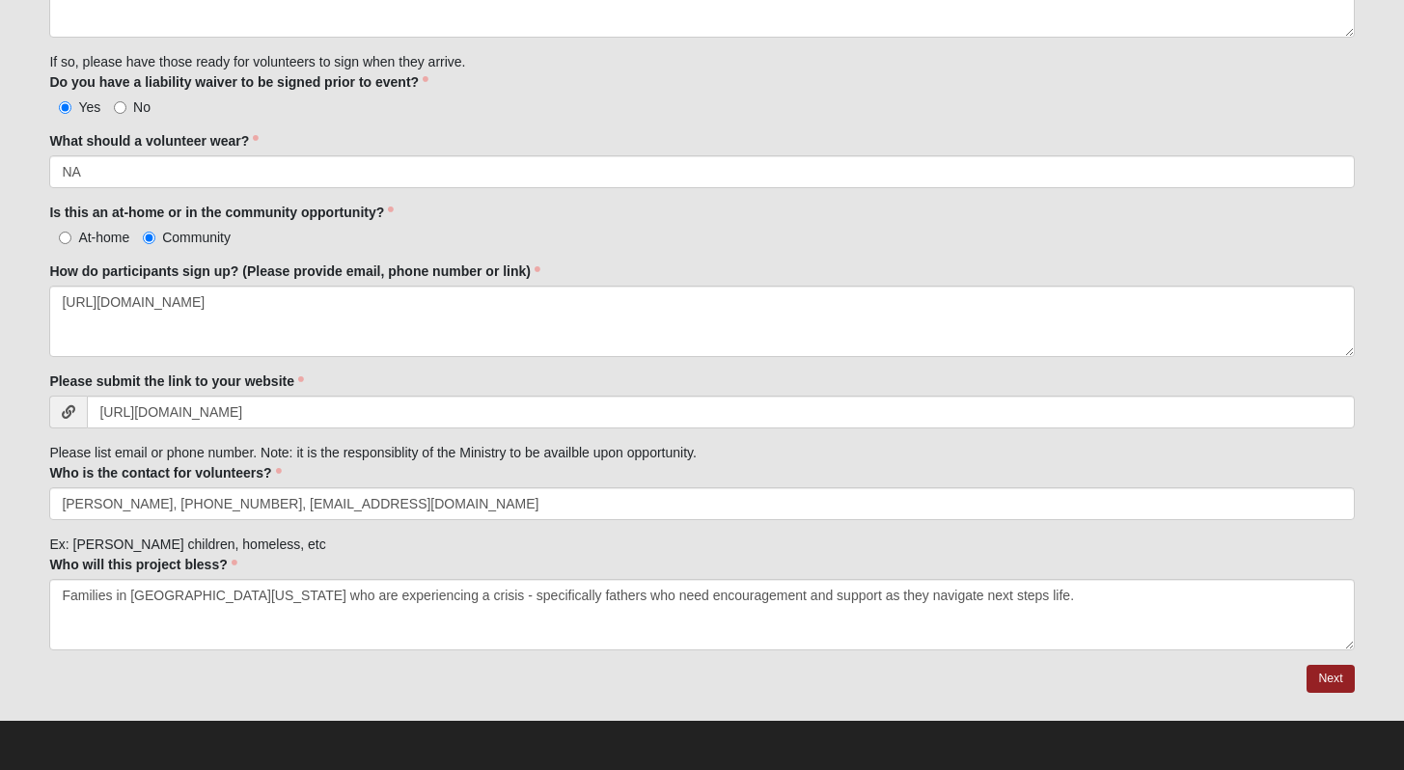
click at [610, 384] on div "Please submit the link to your website [URL][DOMAIN_NAME]" at bounding box center [701, 400] width 1305 height 57
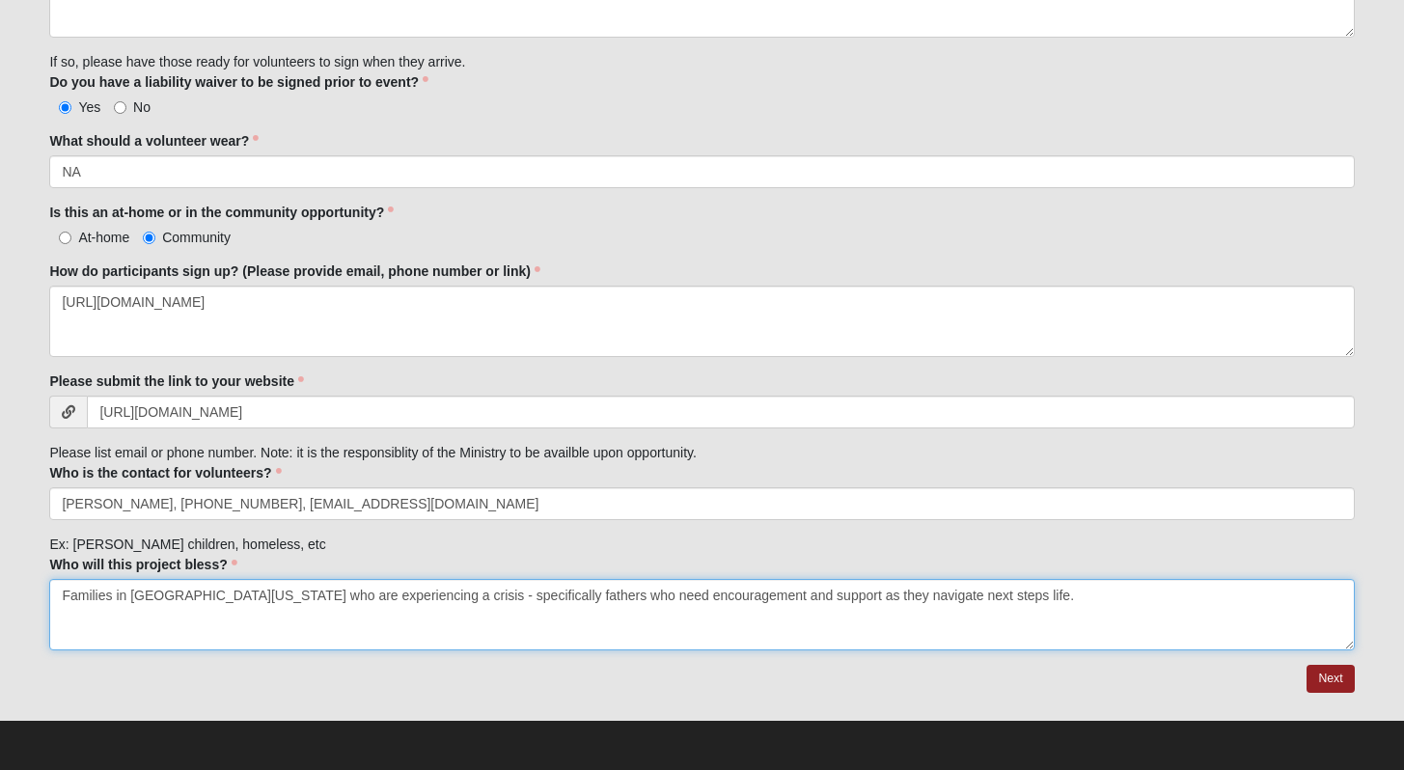
click at [417, 596] on textarea "Families in [GEOGRAPHIC_DATA][US_STATE] who are experiencing a crisis - specifi…" at bounding box center [701, 614] width 1305 height 71
click at [652, 606] on textarea "Families in [GEOGRAPHIC_DATA][US_STATE] who are experiencing a crisis, specific…" at bounding box center [701, 614] width 1305 height 71
click at [985, 615] on textarea "Families in [GEOGRAPHIC_DATA][US_STATE] who are experiencing a crisis, specific…" at bounding box center [701, 614] width 1305 height 71
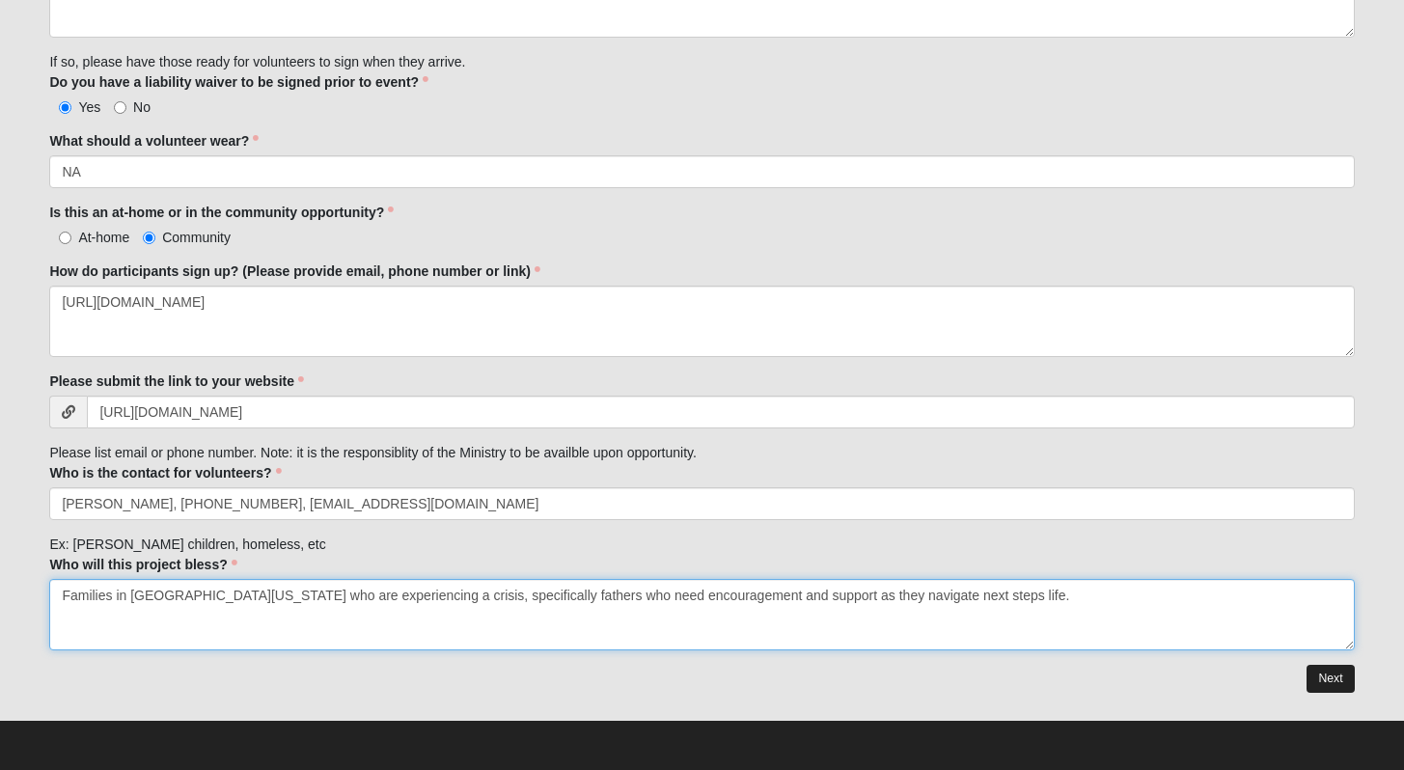
type textarea "Families in [GEOGRAPHIC_DATA][US_STATE] who are experiencing a crisis, specific…"
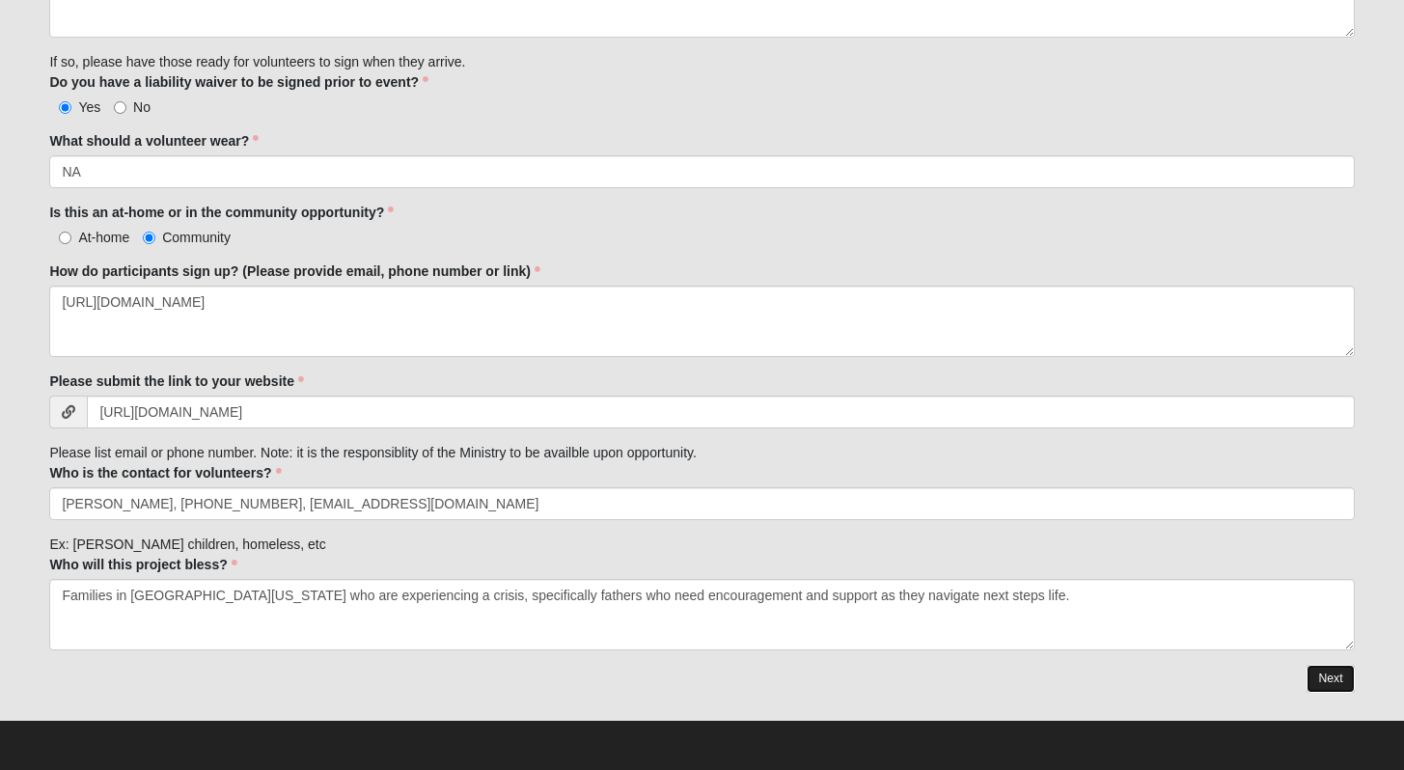
click at [1342, 683] on link "Next" at bounding box center [1330, 679] width 47 height 28
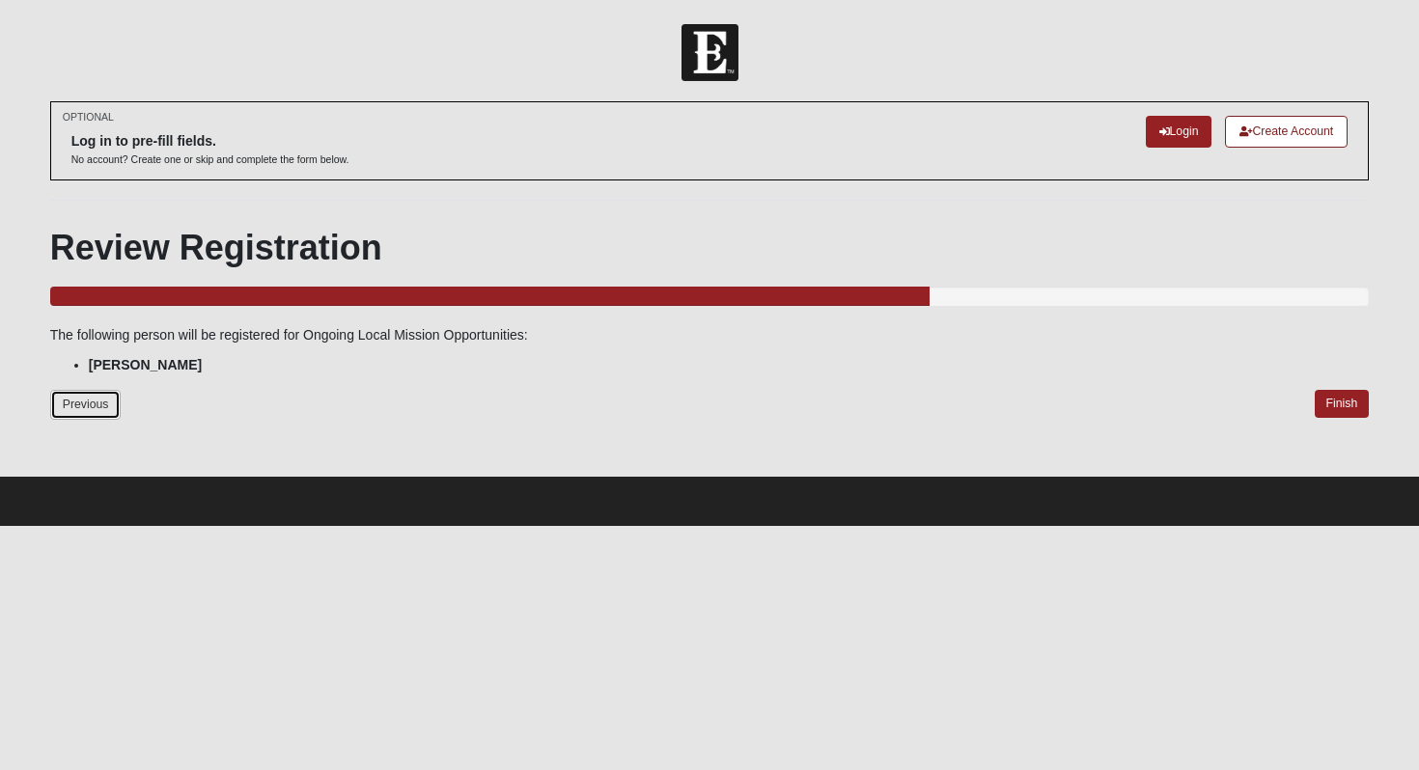
click at [88, 402] on link "Previous" at bounding box center [85, 405] width 71 height 30
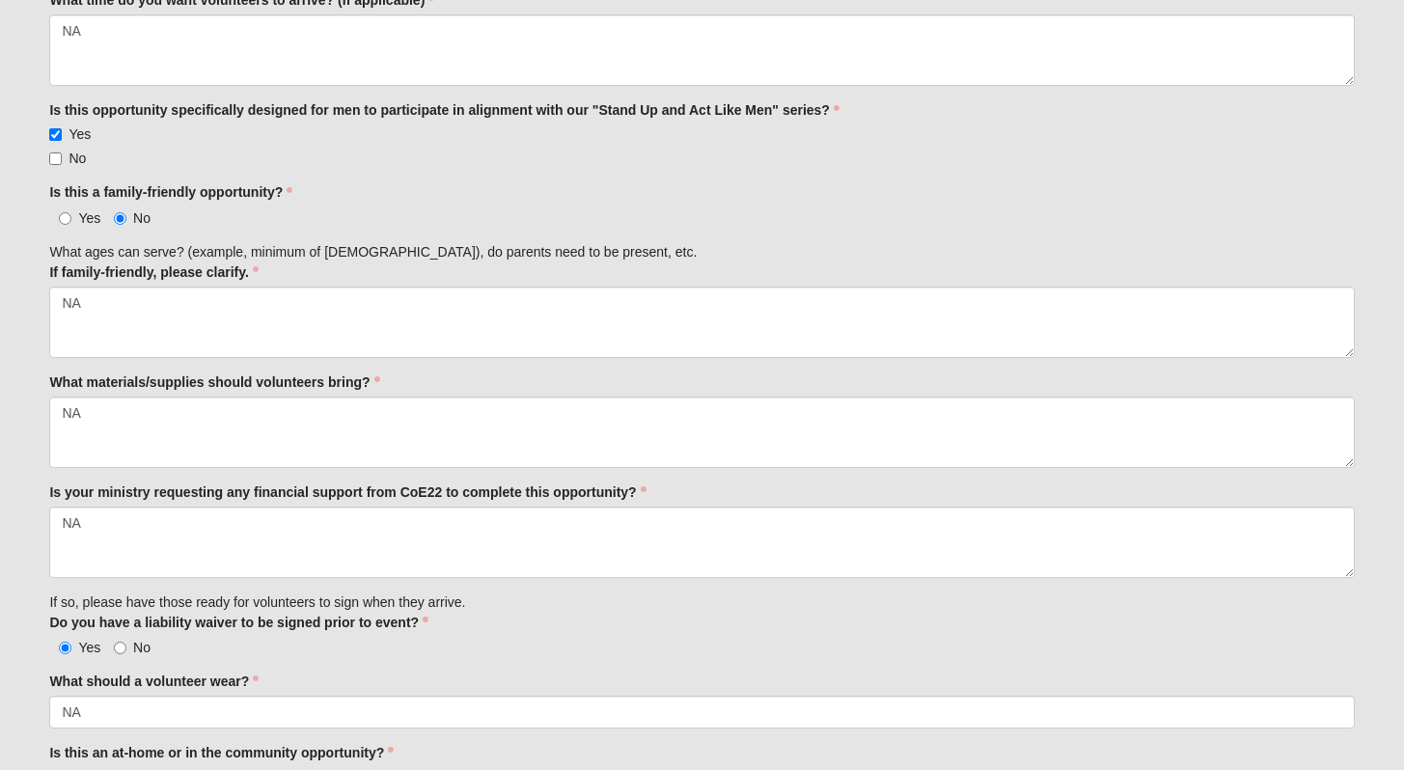
scroll to position [1636, 0]
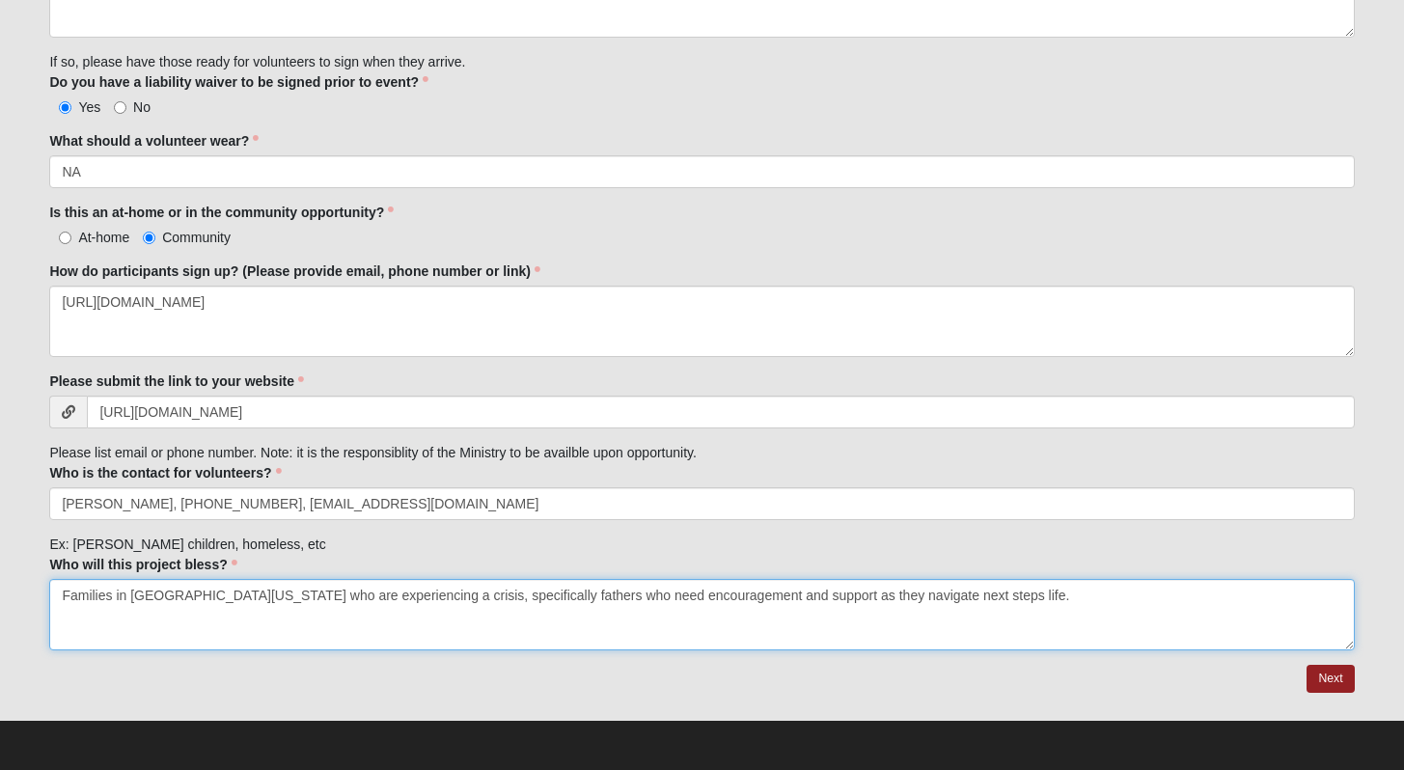
click at [995, 596] on textarea "Families in [GEOGRAPHIC_DATA][US_STATE] who are experiencing a crisis, specific…" at bounding box center [701, 614] width 1305 height 71
click at [953, 604] on textarea "Families in [GEOGRAPHIC_DATA][US_STATE] who are experiencing a crisis, specific…" at bounding box center [701, 614] width 1305 height 71
drag, startPoint x: 953, startPoint y: 604, endPoint x: 937, endPoint y: 603, distance: 15.5
click at [937, 603] on textarea "Families in [GEOGRAPHIC_DATA][US_STATE] who are experiencing a crisis, specific…" at bounding box center [701, 614] width 1305 height 71
type textarea "Families in [GEOGRAPHIC_DATA][US_STATE] who are experiencing a crisis, specific…"
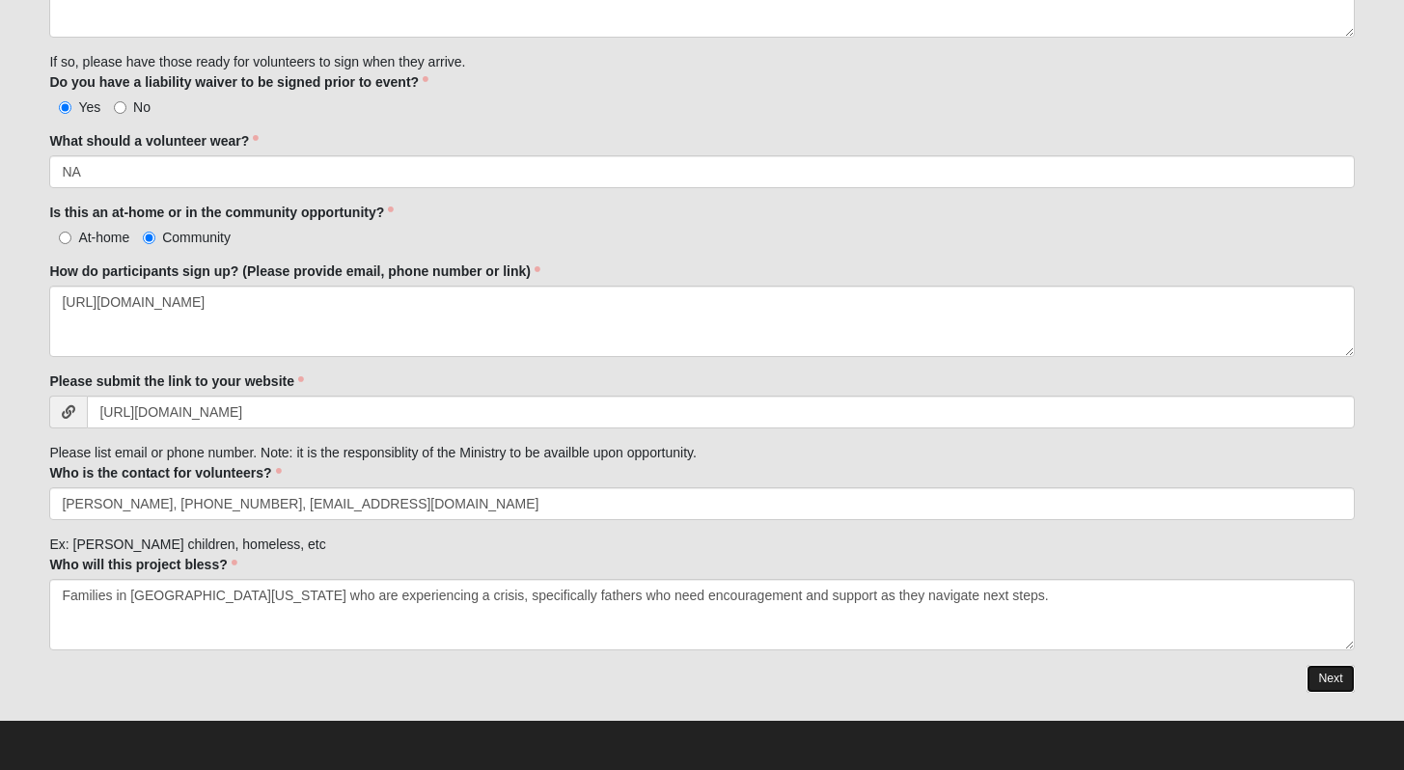
click at [1332, 683] on link "Next" at bounding box center [1330, 679] width 47 height 28
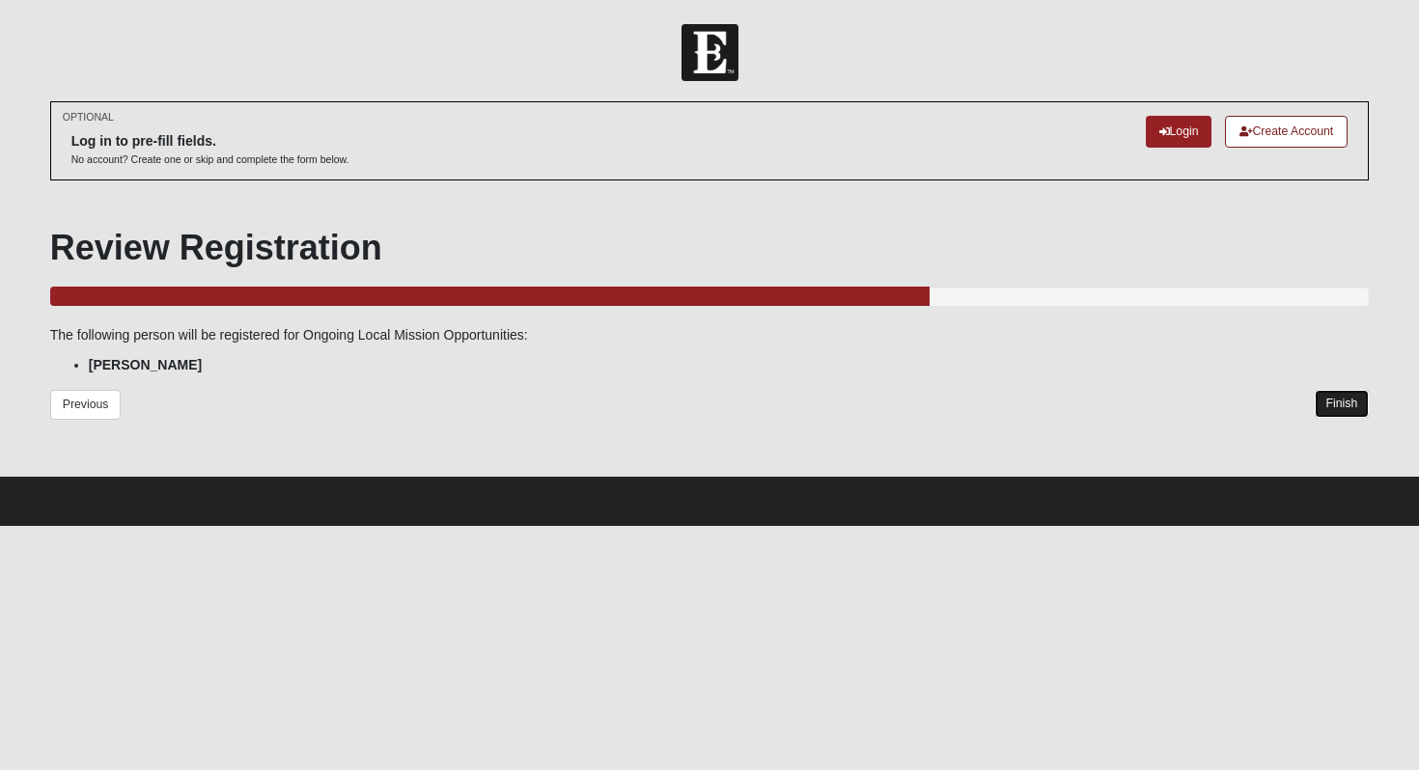
click at [1333, 400] on link "Finish" at bounding box center [1342, 404] width 55 height 28
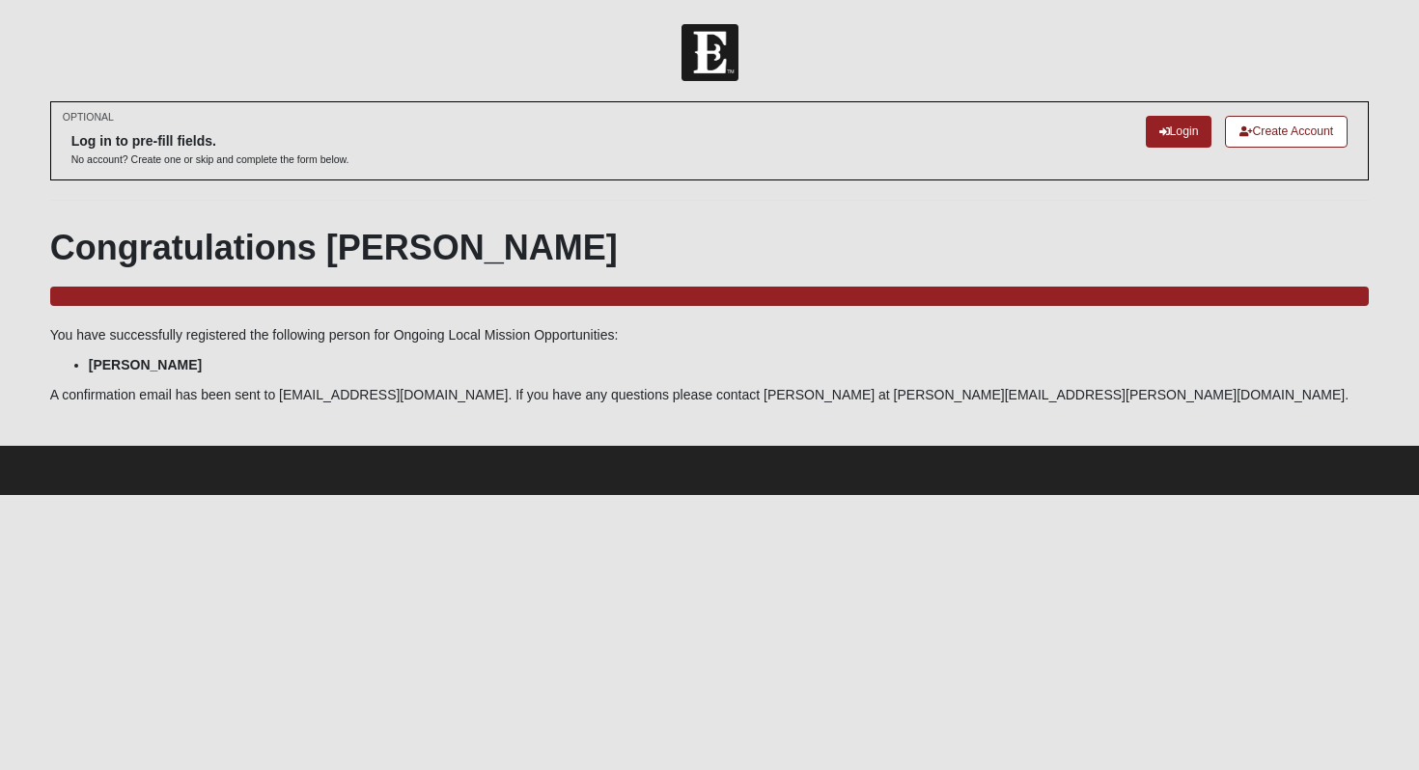
click at [389, 396] on p "A confirmation email has been sent to [EMAIL_ADDRESS][DOMAIN_NAME]. If you have…" at bounding box center [709, 395] width 1319 height 20
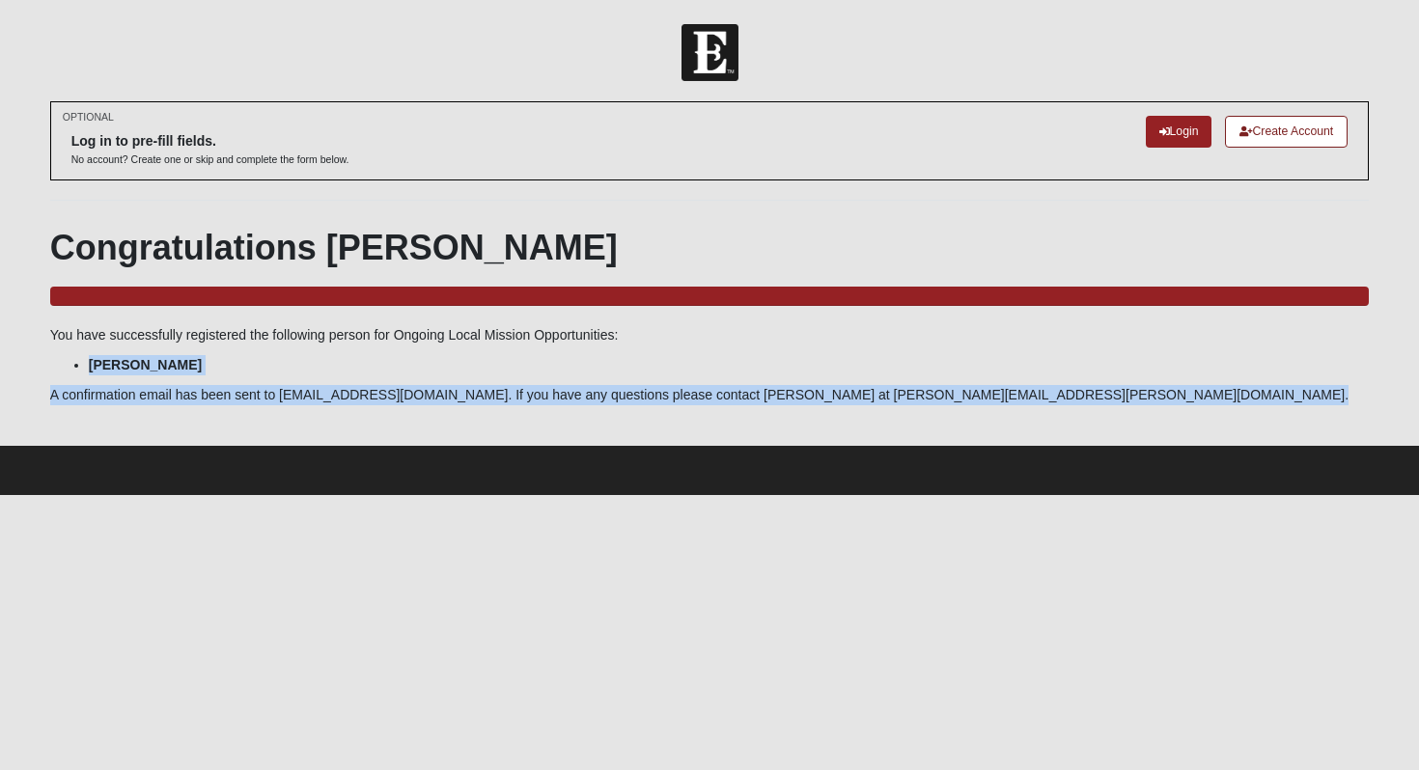
drag, startPoint x: 389, startPoint y: 396, endPoint x: 384, endPoint y: 354, distance: 41.8
click at [384, 354] on div "Congratulations [PERSON_NAME] 100.0% Complete You have successfully registered …" at bounding box center [709, 316] width 1319 height 178
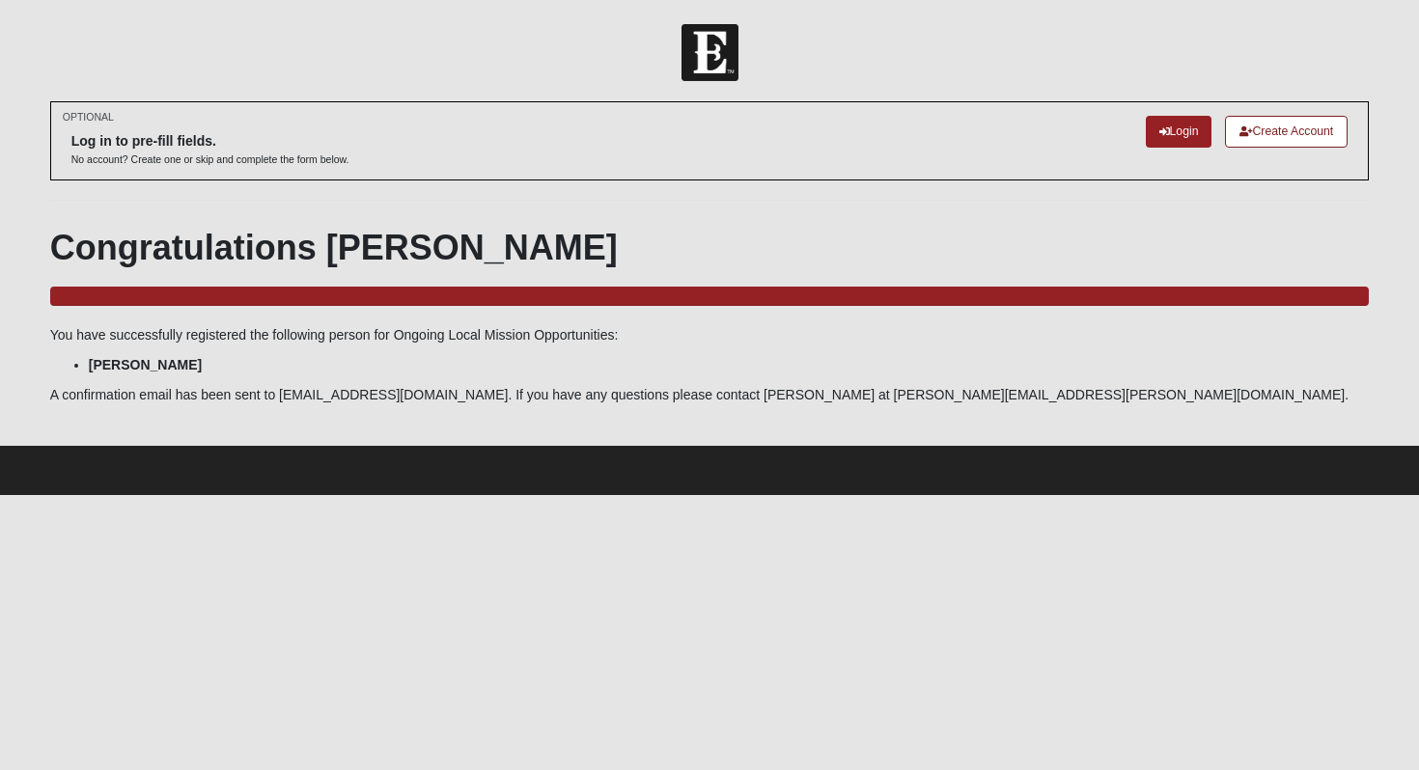
drag, startPoint x: 384, startPoint y: 354, endPoint x: 563, endPoint y: 141, distance: 278.2
click at [384, 355] on li "[PERSON_NAME]" at bounding box center [729, 365] width 1281 height 20
